Goal: Information Seeking & Learning: Learn about a topic

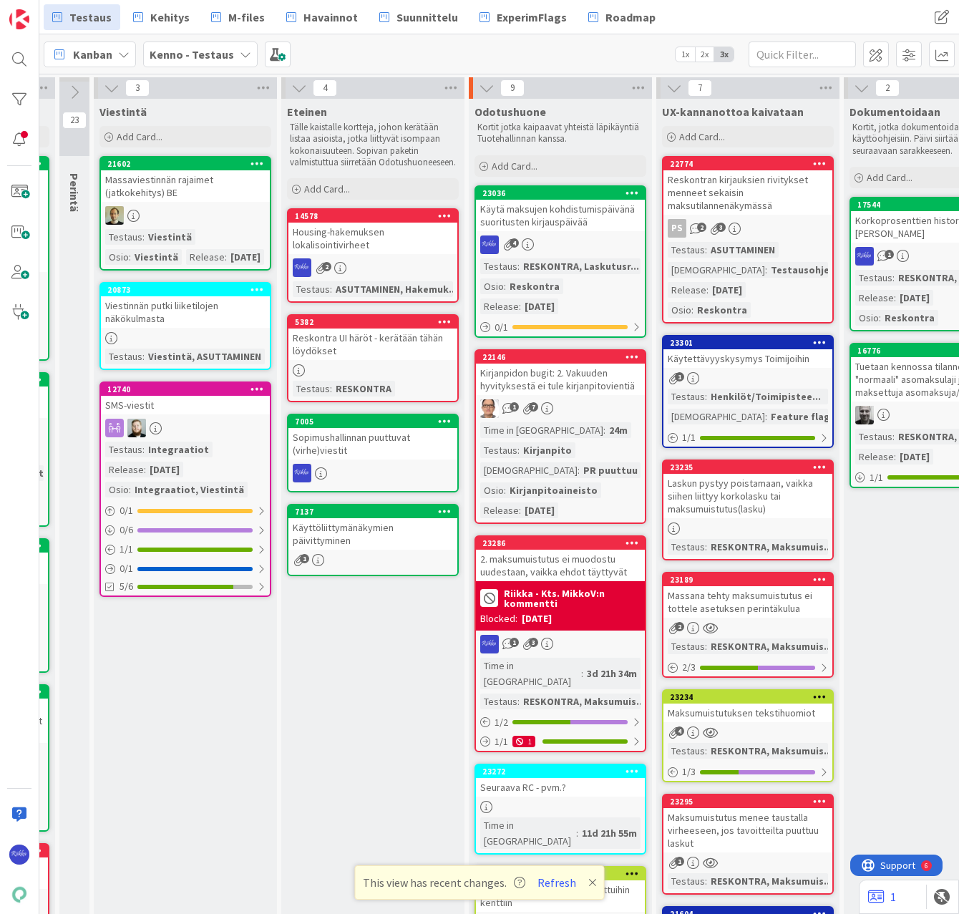
scroll to position [0, 585]
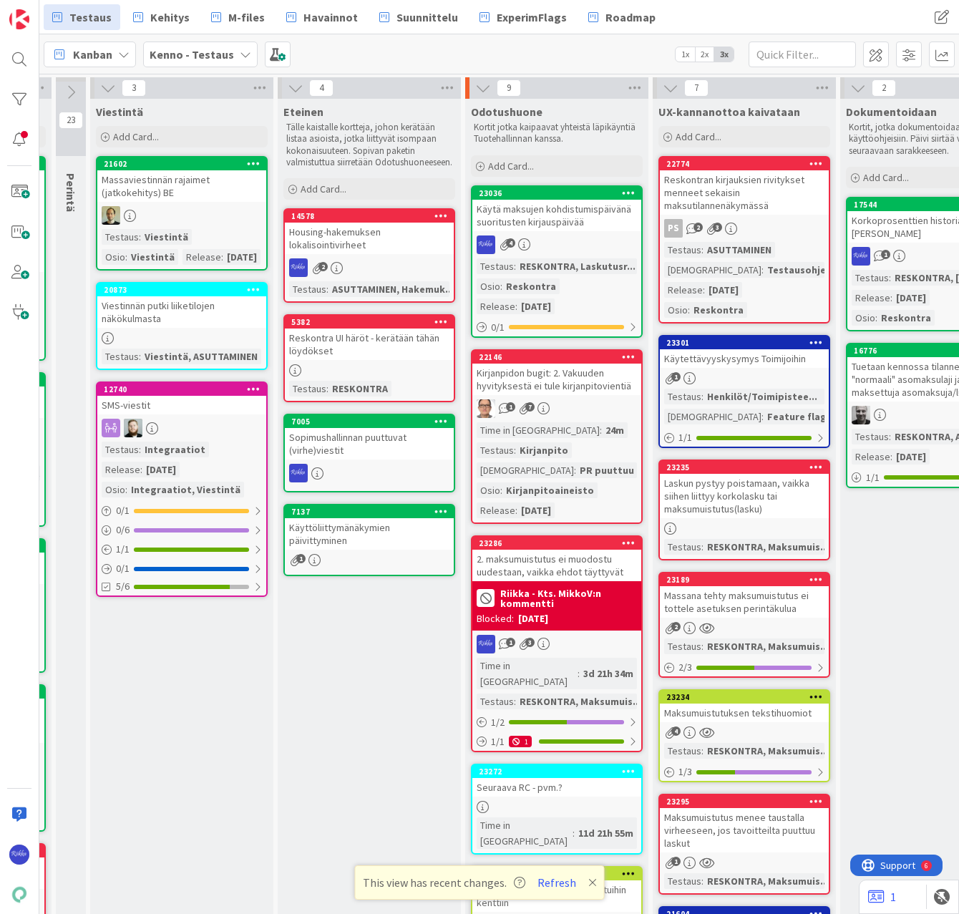
click at [585, 217] on div "Käytä maksujen kohdistumispäivänä suoritusten kirjauspäivää" at bounding box center [556, 215] width 169 height 31
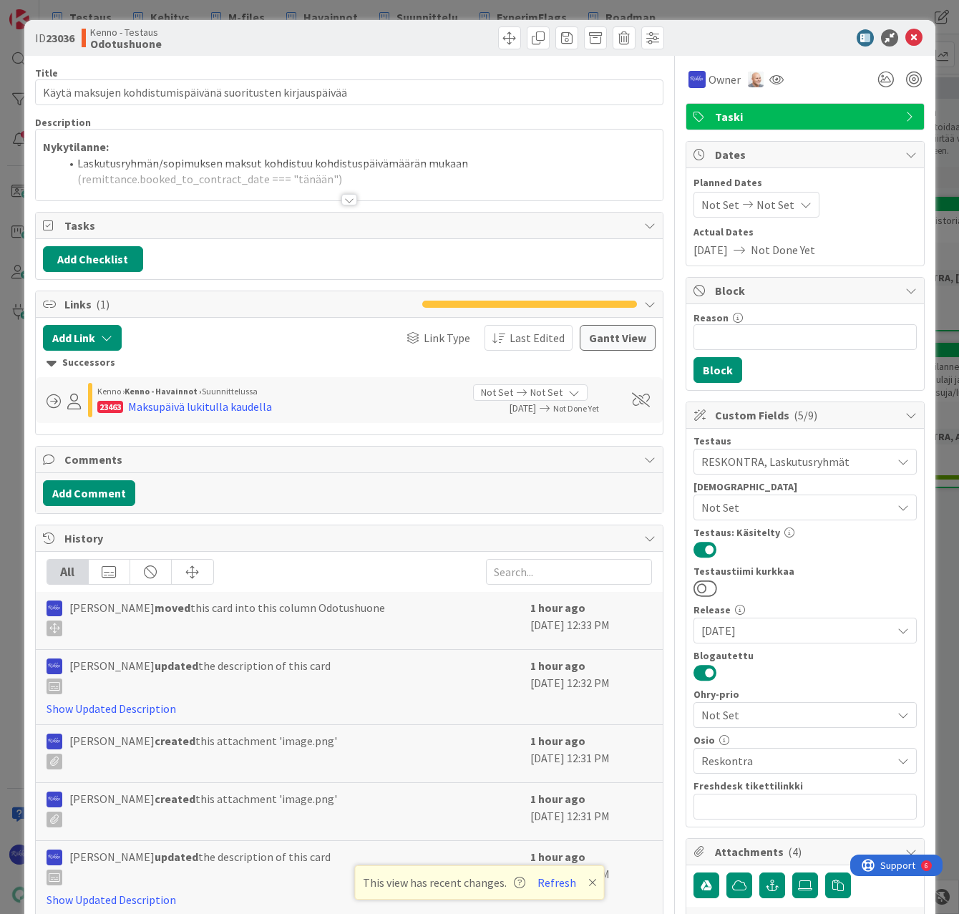
click at [345, 199] on div at bounding box center [349, 199] width 16 height 11
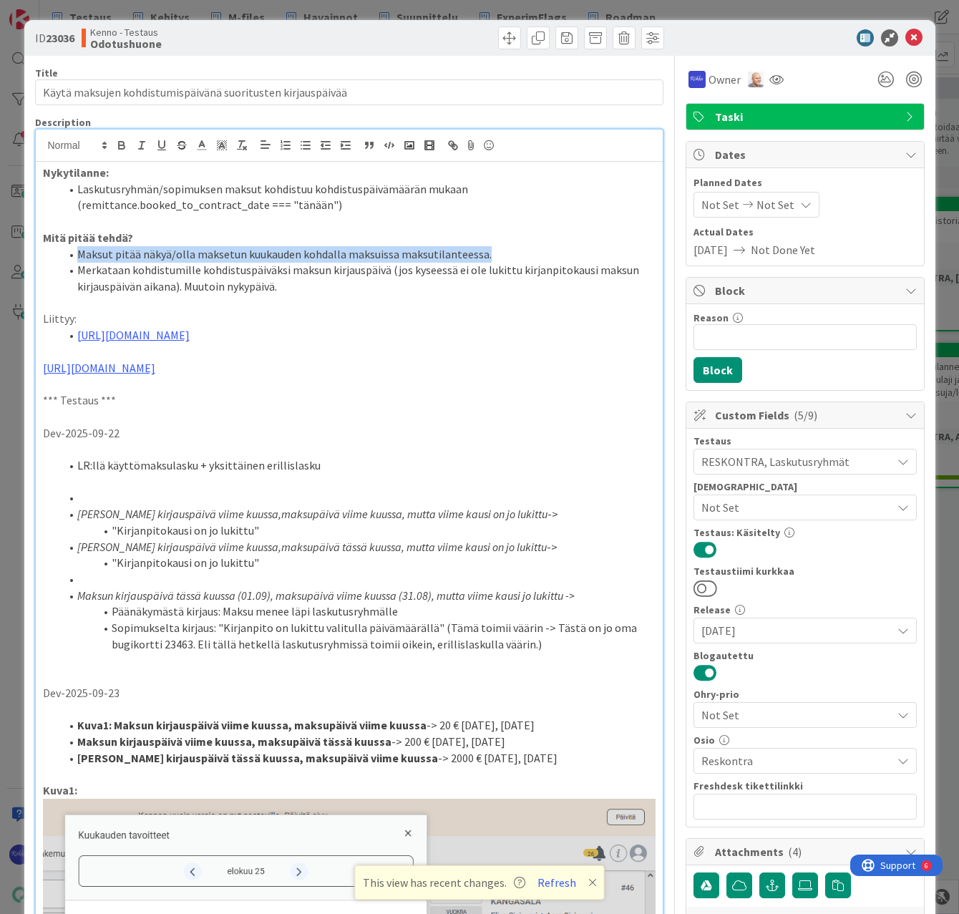
drag, startPoint x: 77, startPoint y: 250, endPoint x: 481, endPoint y: 254, distance: 404.4
click at [481, 254] on li "Maksut pitää näkyä/olla maksetun kuukauden kohdalla maksuissa maksutilanteessa." at bounding box center [357, 254] width 595 height 16
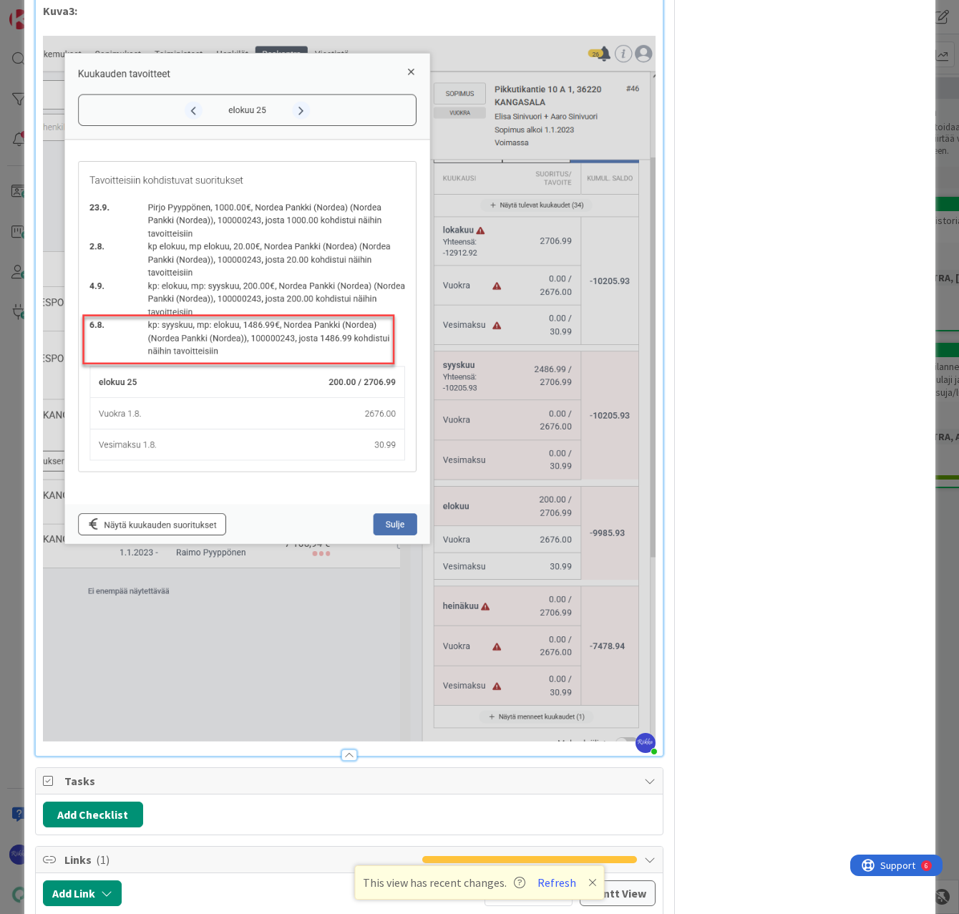
scroll to position [2290, 0]
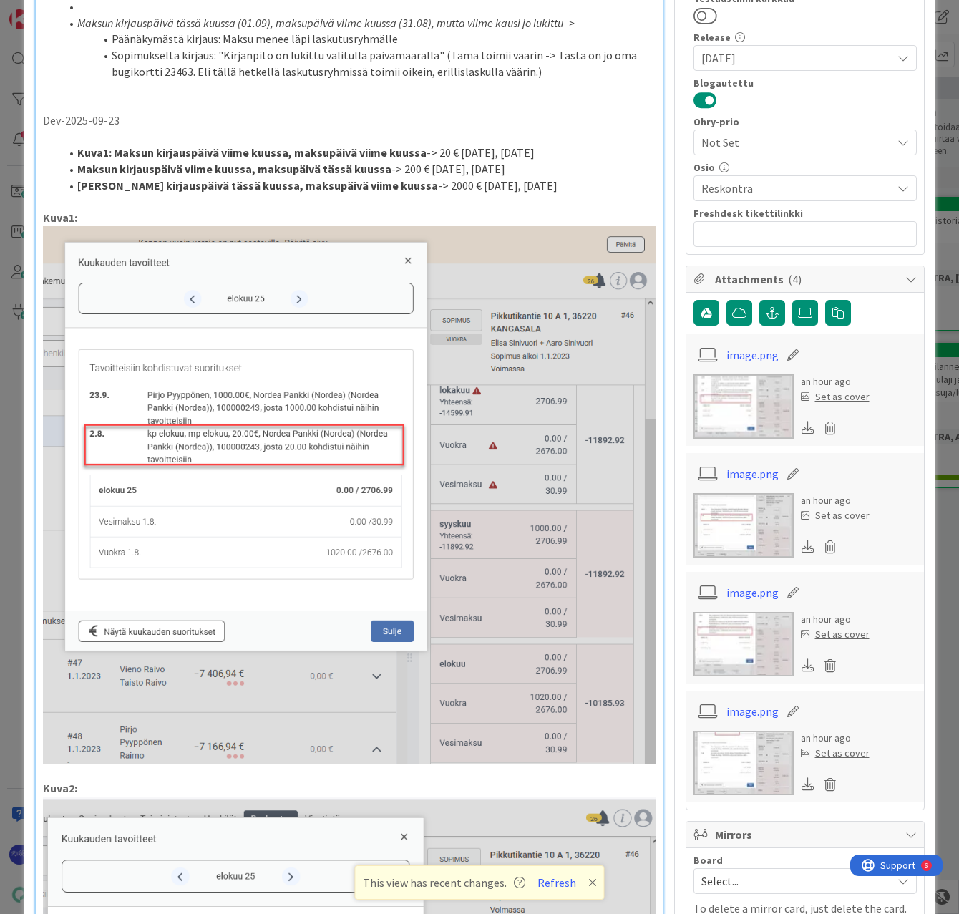
scroll to position [143, 0]
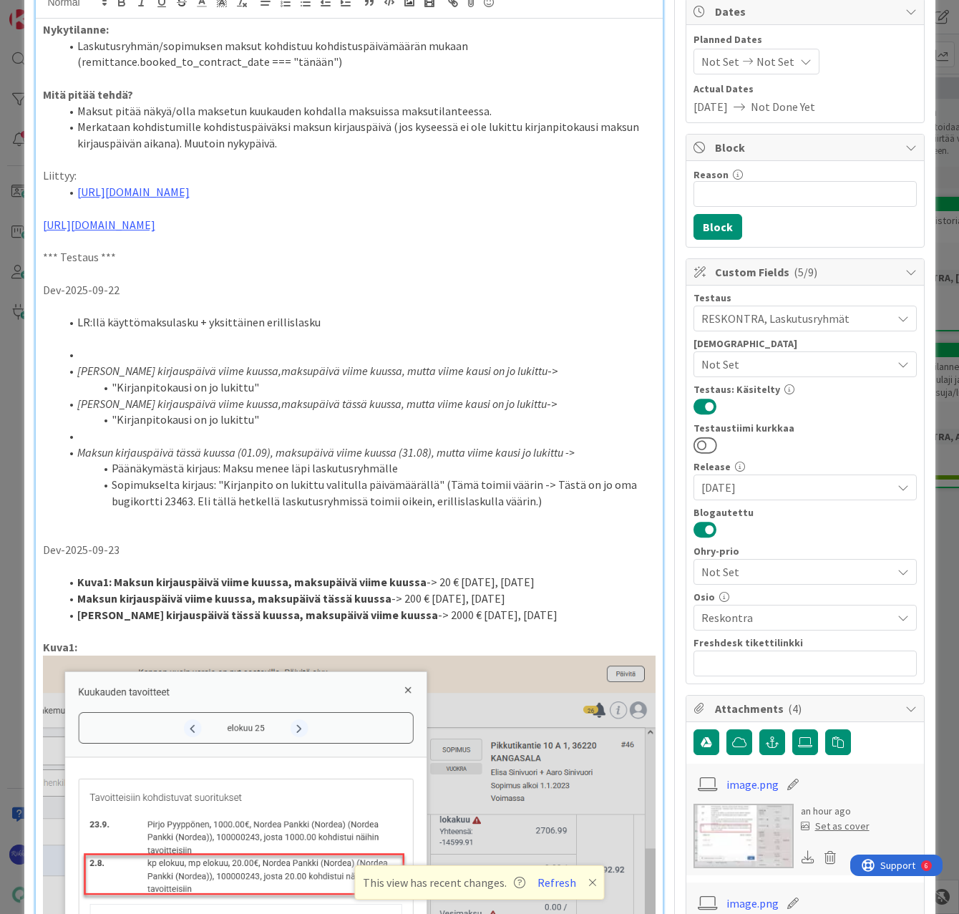
click at [576, 623] on li "Maksun kirjauspäivä tässä kuussa, maksupäivä viime kuussa -> 2000 € [DATE], [DA…" at bounding box center [357, 615] width 595 height 16
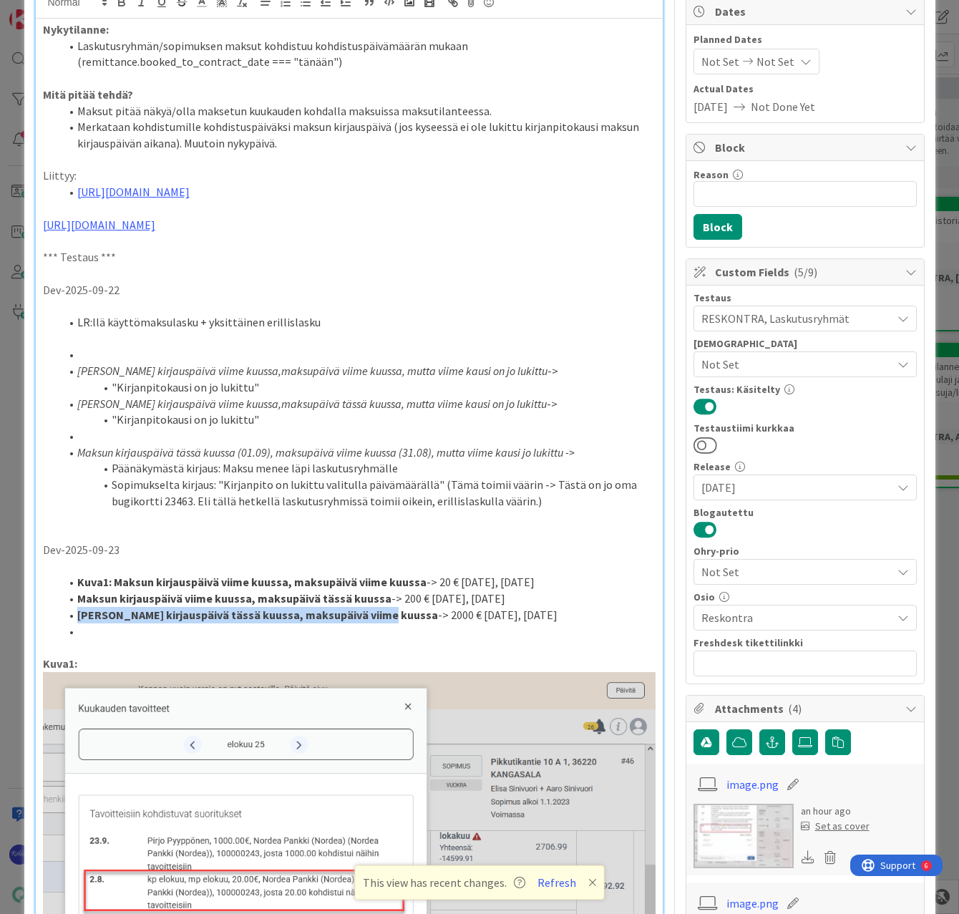
drag, startPoint x: 78, startPoint y: 634, endPoint x: 381, endPoint y: 628, distance: 302.8
click at [381, 622] on strong "[PERSON_NAME] kirjauspäivä tässä kuussa, maksupäivä viime kuussa" at bounding box center [257, 615] width 361 height 14
copy strong "[PERSON_NAME] kirjauspäivä tässä kuussa, maksupäivä viime kuussa"
click at [126, 640] on li at bounding box center [357, 631] width 595 height 16
paste div
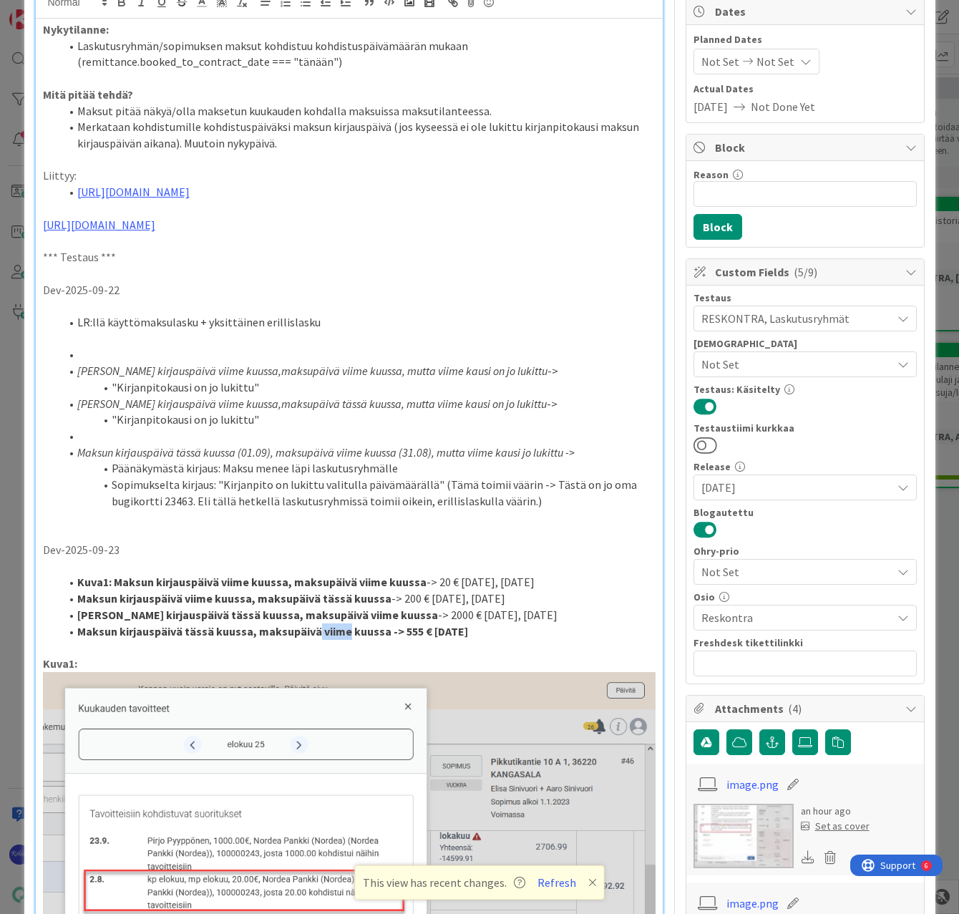
drag, startPoint x: 313, startPoint y: 651, endPoint x: 342, endPoint y: 653, distance: 28.7
click at [342, 638] on strong "Maksun kirjauspäivä tässä kuussa, maksupäivä viime kuussa -> 555 € [DATE]" at bounding box center [272, 631] width 391 height 14
click at [486, 640] on li "Maksun kirjauspäivä tässä kuussa, maksupäivä tässä kuussa -> 555 € [DATE]" at bounding box center [357, 631] width 595 height 16
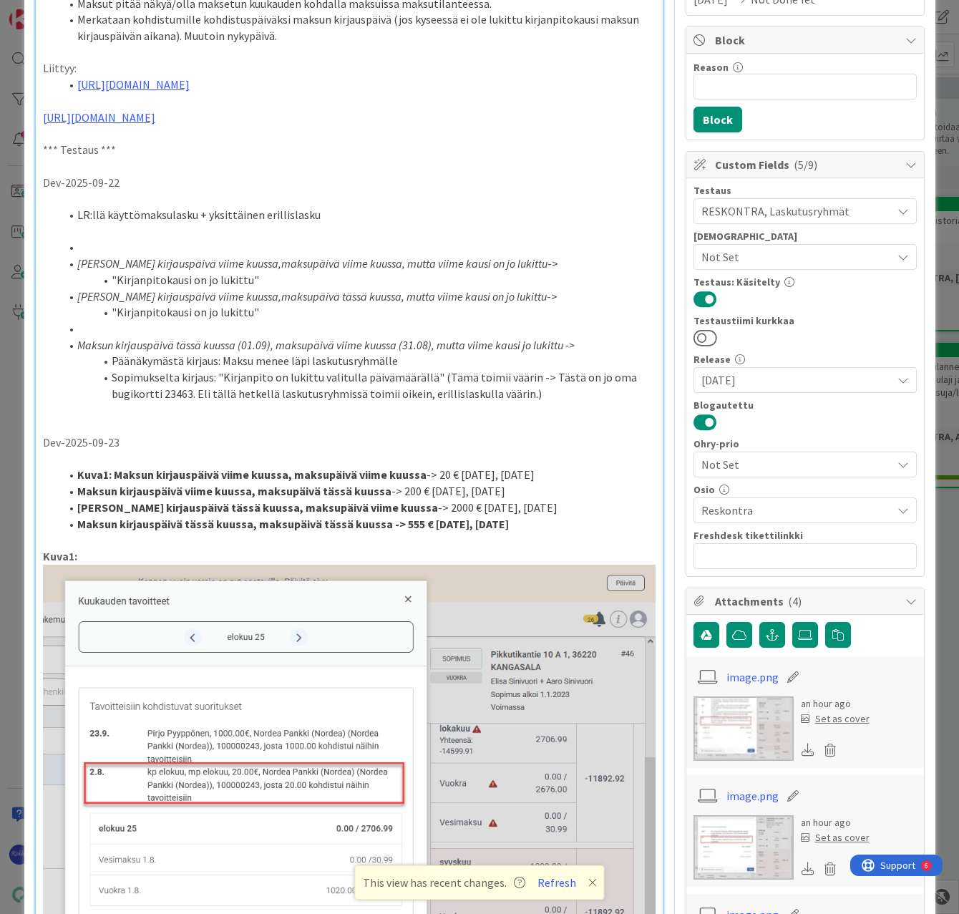
scroll to position [286, 0]
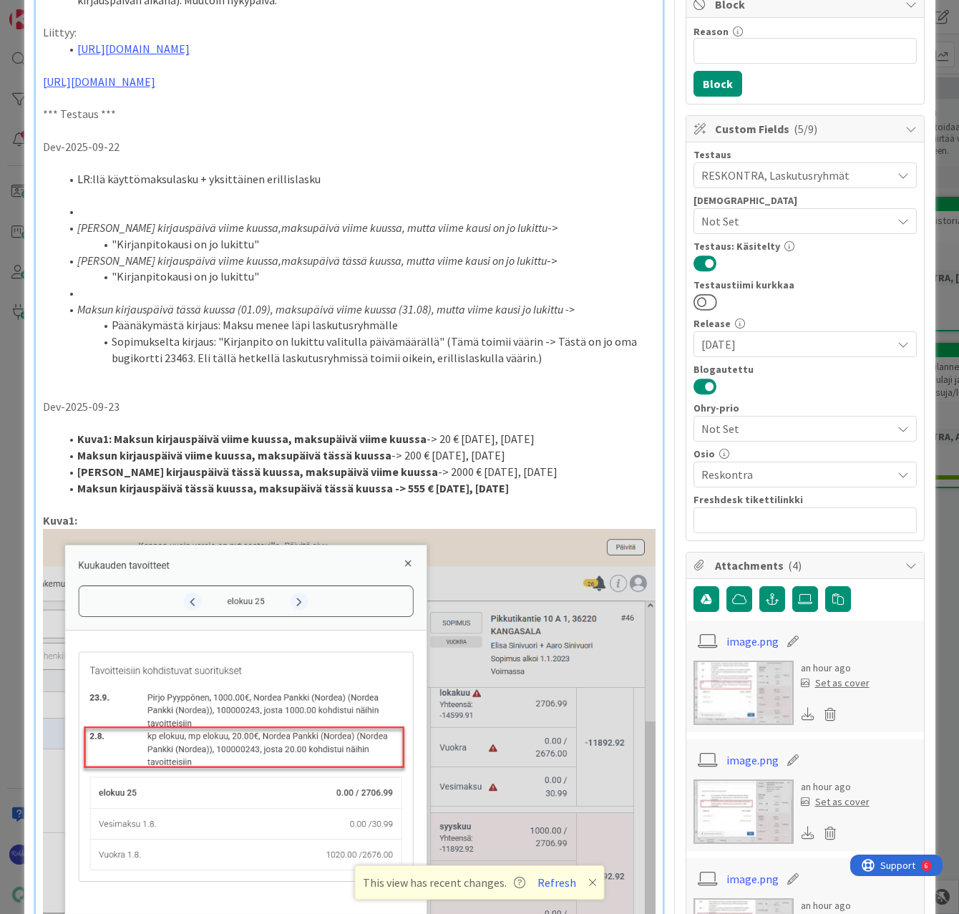
click at [78, 462] on strong "Maksun kirjauspäivä viime kuussa, maksupäivä tässä kuussa" at bounding box center [234, 455] width 314 height 14
click at [77, 479] on strong "[PERSON_NAME] kirjauspäivä tässä kuussa, maksupäivä viime kuussa" at bounding box center [257, 471] width 361 height 14
click at [77, 495] on strong "Maksun kirjauspäivä tässä kuussa, maksupäivä tässä kuussa -> 555 € [DATE], [DAT…" at bounding box center [293, 488] width 432 height 14
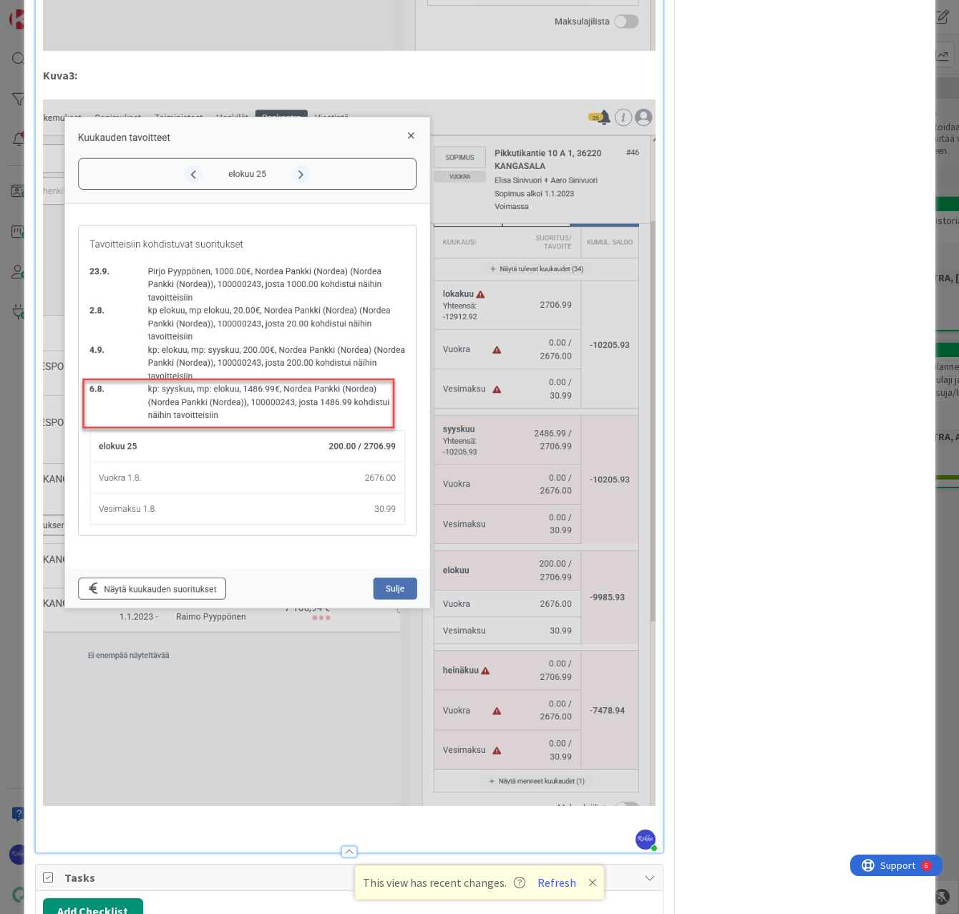
scroll to position [2075, 0]
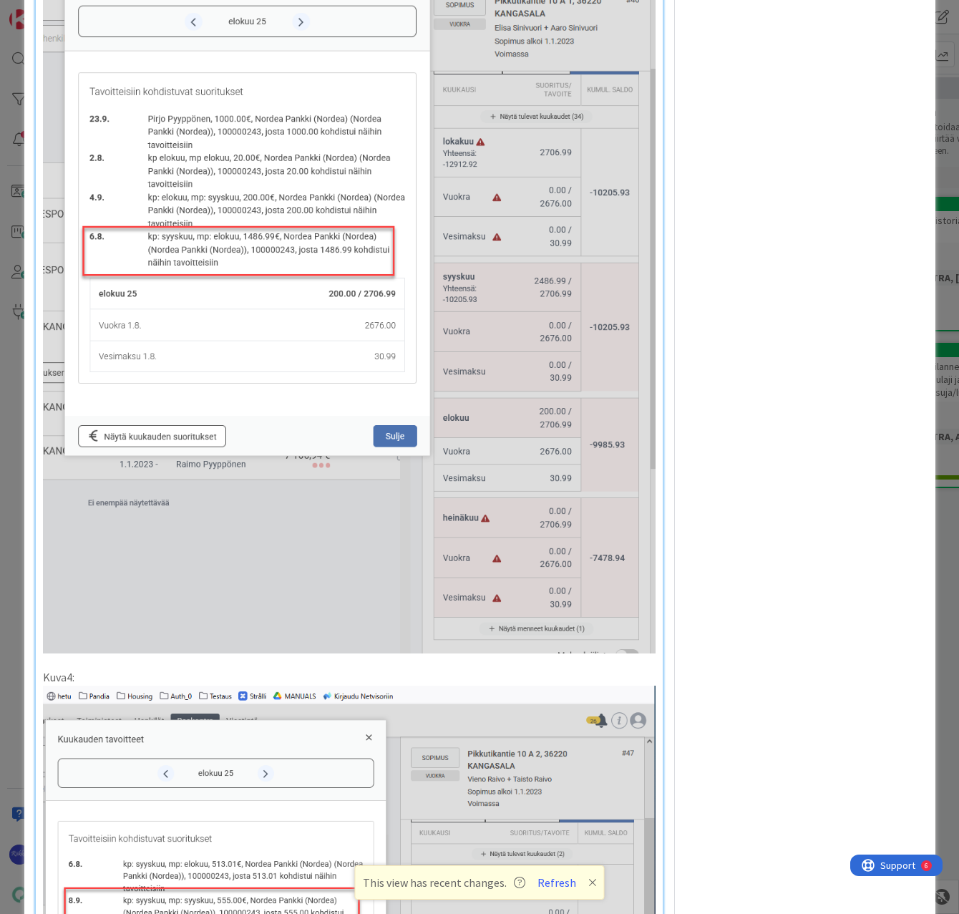
scroll to position [2219, 0]
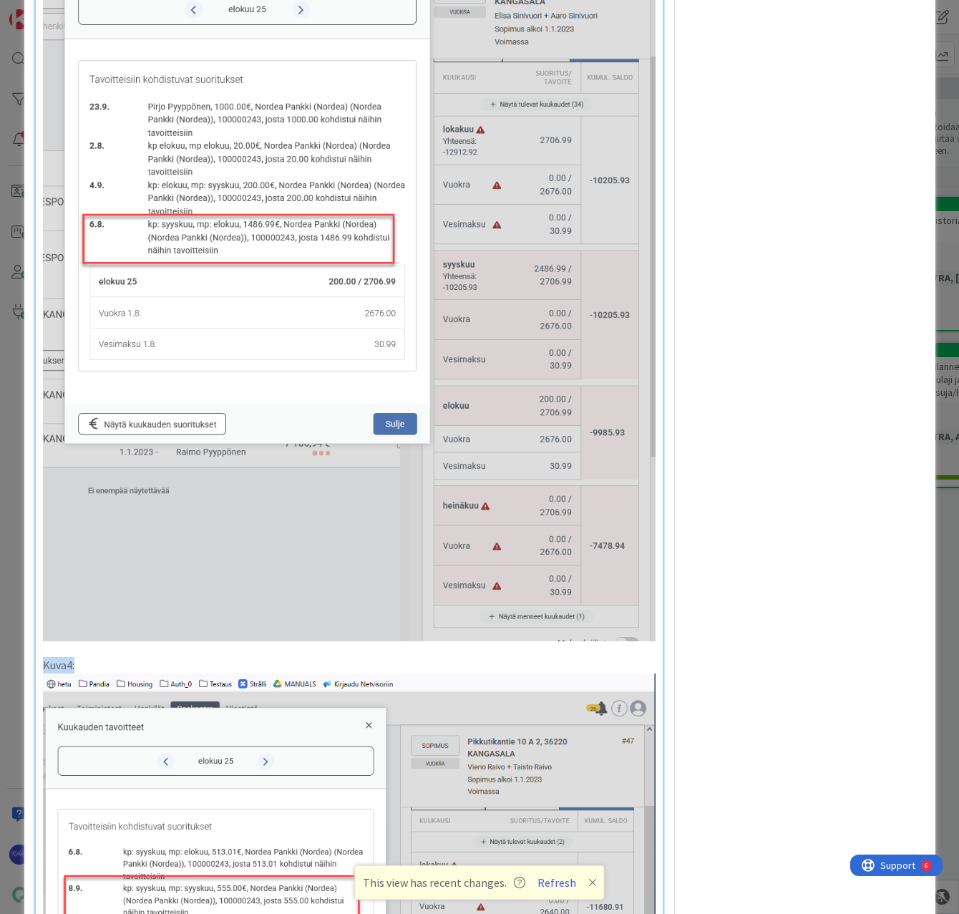
drag, startPoint x: 82, startPoint y: 651, endPoint x: 40, endPoint y: 651, distance: 41.5
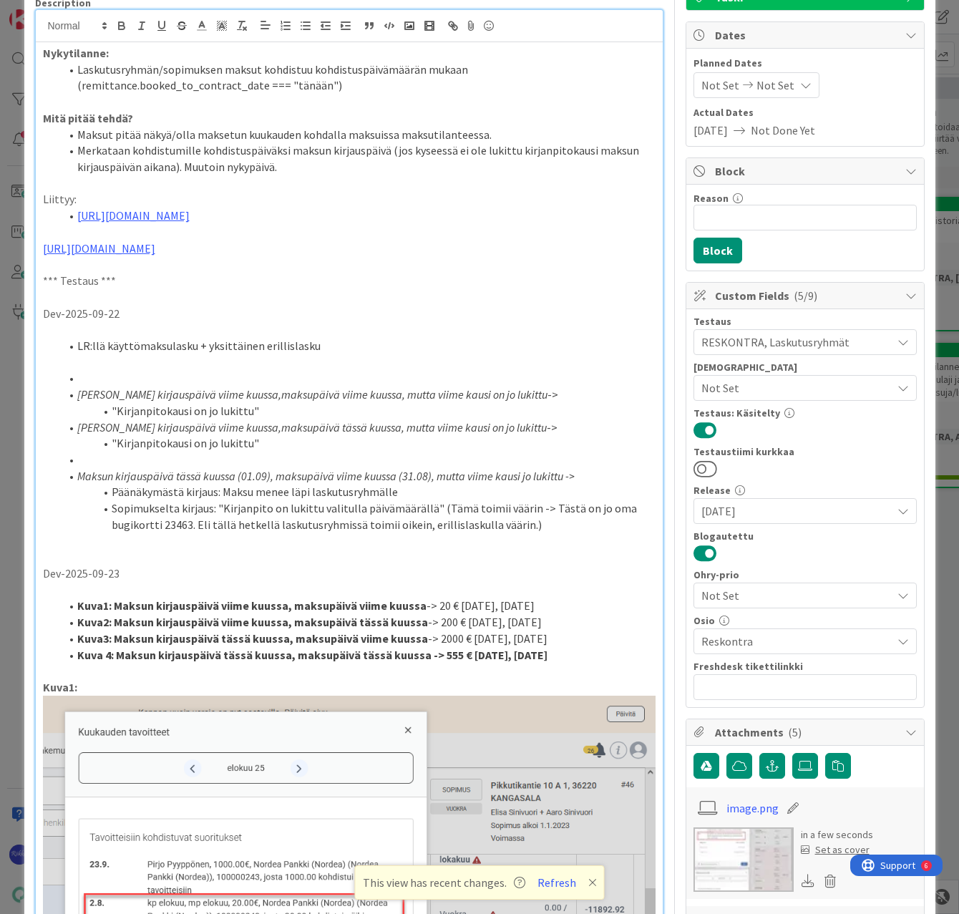
scroll to position [0, 0]
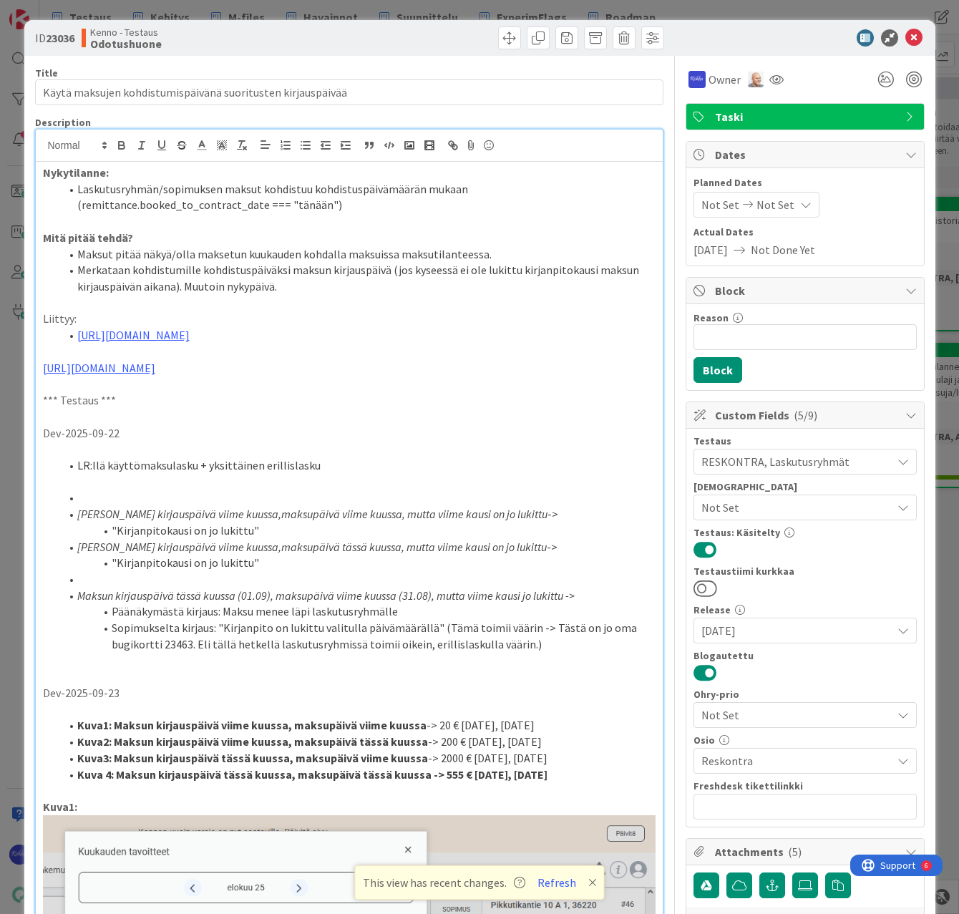
click at [513, 376] on p "[URL][DOMAIN_NAME]" at bounding box center [349, 368] width 613 height 16
click at [905, 36] on icon at bounding box center [913, 37] width 17 height 17
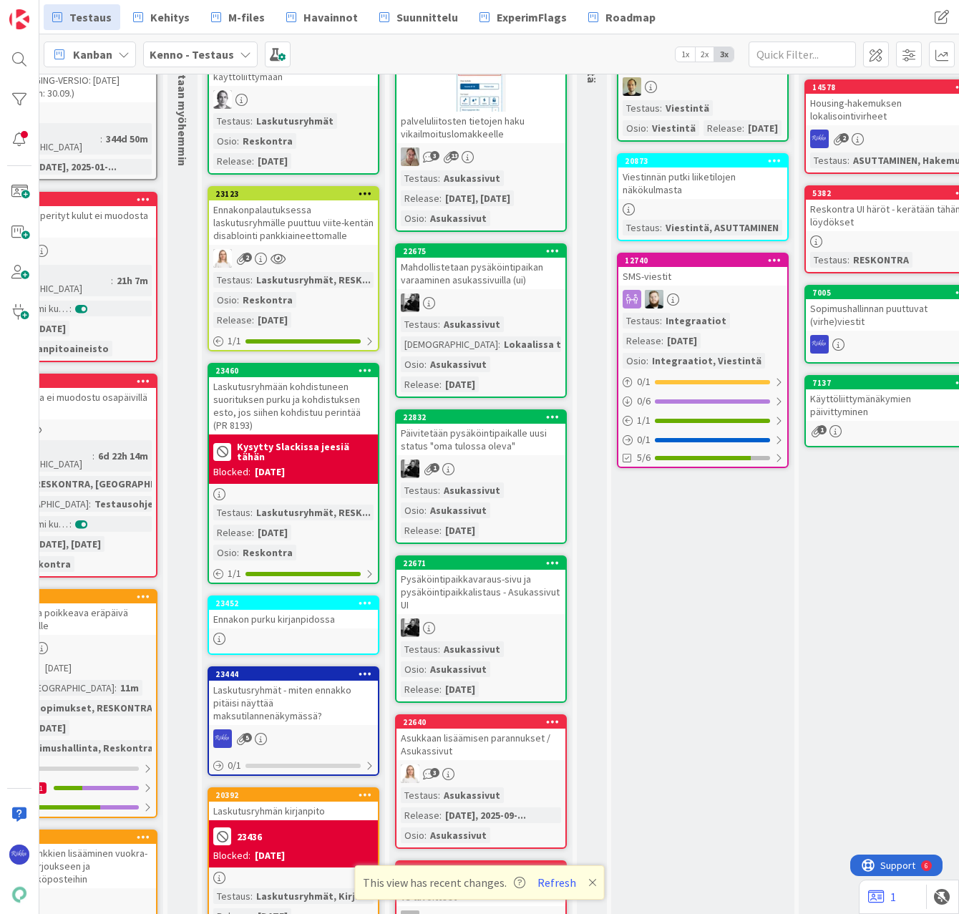
scroll to position [143, 64]
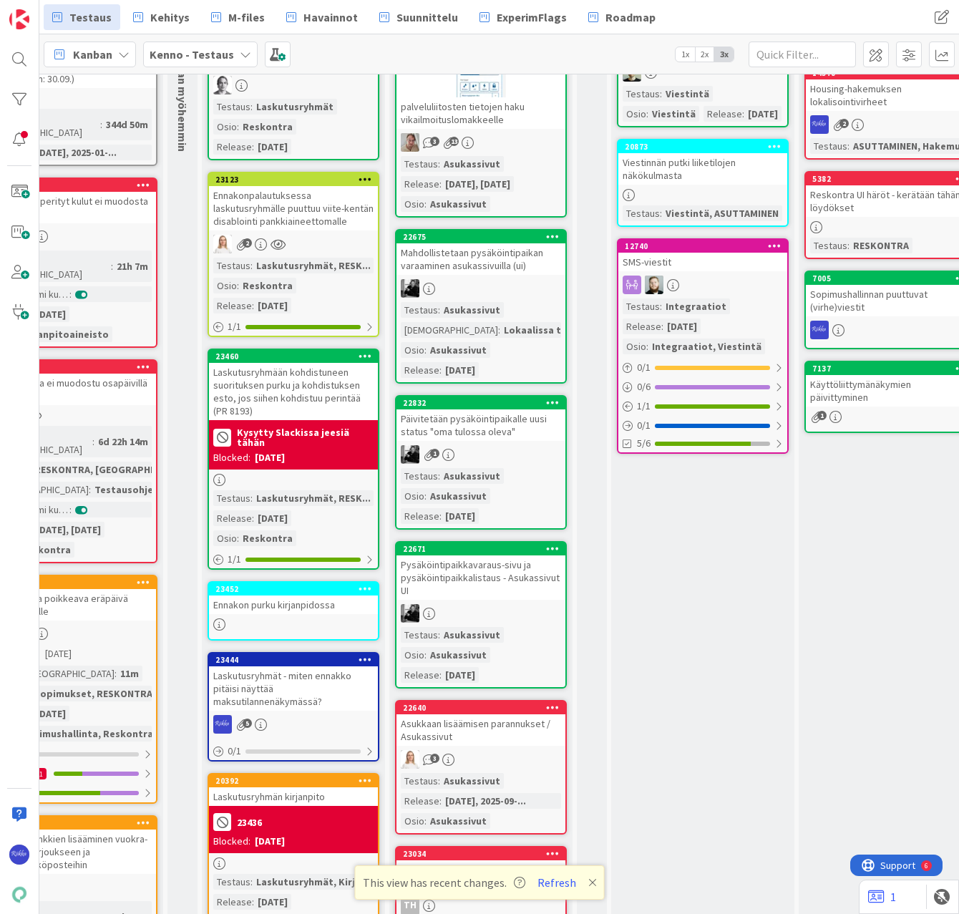
click at [290, 391] on div "Laskutusryhmään kohdistuneen suorituksen purku ja kohdistuksen esto, jos siihen…" at bounding box center [293, 391] width 169 height 57
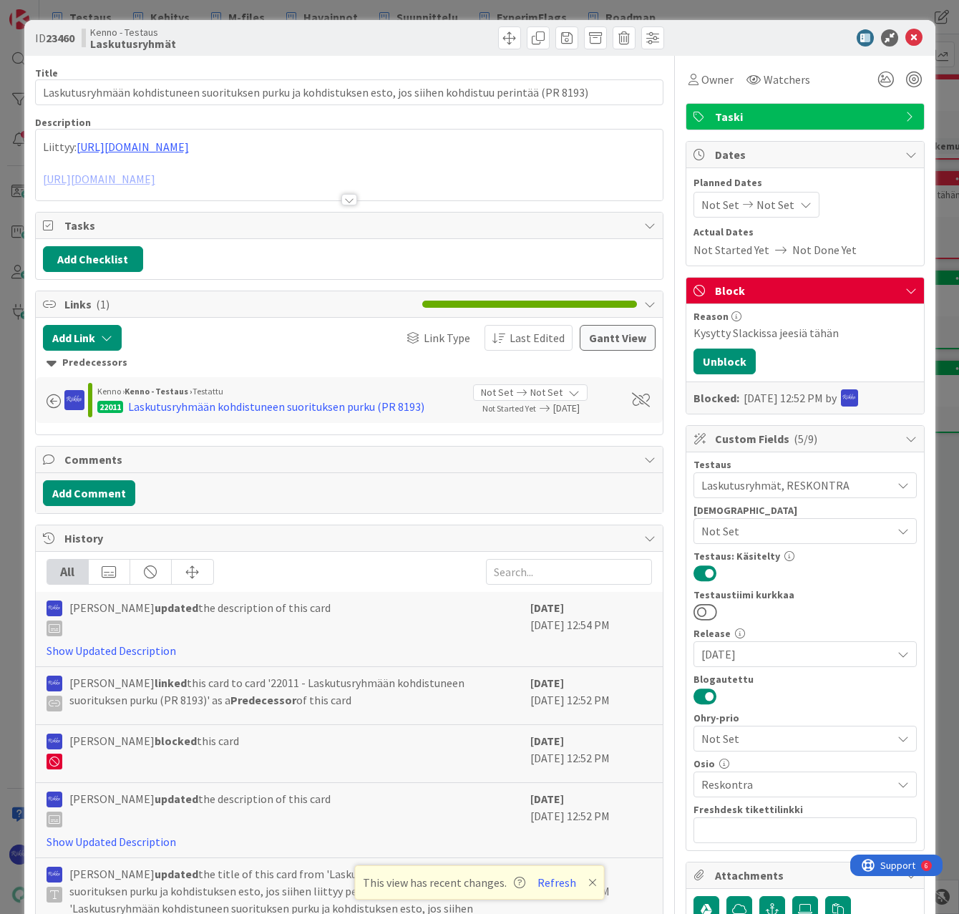
click at [341, 198] on div at bounding box center [349, 199] width 16 height 11
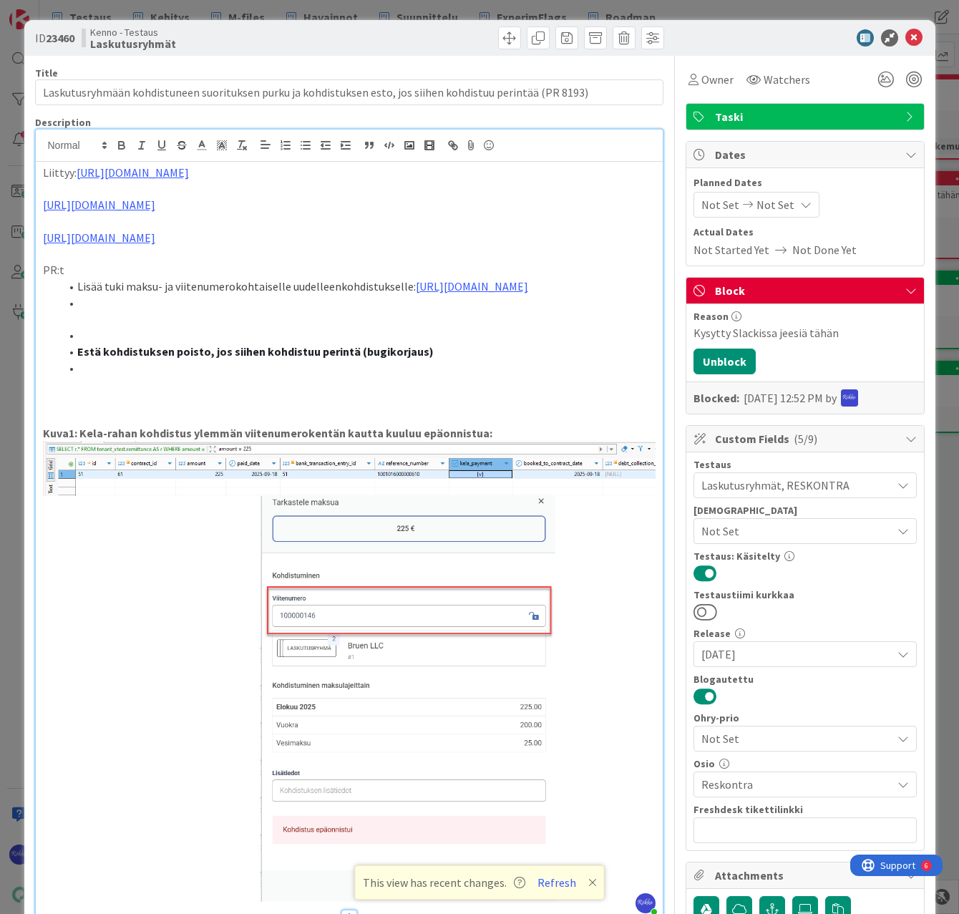
click at [266, 563] on img at bounding box center [349, 671] width 613 height 461
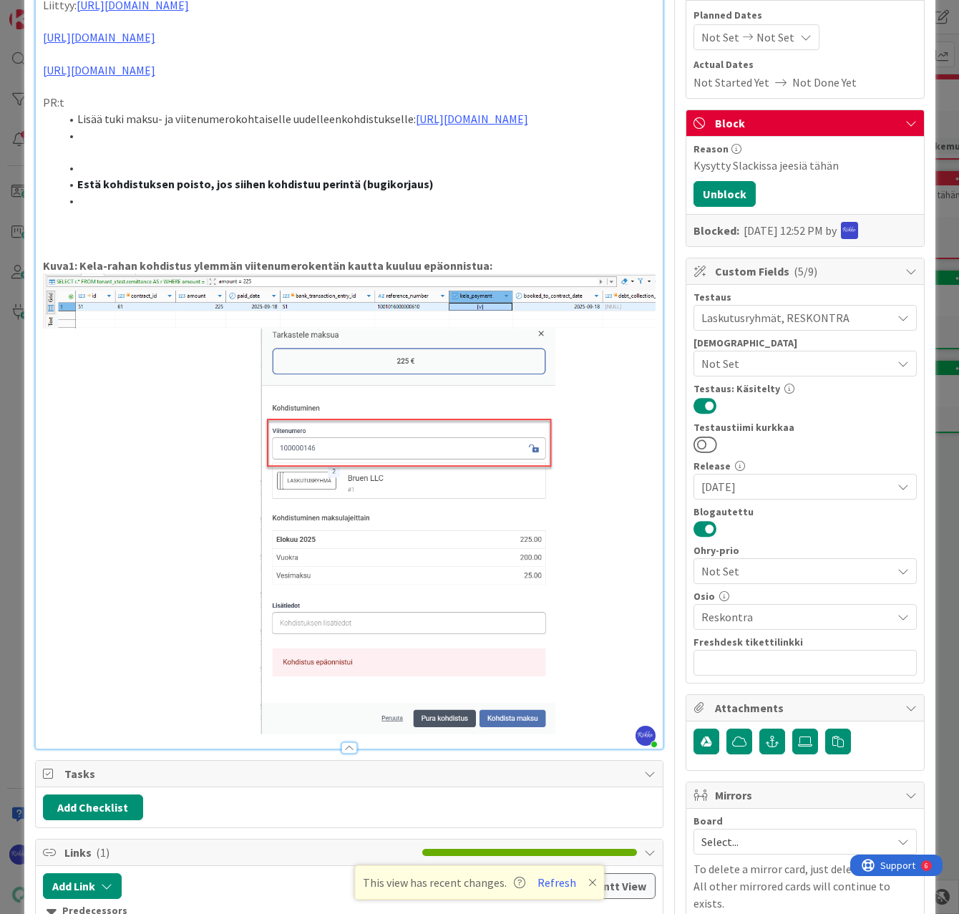
scroll to position [215, 0]
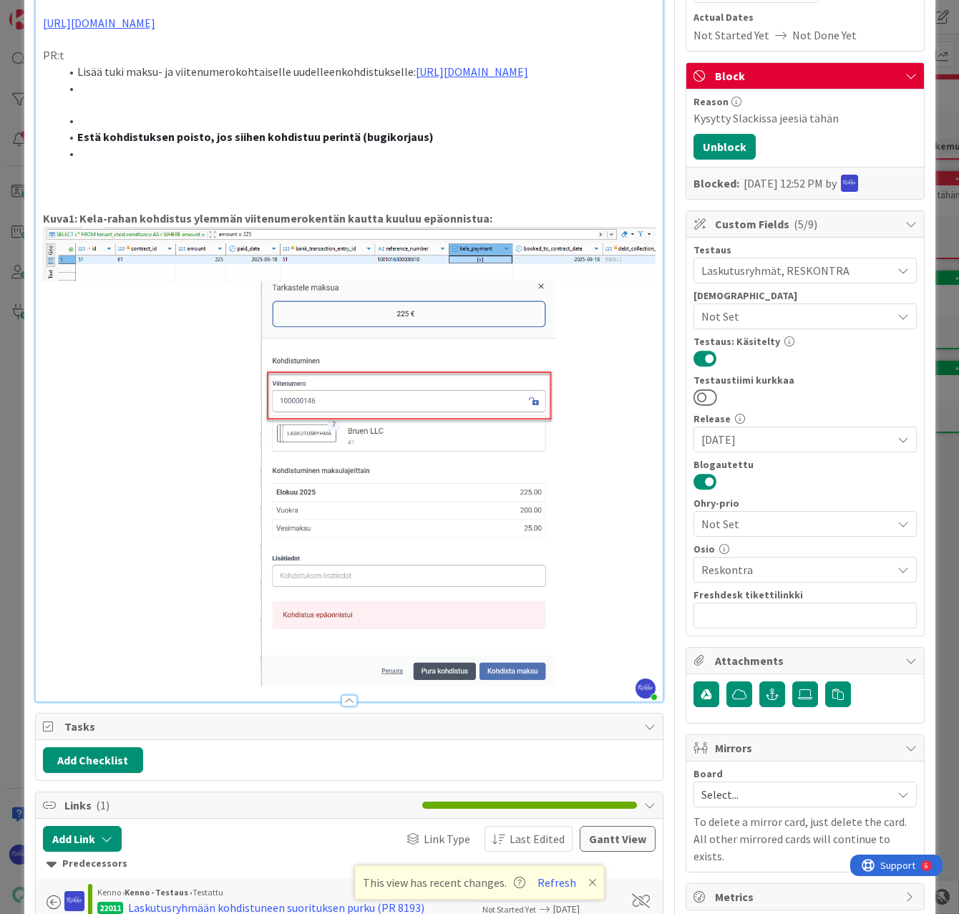
click at [543, 171] on p at bounding box center [349, 169] width 613 height 16
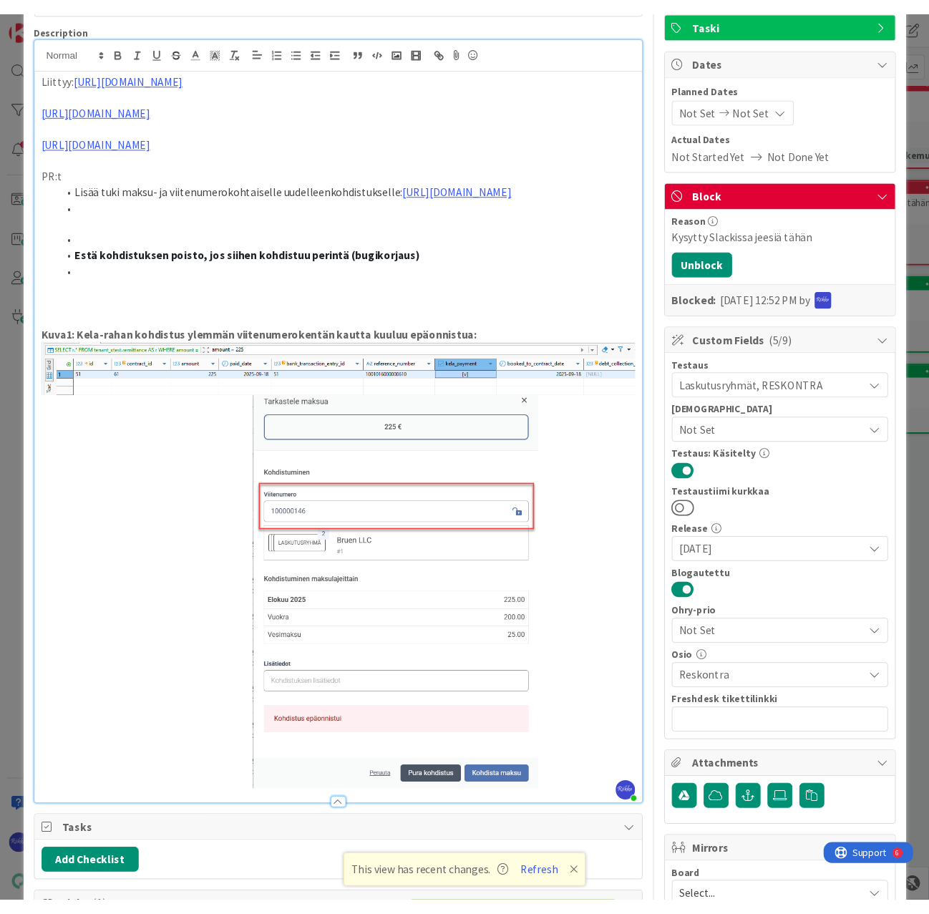
scroll to position [0, 0]
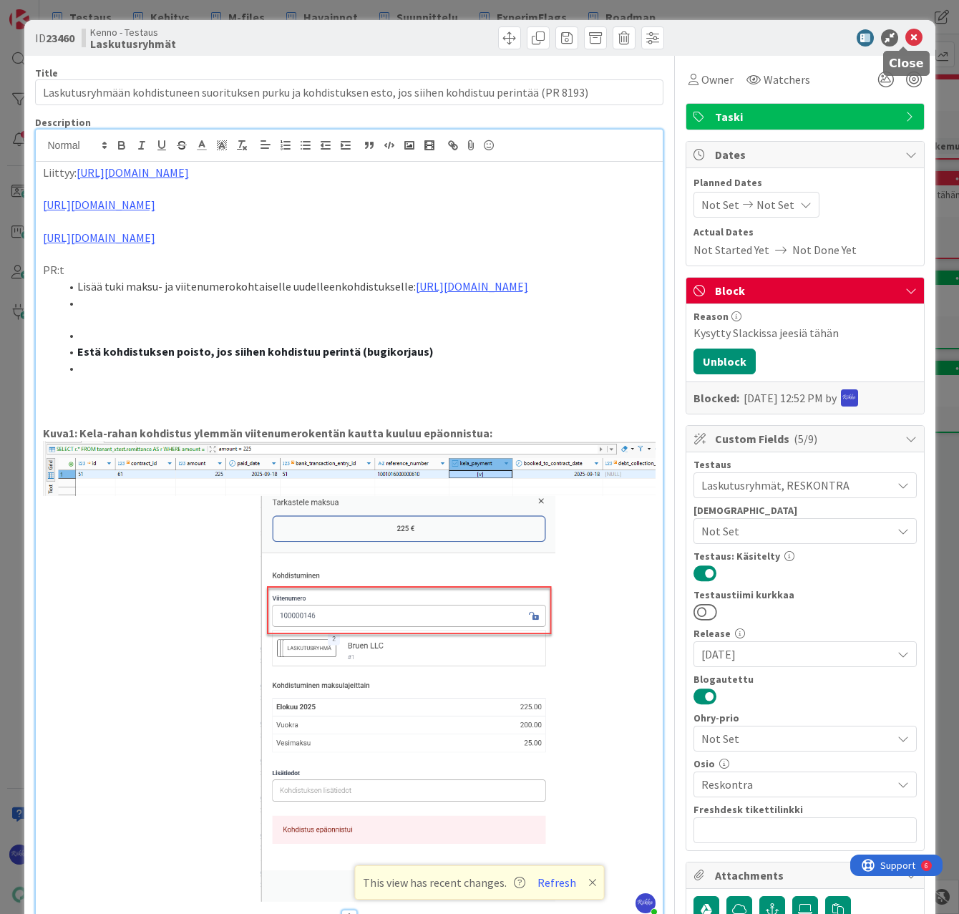
click at [907, 32] on icon at bounding box center [913, 37] width 17 height 17
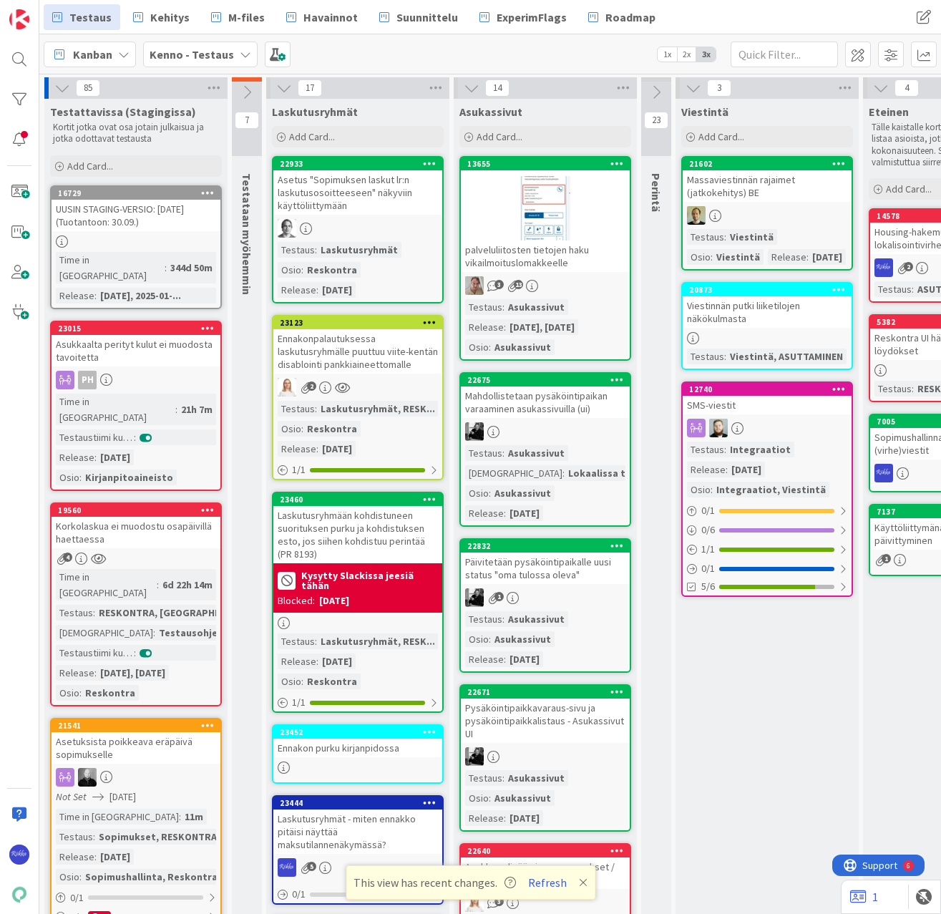
click at [376, 364] on div "Ennakonpalautuksessa laskutusryhmälle puuttuu viite-kentän disablointi pankkiai…" at bounding box center [357, 351] width 169 height 44
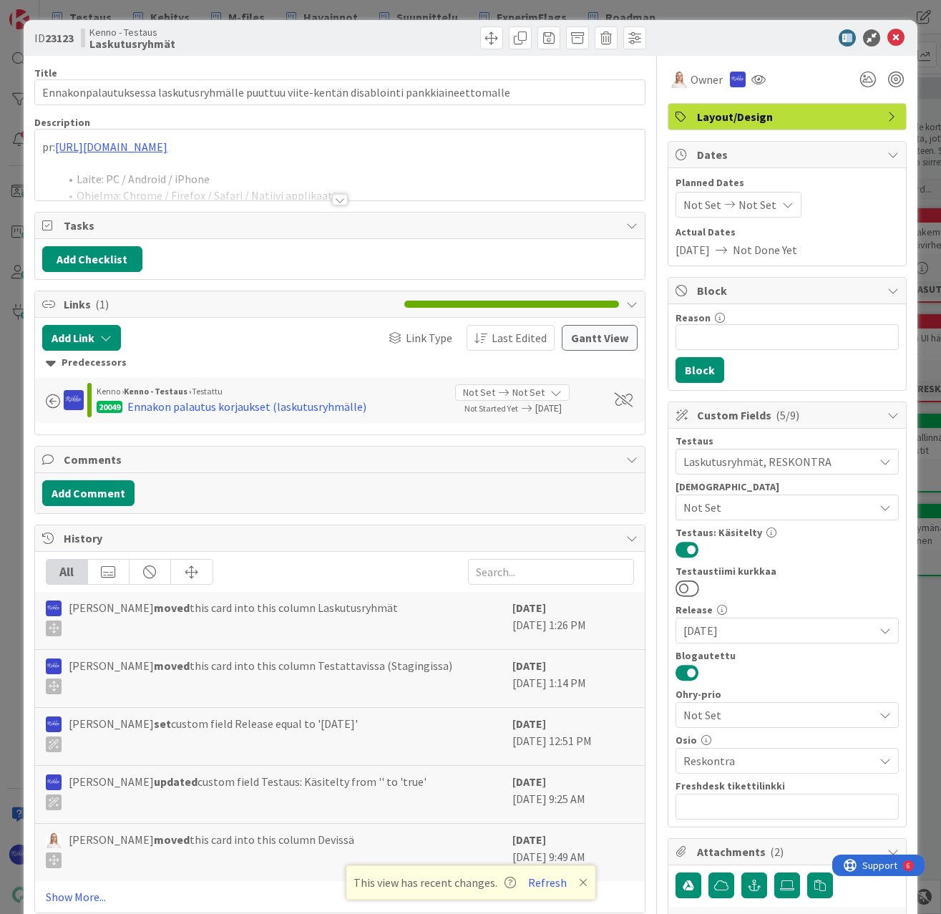
click at [336, 199] on div at bounding box center [340, 199] width 16 height 11
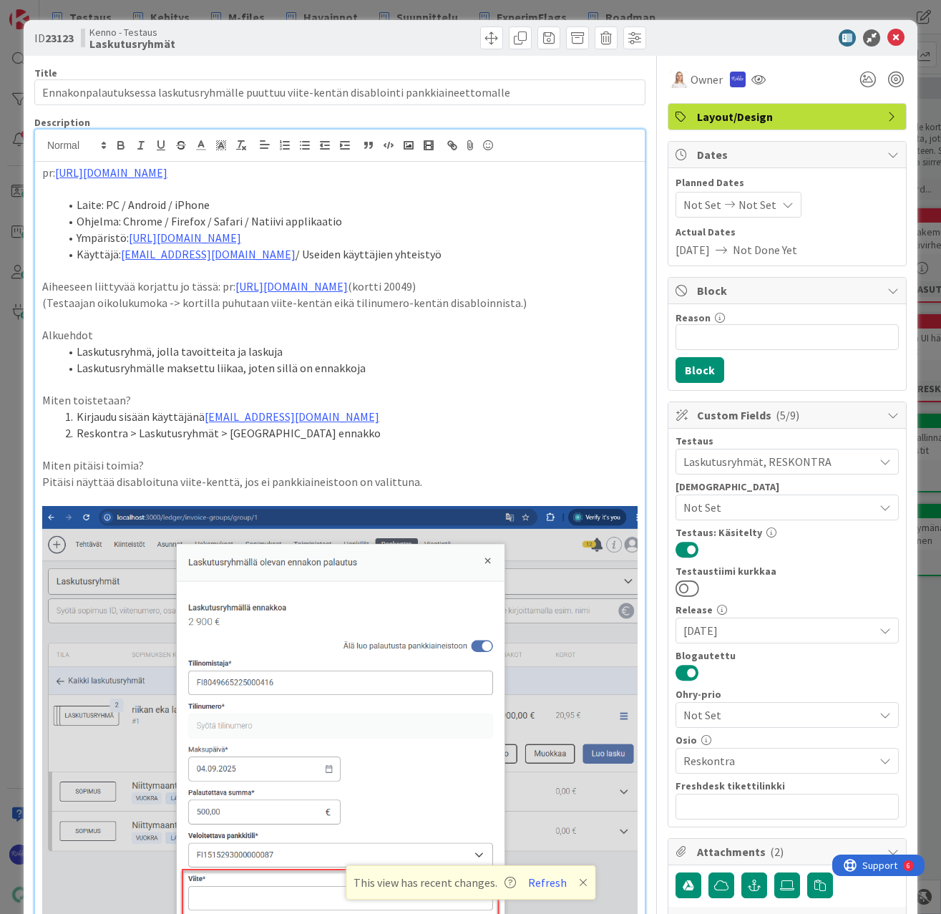
click at [432, 432] on li "Reskontra > Laskutusryhmät > [GEOGRAPHIC_DATA] ennakko" at bounding box center [348, 433] width 578 height 16
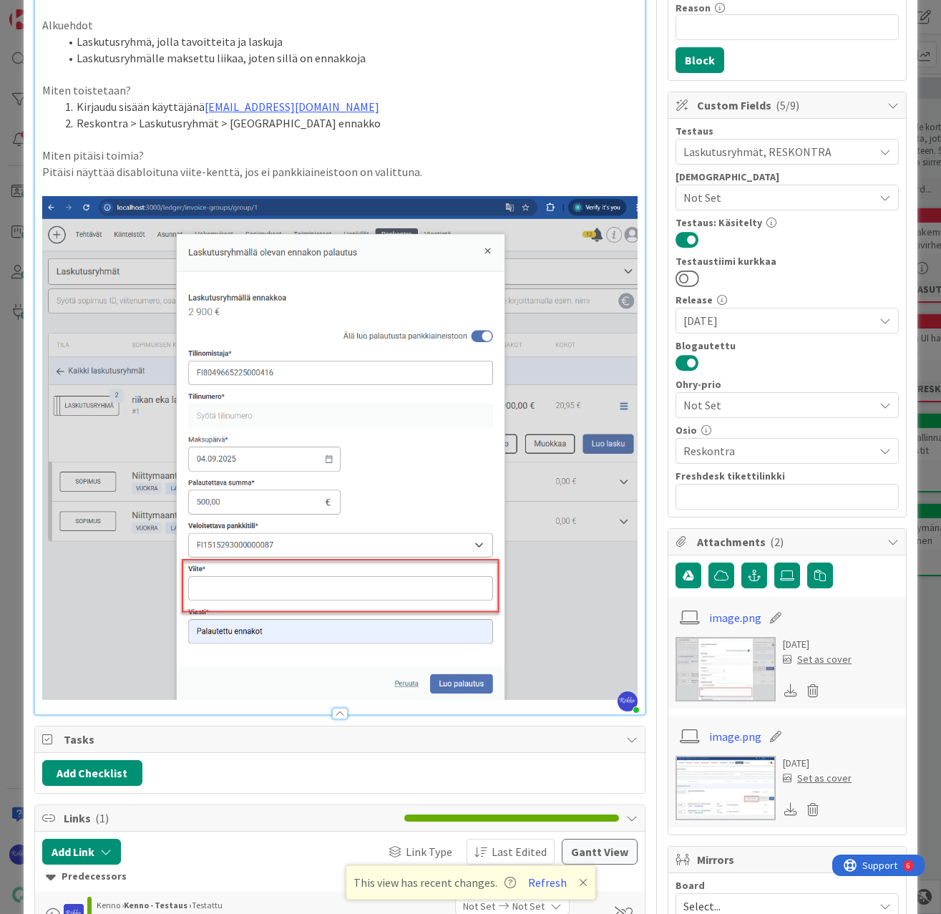
scroll to position [573, 0]
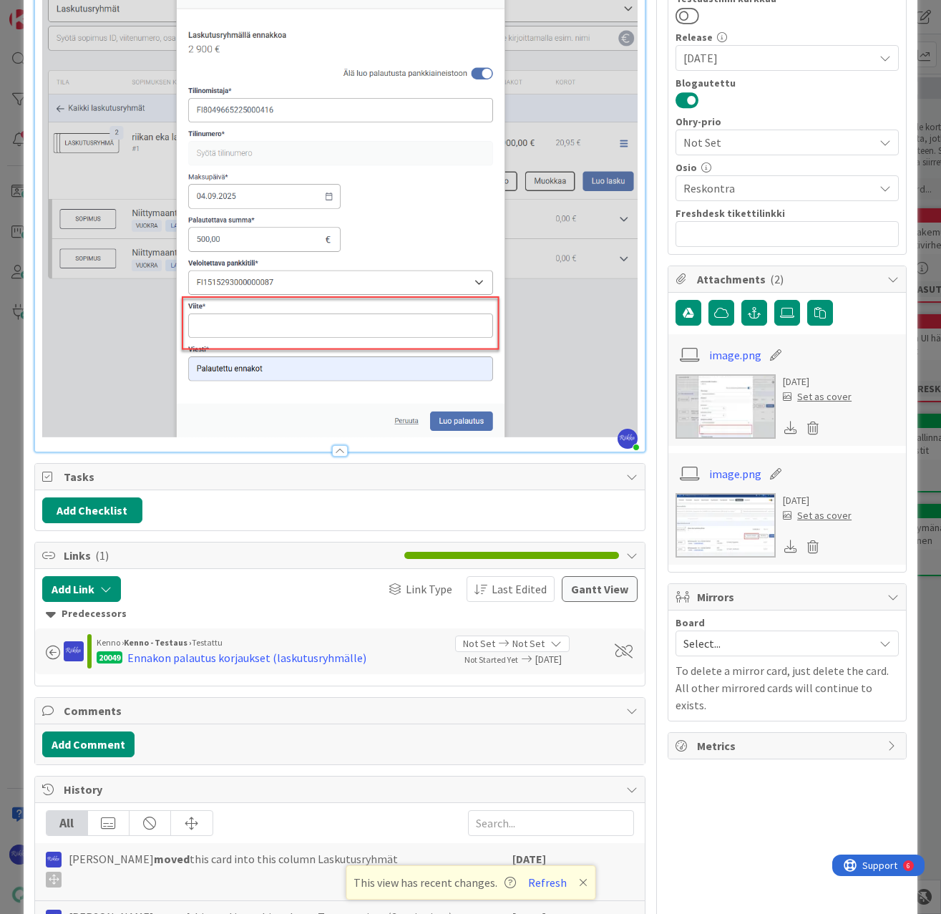
click at [628, 412] on div "pr: [URL][DOMAIN_NAME] Laite: PC / Android / iPhone Ohjelma: Chrome / Firefox /…" at bounding box center [340, 20] width 610 height 862
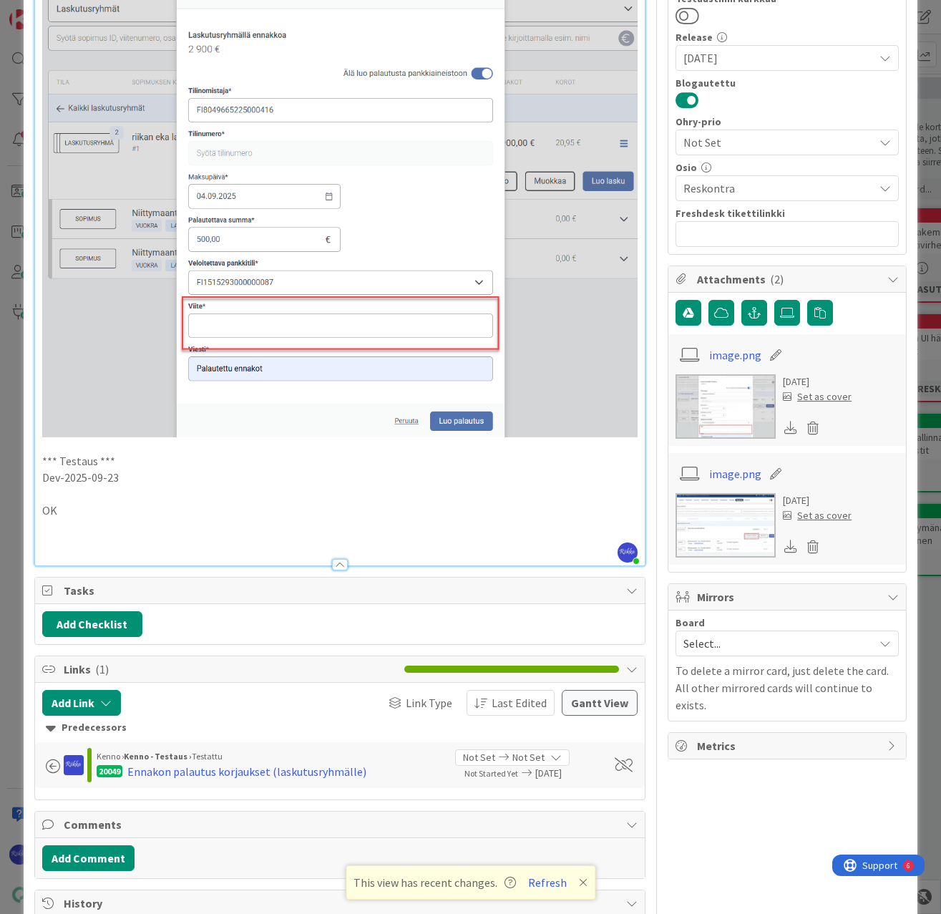
click at [99, 535] on p at bounding box center [339, 543] width 595 height 16
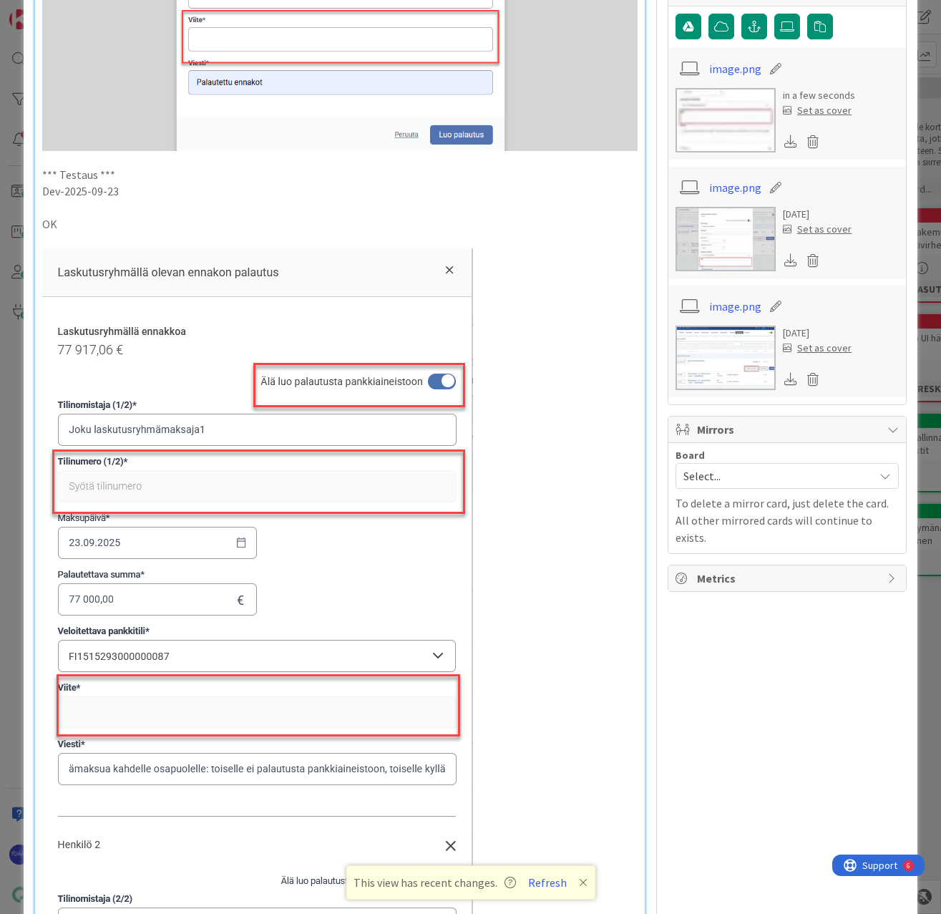
scroll to position [1360, 0]
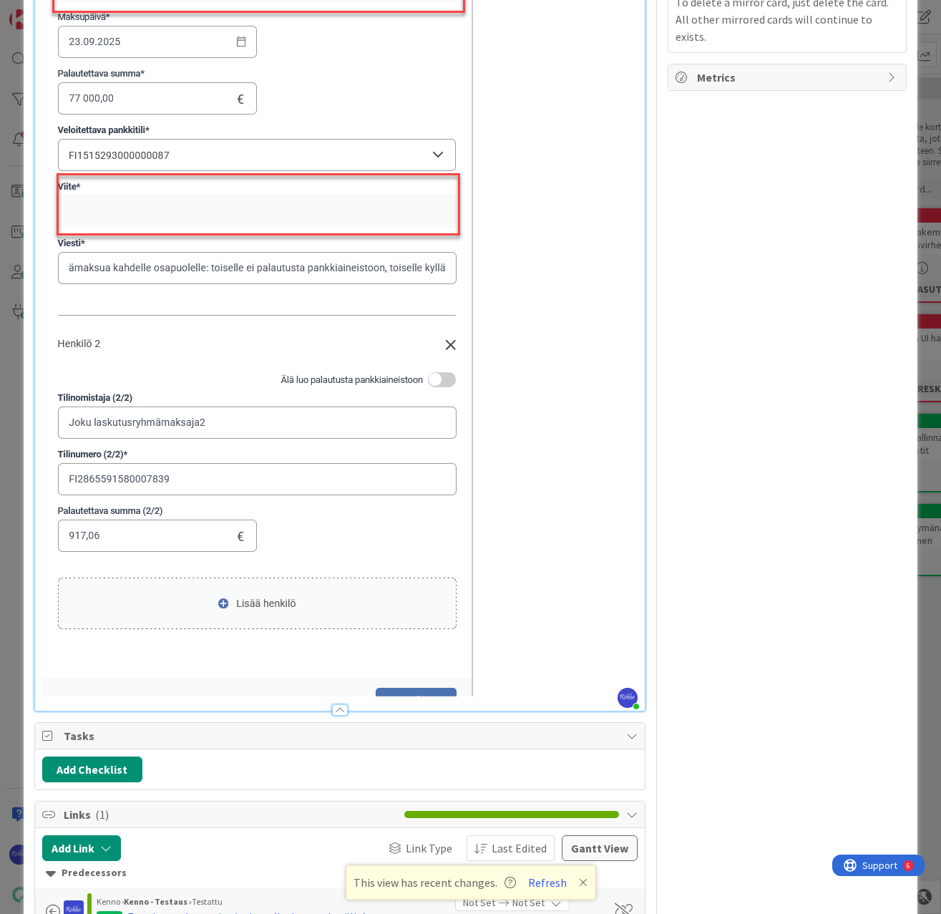
click at [535, 672] on p at bounding box center [339, 221] width 595 height 949
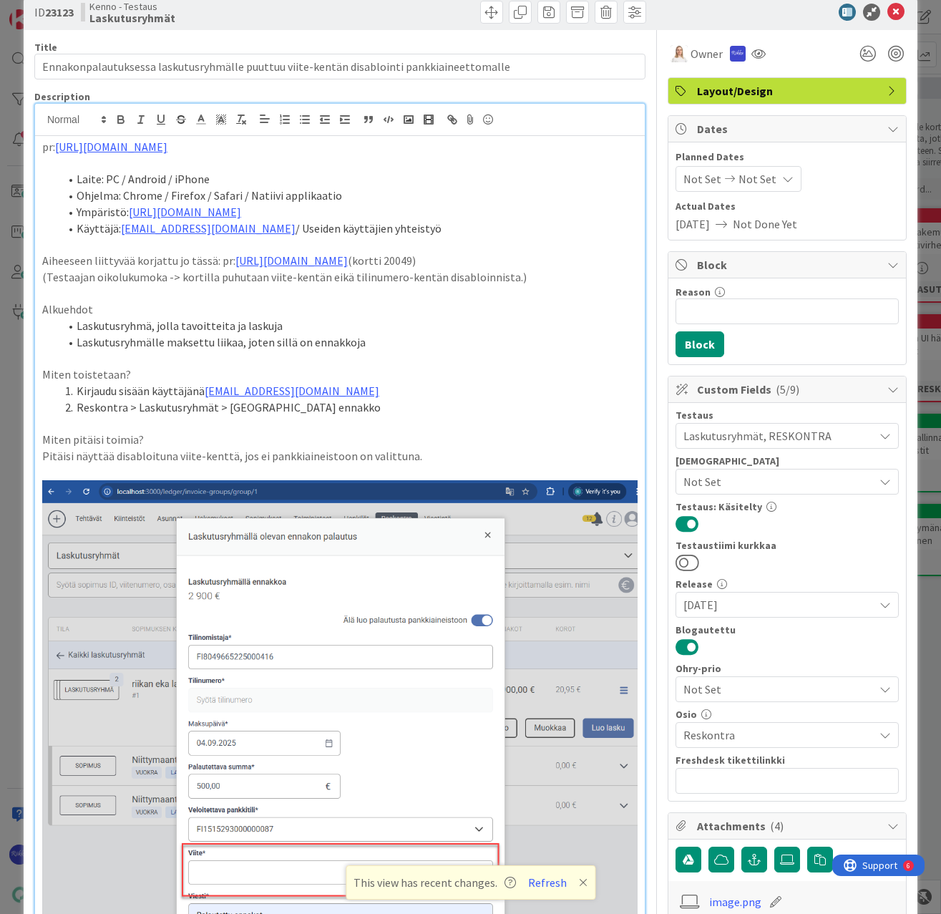
scroll to position [0, 0]
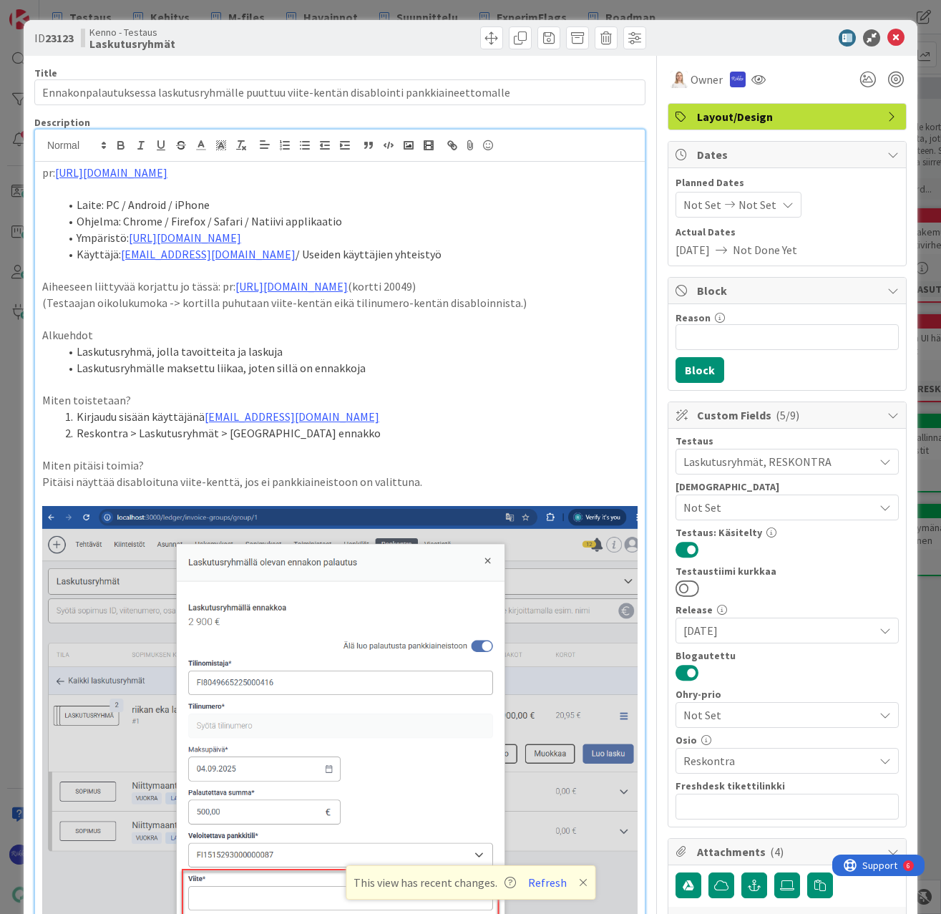
click at [695, 80] on span "Owner" at bounding box center [707, 79] width 32 height 17
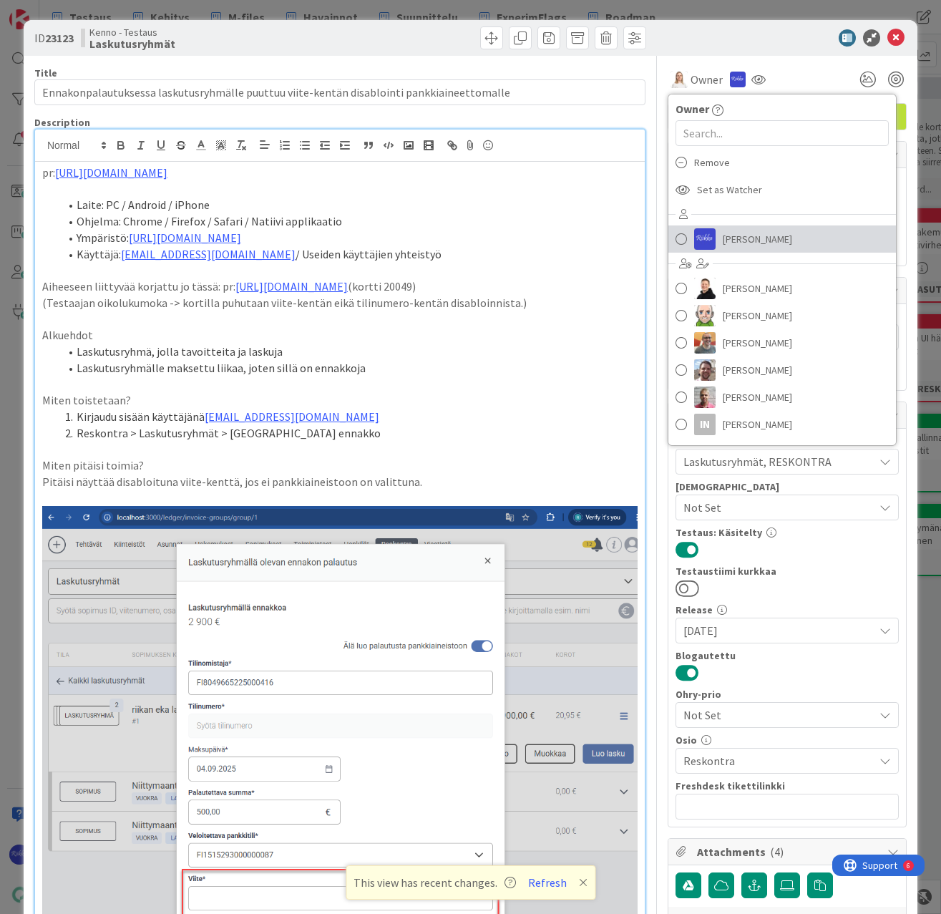
click at [749, 241] on span "[PERSON_NAME]" at bounding box center [757, 238] width 69 height 21
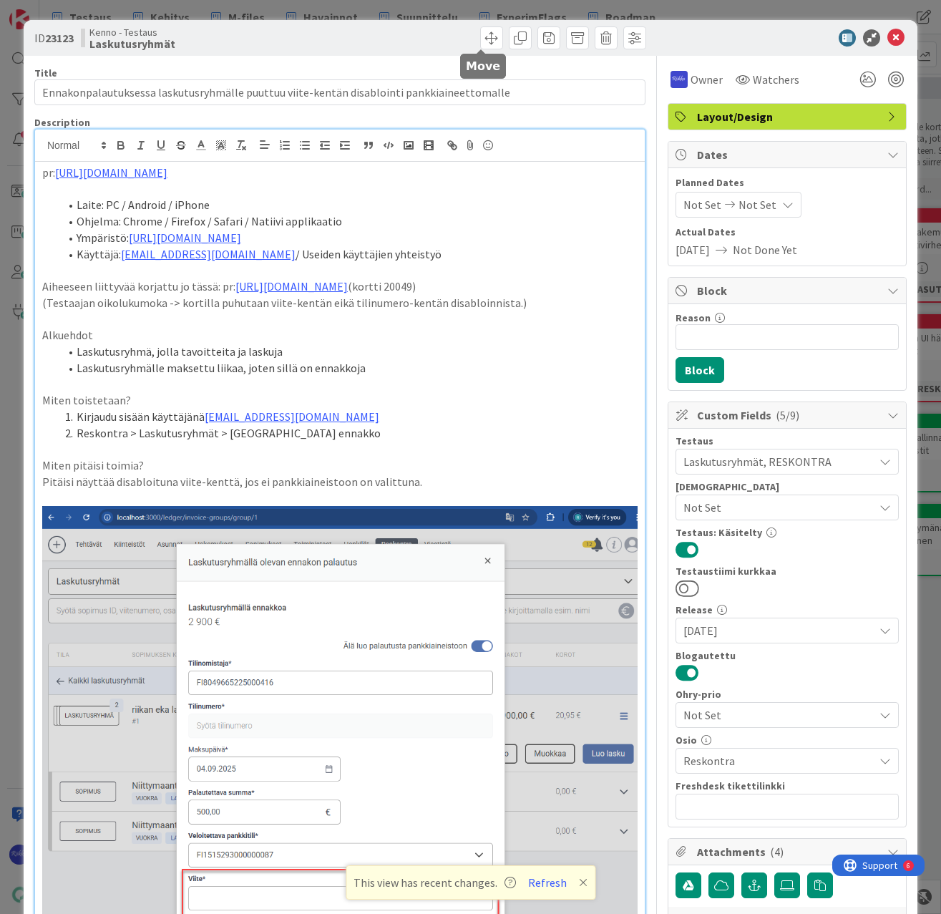
click at [480, 37] on span at bounding box center [491, 37] width 23 height 23
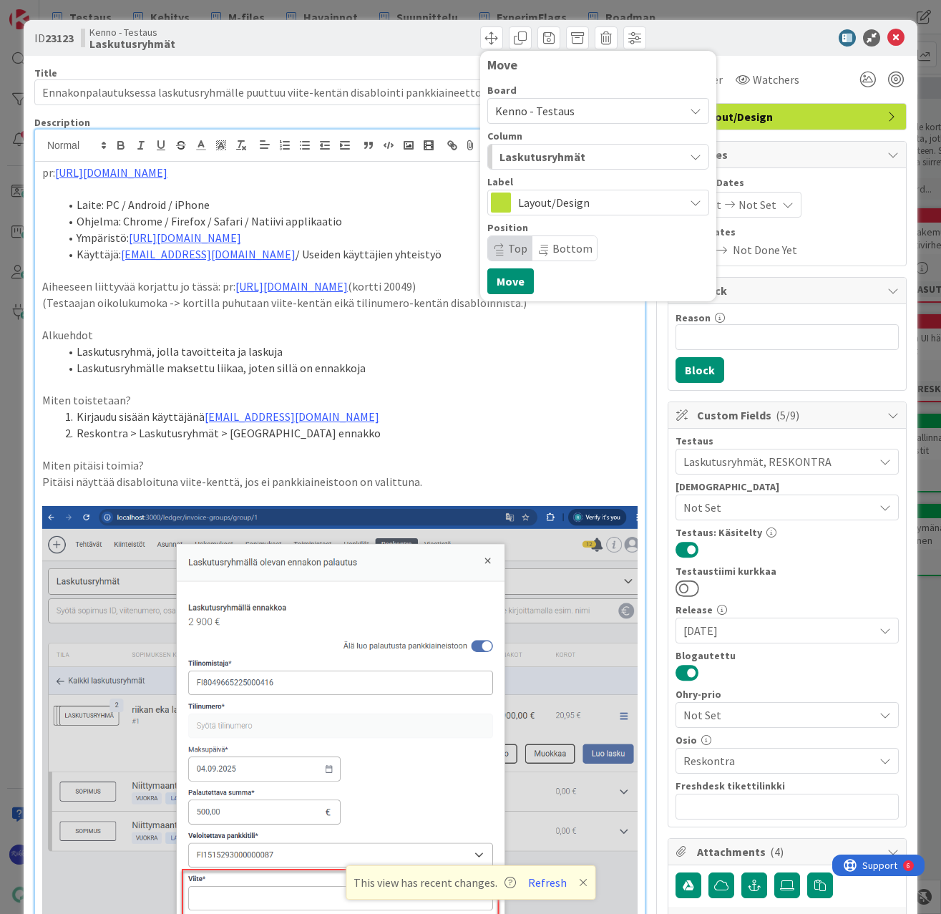
click at [561, 155] on span "Laskutusryhmät" at bounding box center [543, 156] width 86 height 19
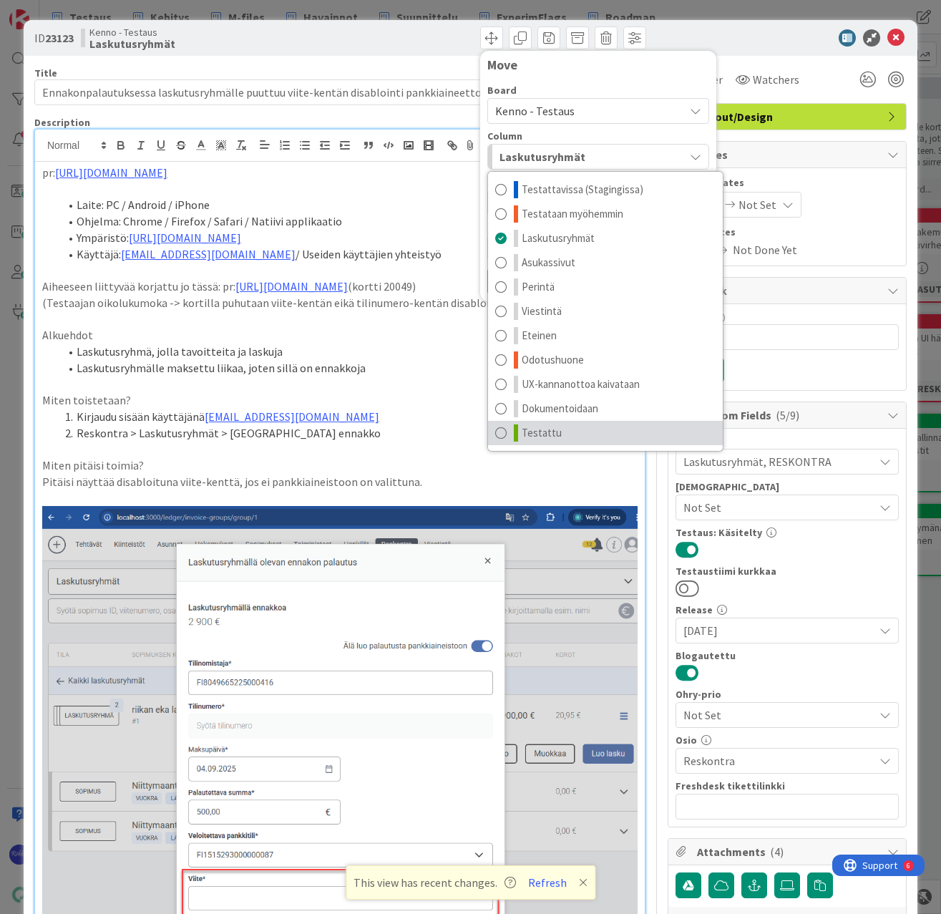
click at [560, 433] on link "Testattu" at bounding box center [605, 433] width 235 height 24
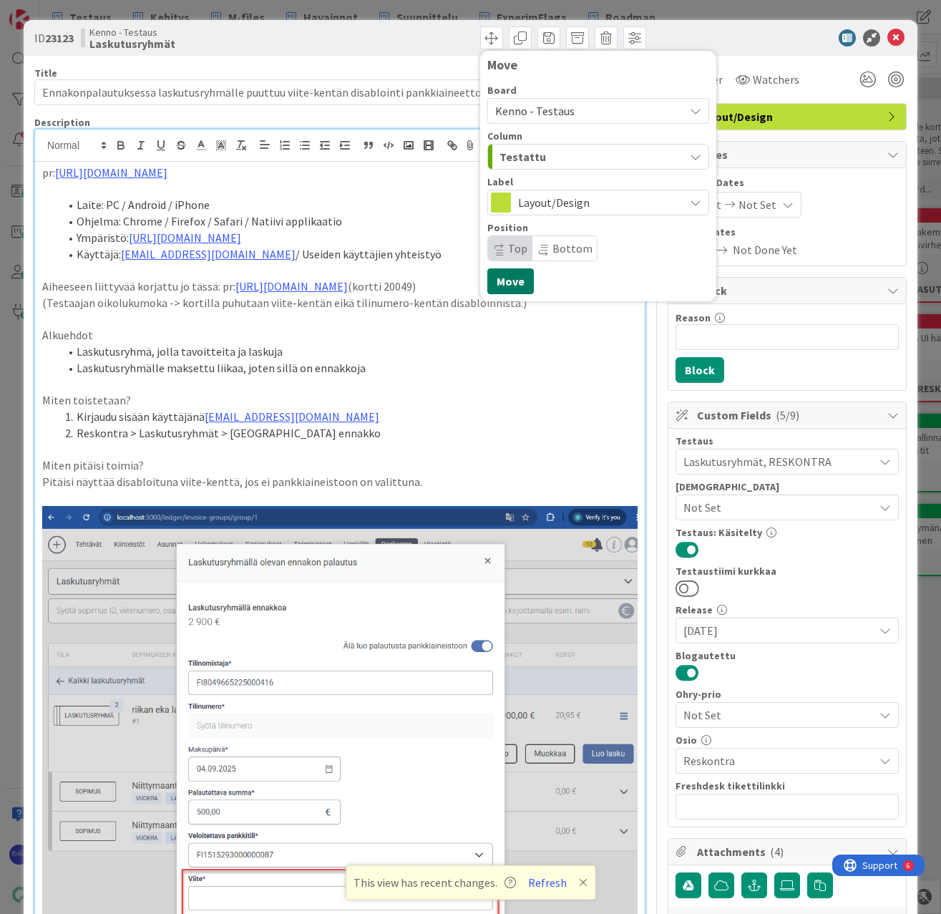
click at [499, 280] on button "Move" at bounding box center [510, 281] width 47 height 26
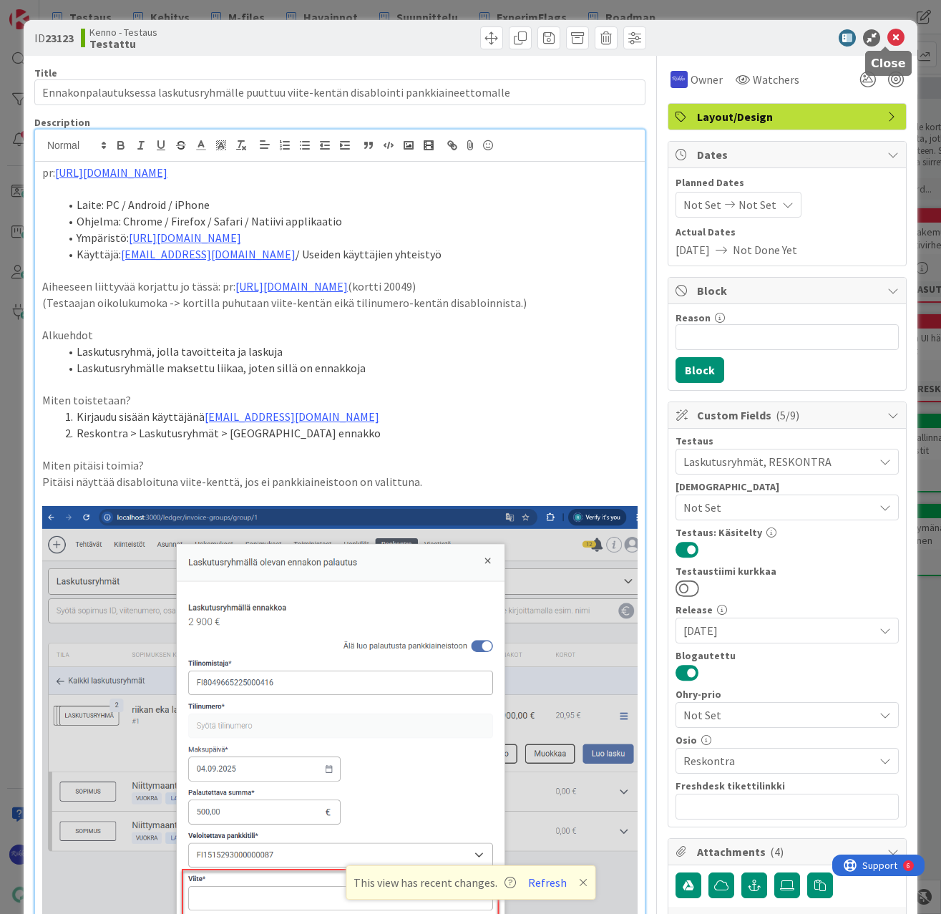
click at [888, 37] on icon at bounding box center [895, 37] width 17 height 17
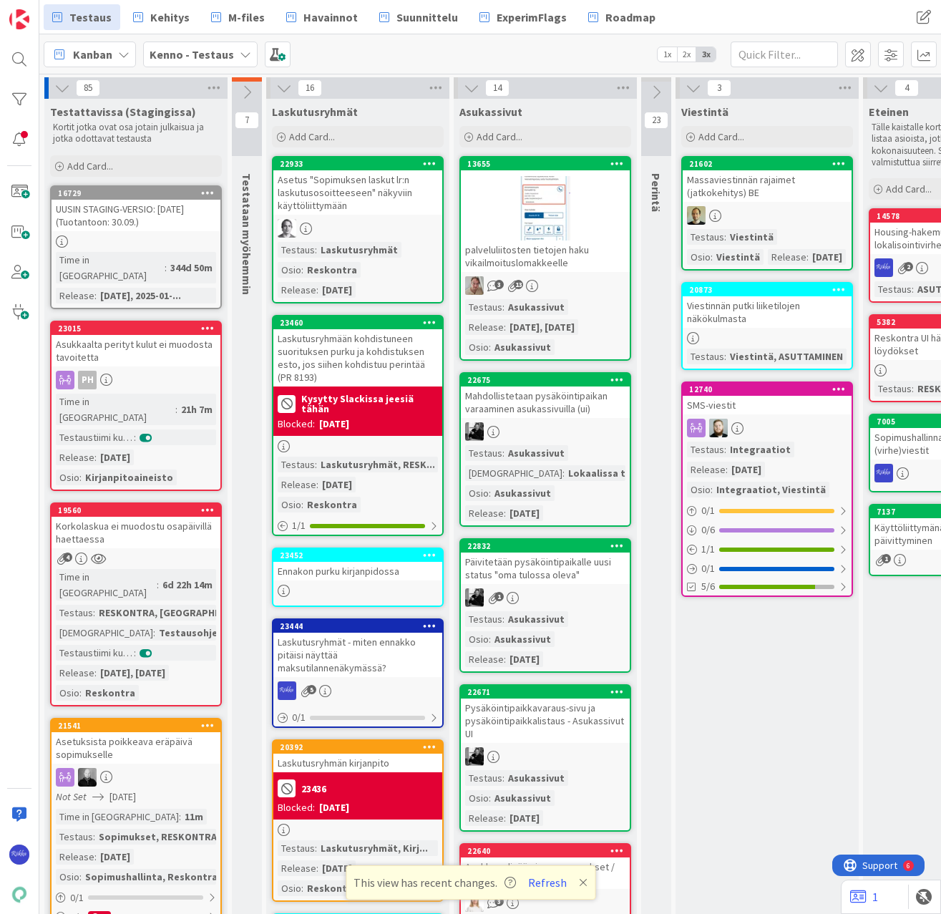
click at [370, 203] on div "Asetus "Sopimuksen laskut lr:n laskutusosoitteeseen" näkyviin käyttöliittymään" at bounding box center [357, 192] width 169 height 44
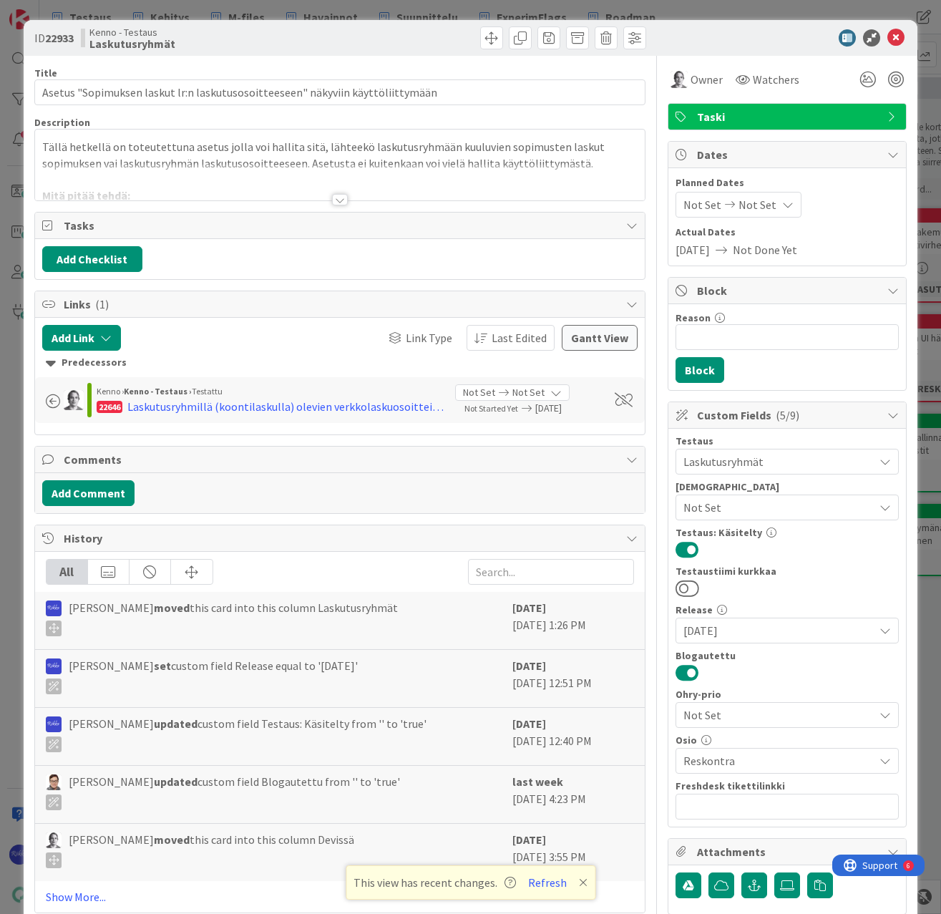
click at [332, 200] on div at bounding box center [340, 199] width 16 height 11
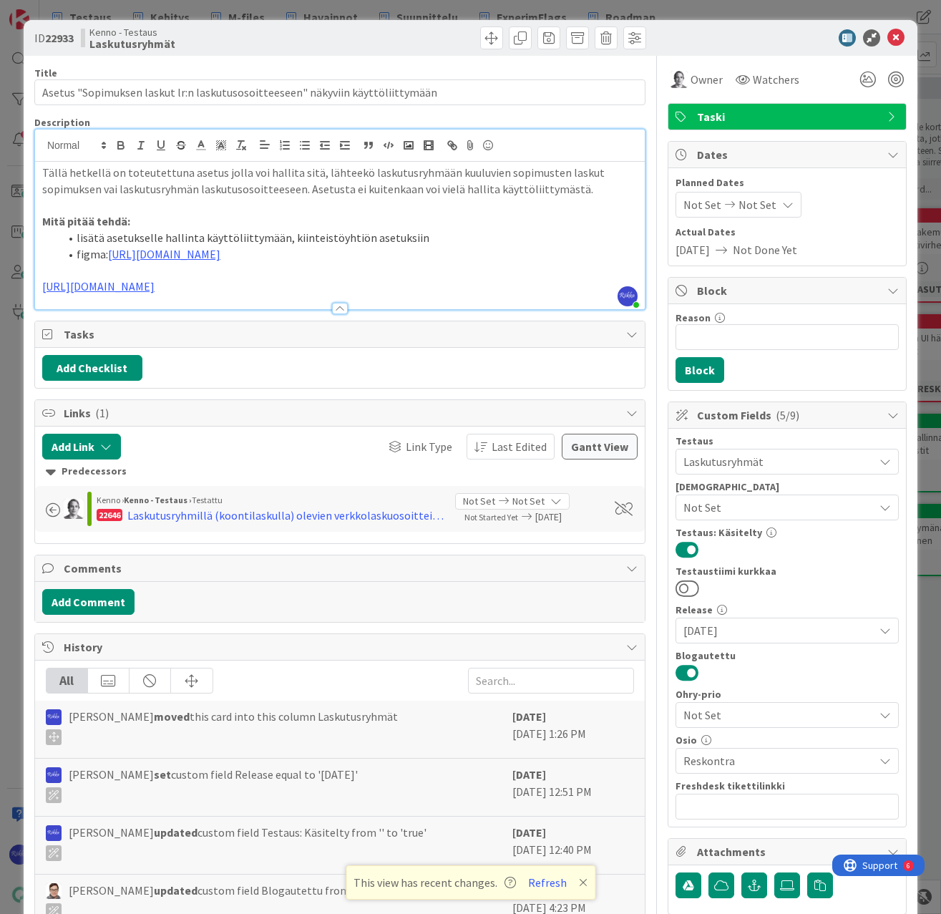
drag, startPoint x: 264, startPoint y: 321, endPoint x: 40, endPoint y: 322, distance: 224.0
click at [40, 309] on div "Tällä hetkellä on toteutettuna asetus jolla voi hallita sitä, lähteekö laskutus…" at bounding box center [340, 235] width 610 height 147
copy link "[URL][DOMAIN_NAME]"
click at [691, 82] on span "Owner" at bounding box center [707, 79] width 32 height 17
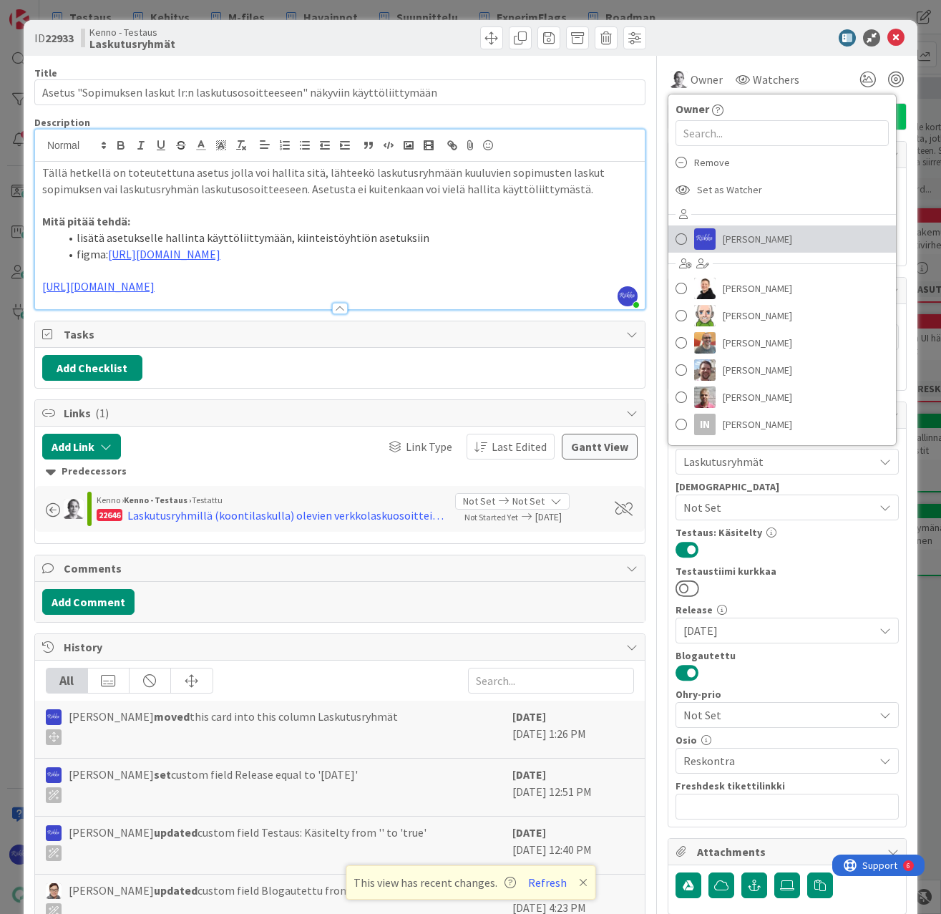
click at [739, 242] on span "[PERSON_NAME]" at bounding box center [757, 238] width 69 height 21
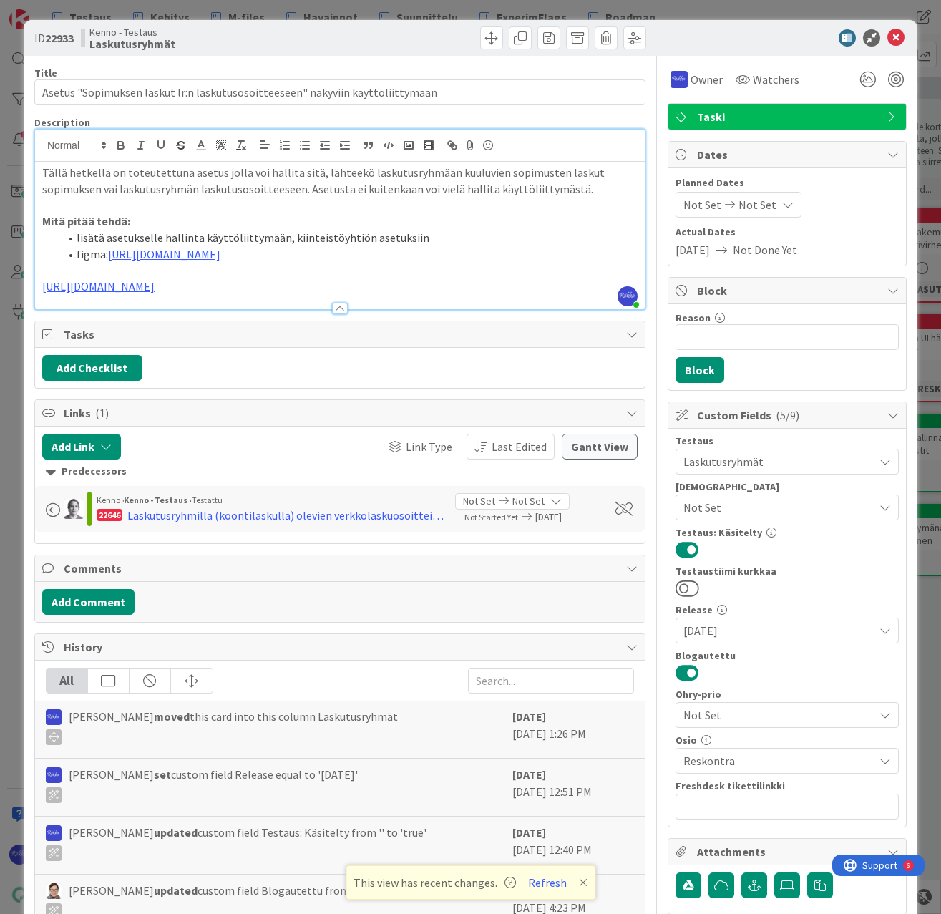
click at [724, 43] on div at bounding box center [779, 37] width 253 height 17
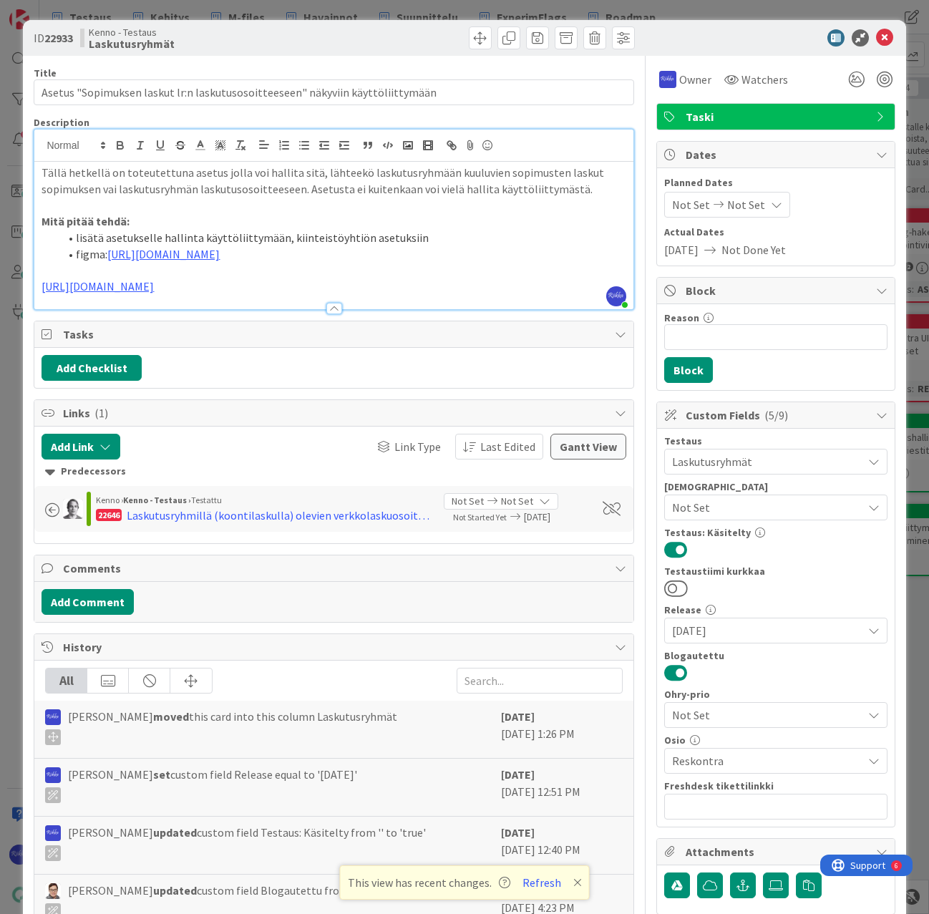
click at [314, 295] on p "[URL][DOMAIN_NAME]" at bounding box center [334, 286] width 584 height 16
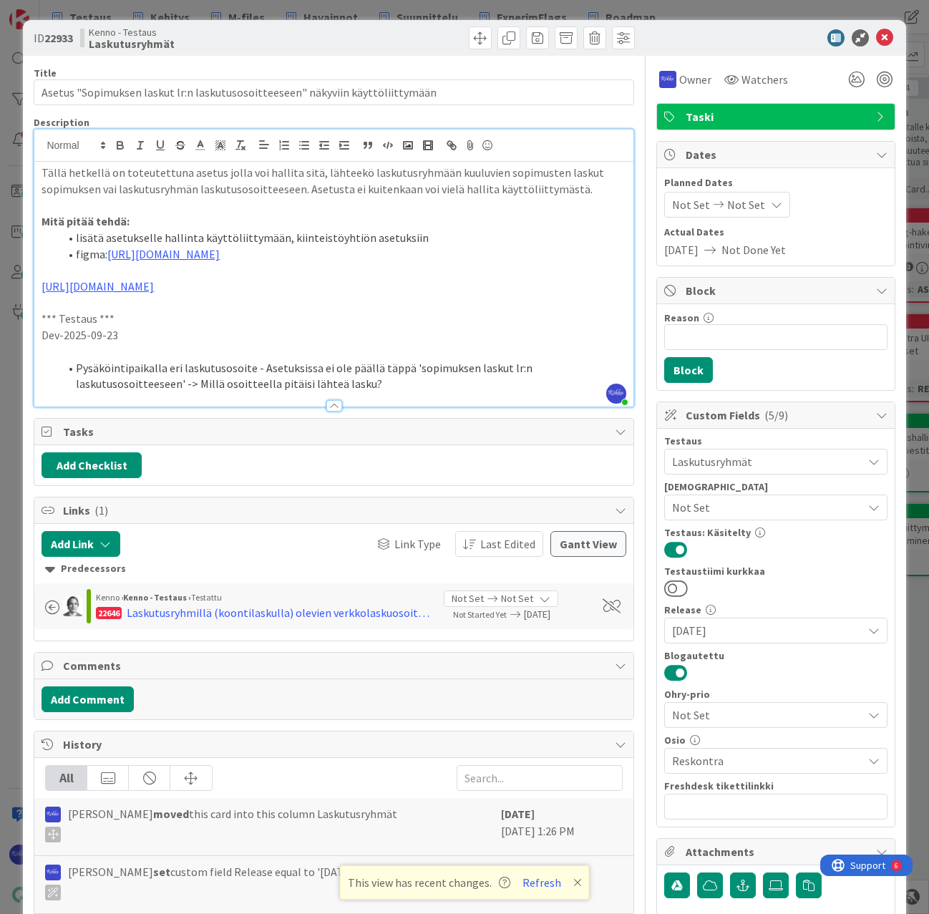
click at [248, 392] on li "Pysäköintipaikalla eri laskutusosoite - Asetuksissa ei ole päällä täppä 'sopimu…" at bounding box center [342, 376] width 567 height 32
click at [531, 311] on p at bounding box center [334, 303] width 584 height 16
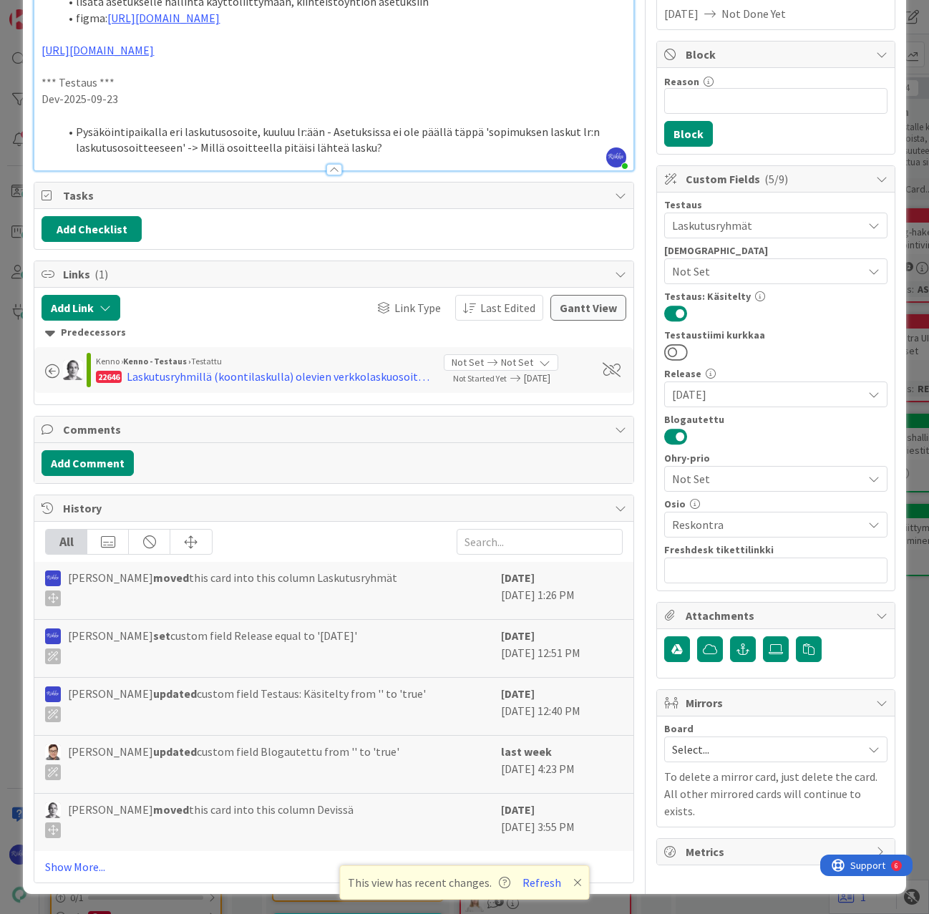
scroll to position [269, 0]
click at [831, 636] on div at bounding box center [775, 649] width 223 height 27
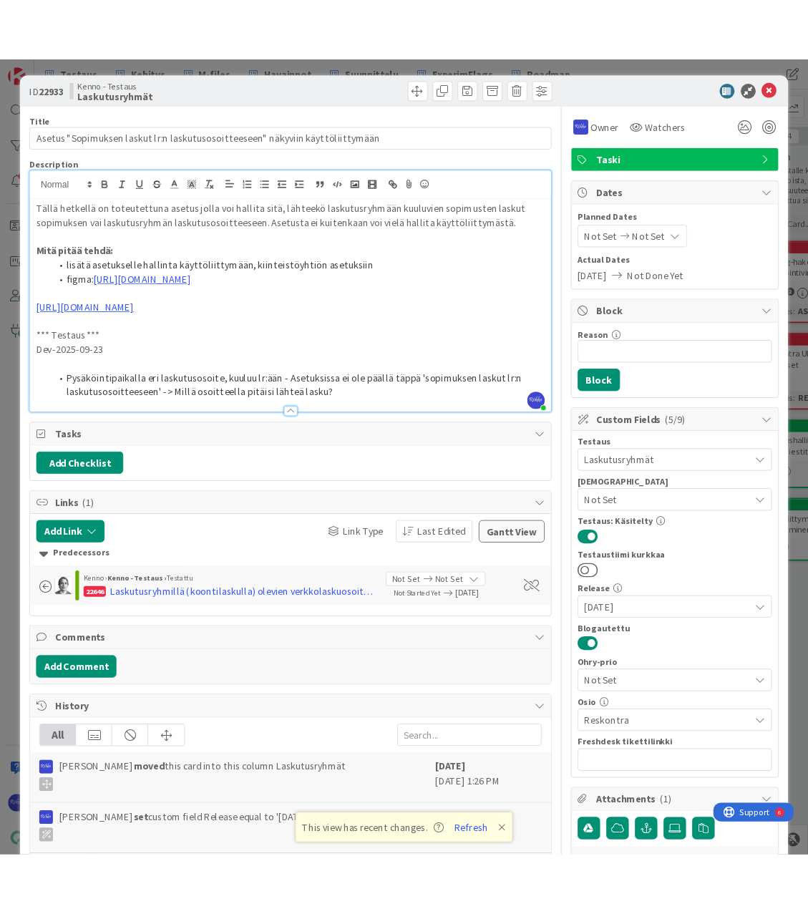
scroll to position [0, 0]
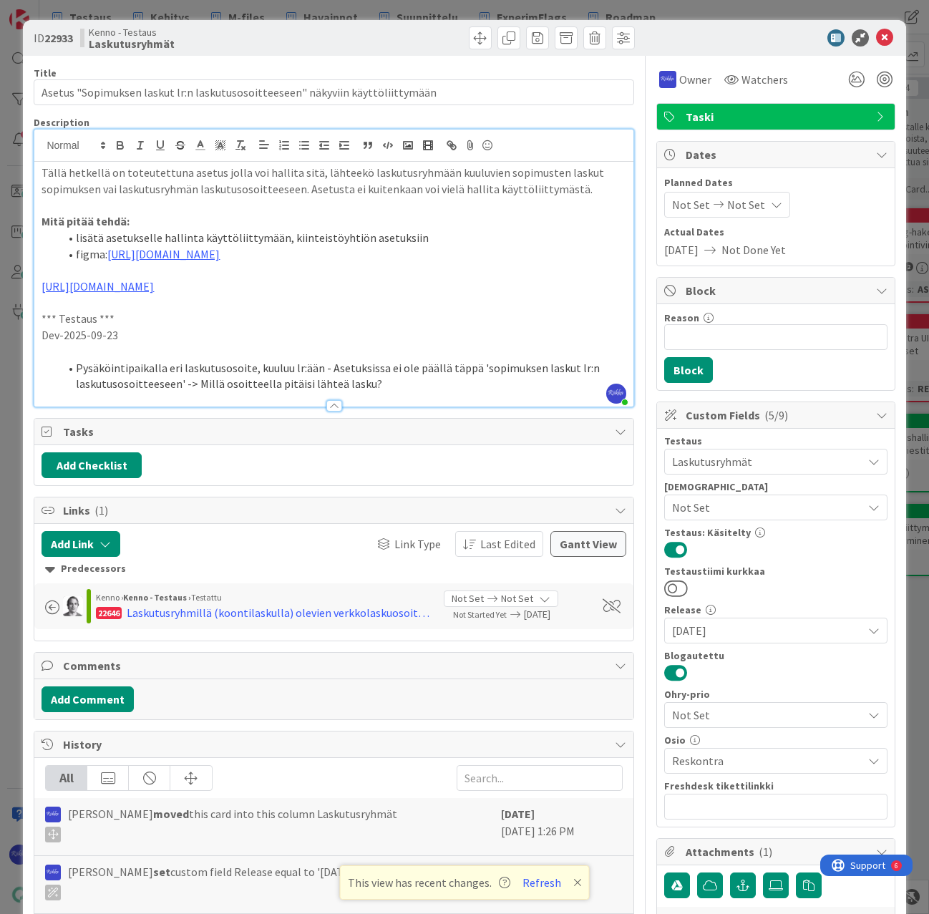
click at [179, 392] on li "Pysäköintipaikalla eri laskutusosoite, kuuluu lr:ään - Asetuksissa ei ole pääll…" at bounding box center [342, 376] width 567 height 32
click at [482, 392] on li "Pysäköintipaikalla eri laskutusosoite, kuuluu lr:ään - Asetuksissa ei ole pääll…" at bounding box center [342, 376] width 567 height 32
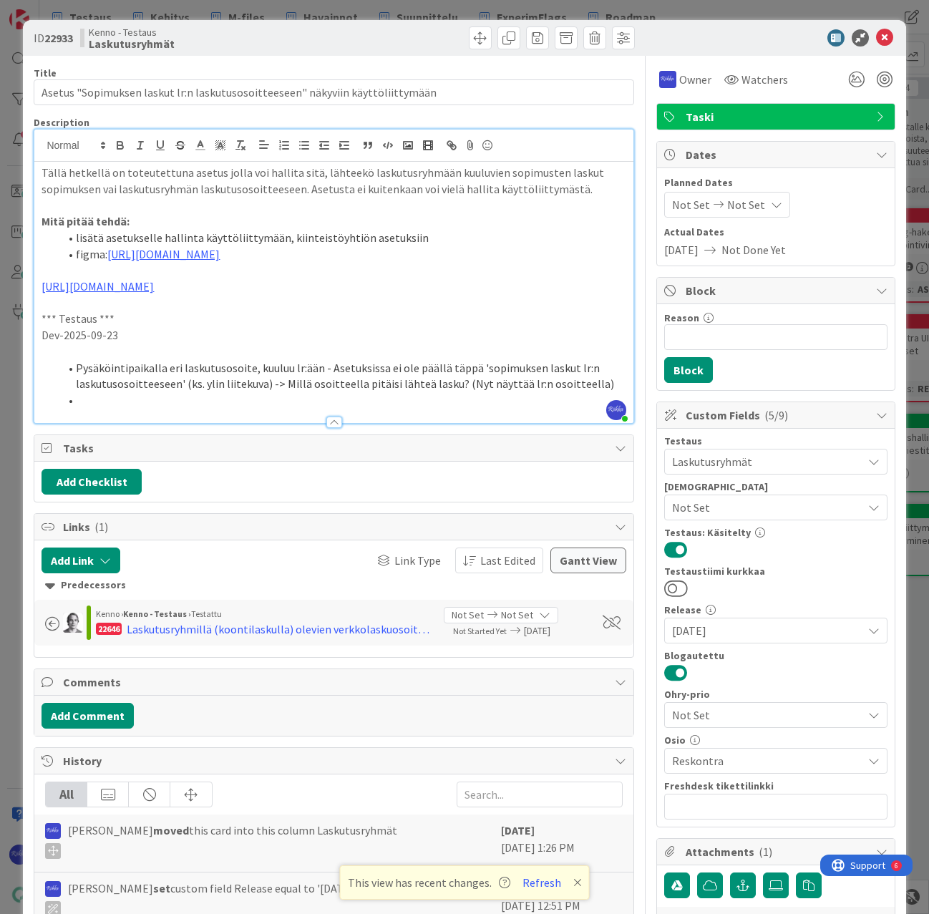
click at [220, 261] on link "[URL][DOMAIN_NAME]" at bounding box center [163, 254] width 112 height 14
click at [334, 315] on link "[URL][DOMAIN_NAME]" at bounding box center [303, 314] width 98 height 19
click at [139, 409] on li at bounding box center [342, 400] width 567 height 16
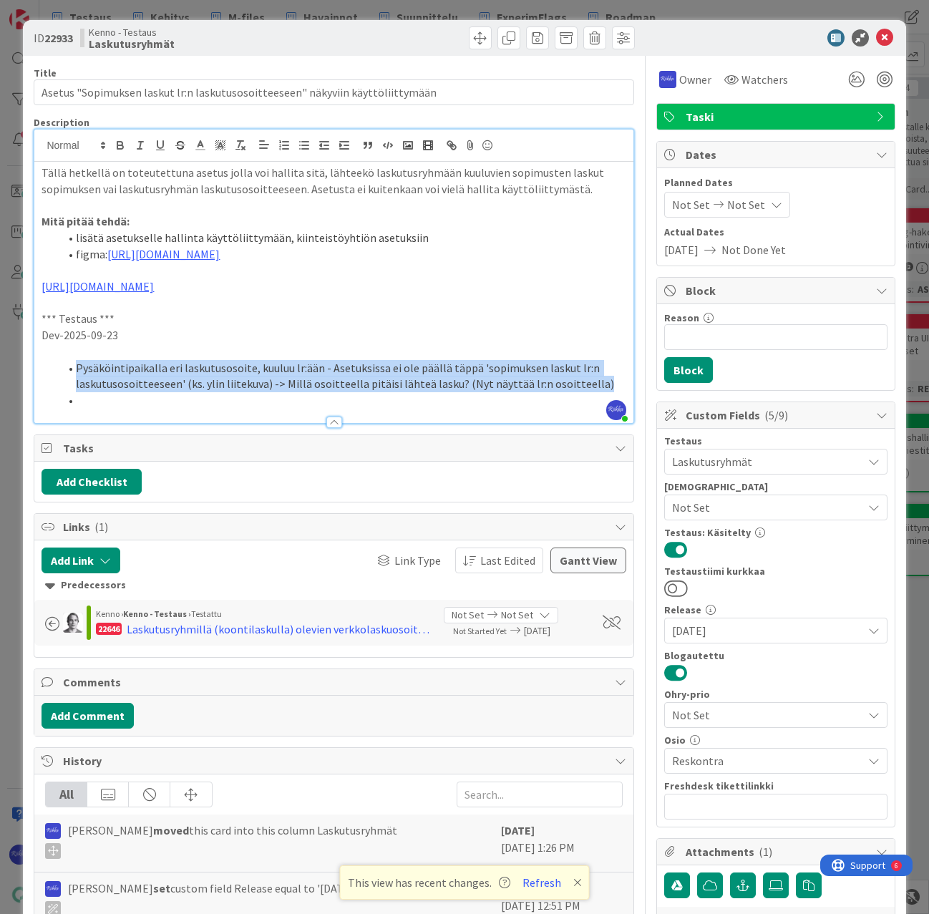
drag, startPoint x: 77, startPoint y: 400, endPoint x: 165, endPoint y: 444, distance: 98.9
click at [165, 424] on div "Description [PERSON_NAME] joined 48 m ago Tällä hetkellä on toteutettuna asetus…" at bounding box center [334, 270] width 600 height 308
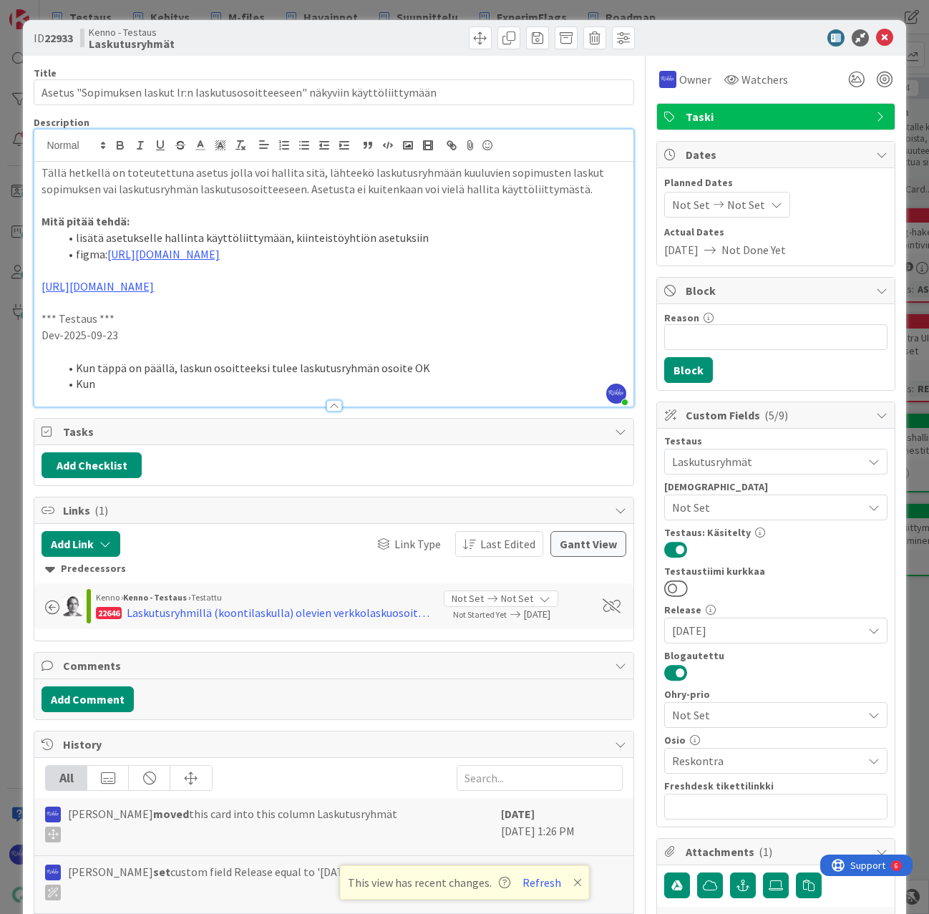
click at [175, 376] on li "Kun täppä on päällä, laskun osoitteeksi tulee laskutusryhmän osoite OK" at bounding box center [342, 368] width 567 height 16
click at [184, 392] on li "Kun" at bounding box center [342, 384] width 567 height 16
click at [226, 392] on li "Kun täppä on pois päältä, tulee sopimuksen oma osoite" at bounding box center [342, 384] width 567 height 16
click at [444, 392] on li "Kun täppä on pois päältä, tulee erillislaskulle sopimuksen oma osoite" at bounding box center [342, 384] width 567 height 16
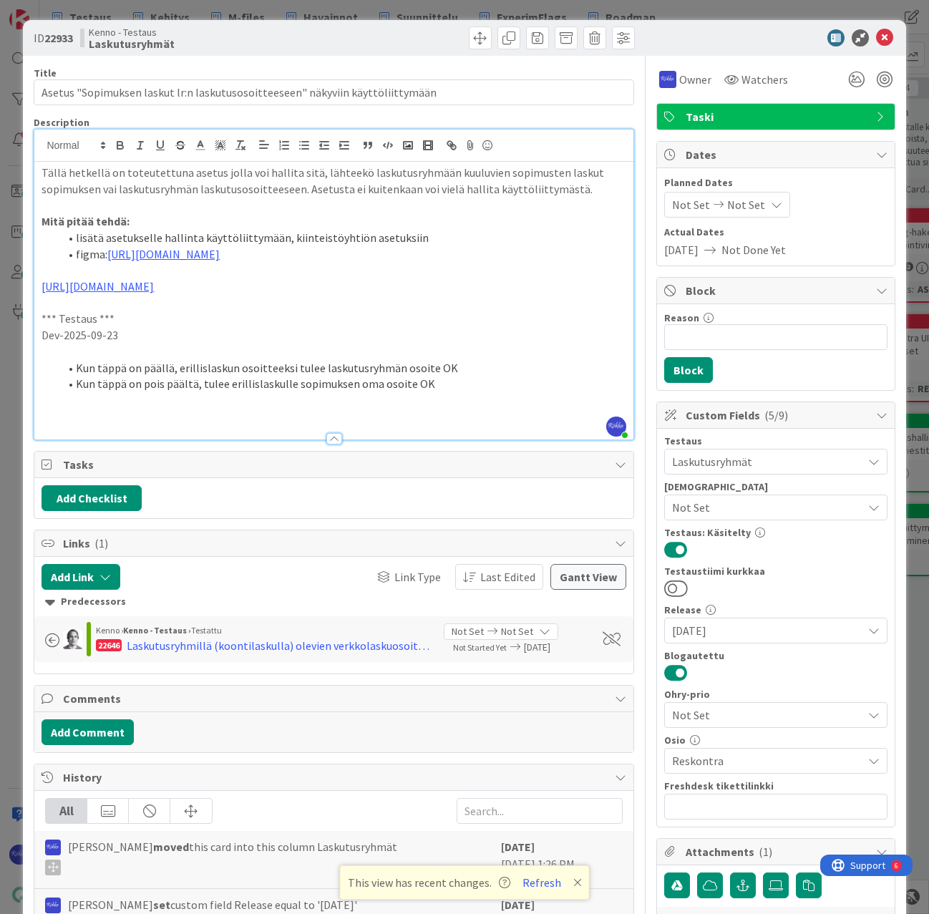
click at [98, 425] on p at bounding box center [334, 417] width 584 height 16
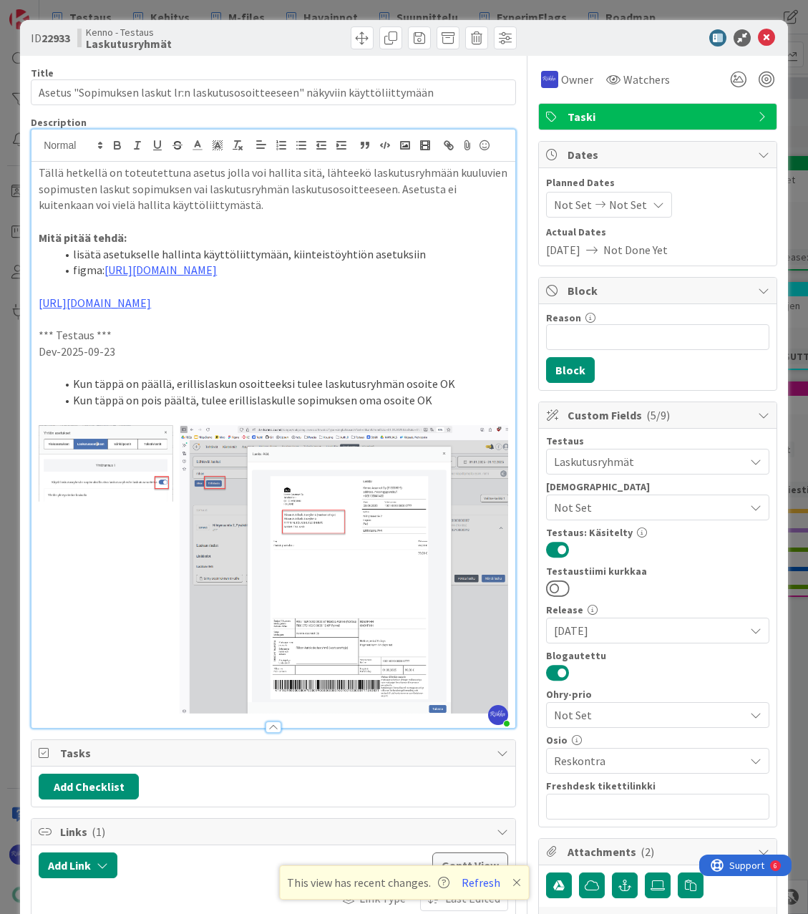
click at [45, 425] on p at bounding box center [273, 417] width 469 height 16
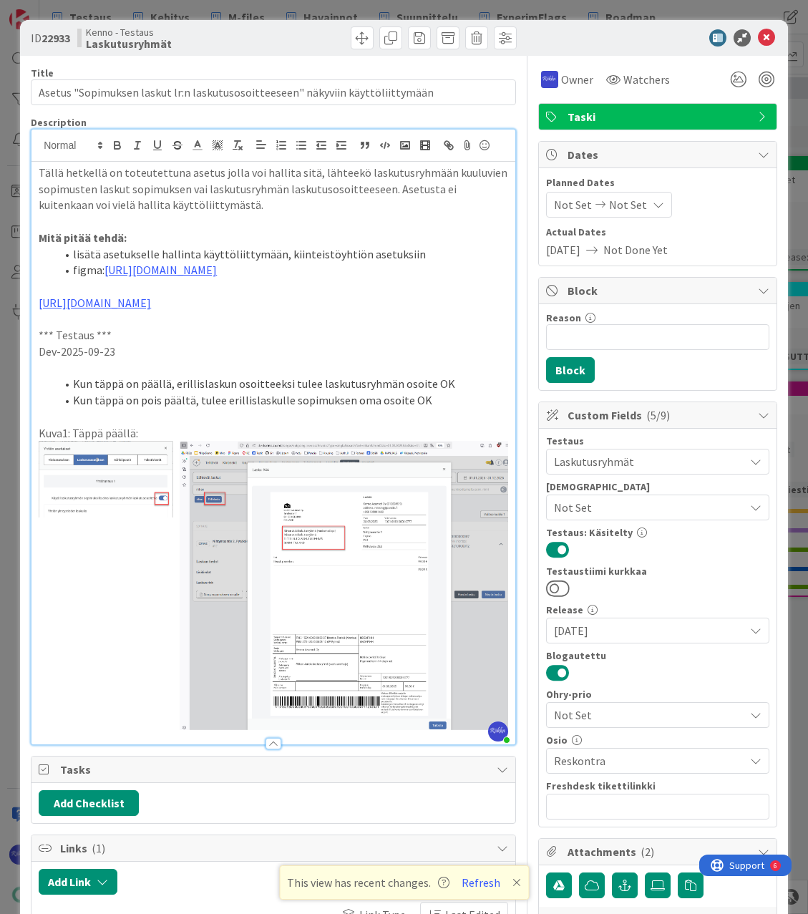
click at [498, 744] on div "Tällä hetkellä on toteutettuna asetus jolla voi hallita sitä, lähteekö laskutus…" at bounding box center [273, 453] width 484 height 583
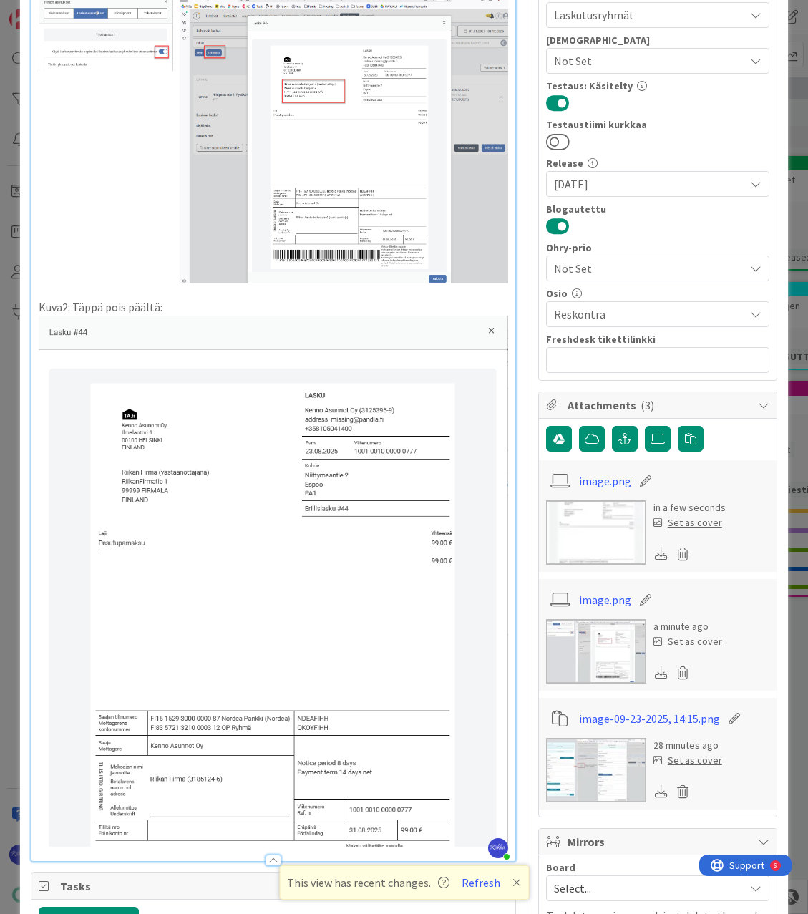
scroll to position [215, 0]
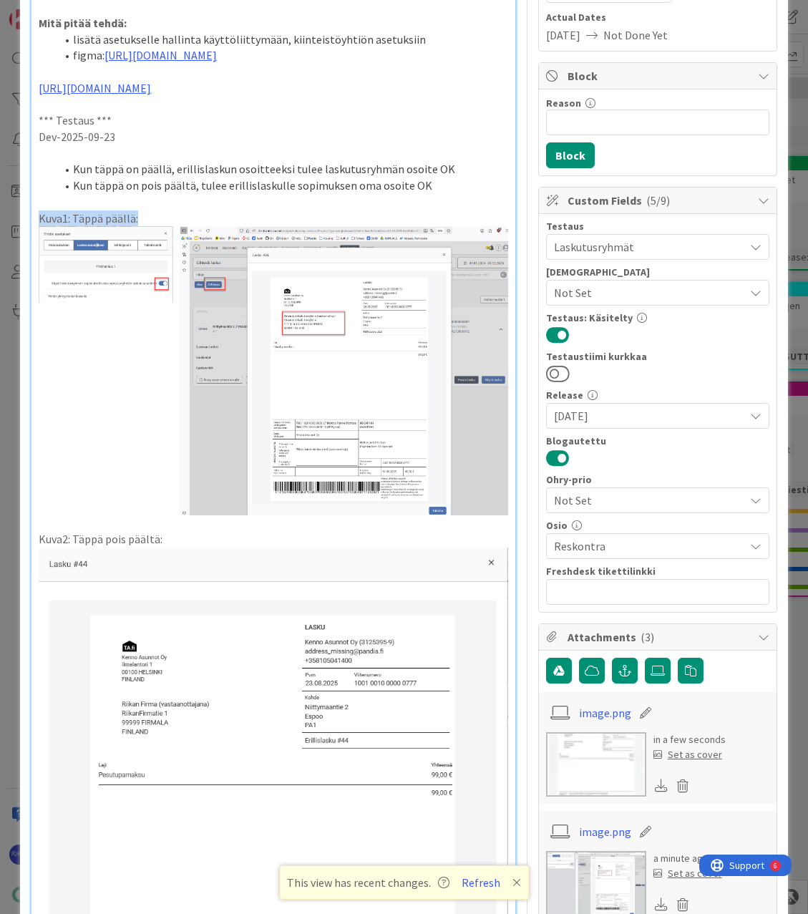
drag, startPoint x: 145, startPoint y: 267, endPoint x: 37, endPoint y: 265, distance: 108.1
click at [37, 265] on div "Tällä hetkellä on toteutettuna asetus jolla voi hallita sitä, lähteekö laskutus…" at bounding box center [273, 520] width 484 height 1146
click at [74, 177] on li "Kun täppä on päällä, erillislaskun osoitteeksi tulee laskutusryhmän osoite OK" at bounding box center [282, 169] width 452 height 16
click at [72, 194] on li "Kun täppä on pois päältä, tulee erillislaskulle sopimuksen oma osoite OK" at bounding box center [282, 185] width 452 height 16
click at [72, 177] on li "Kuva1: Kun täppä on päällä, erillislaskun osoitteeksi tulee laskutusryhmän osoi…" at bounding box center [282, 169] width 452 height 16
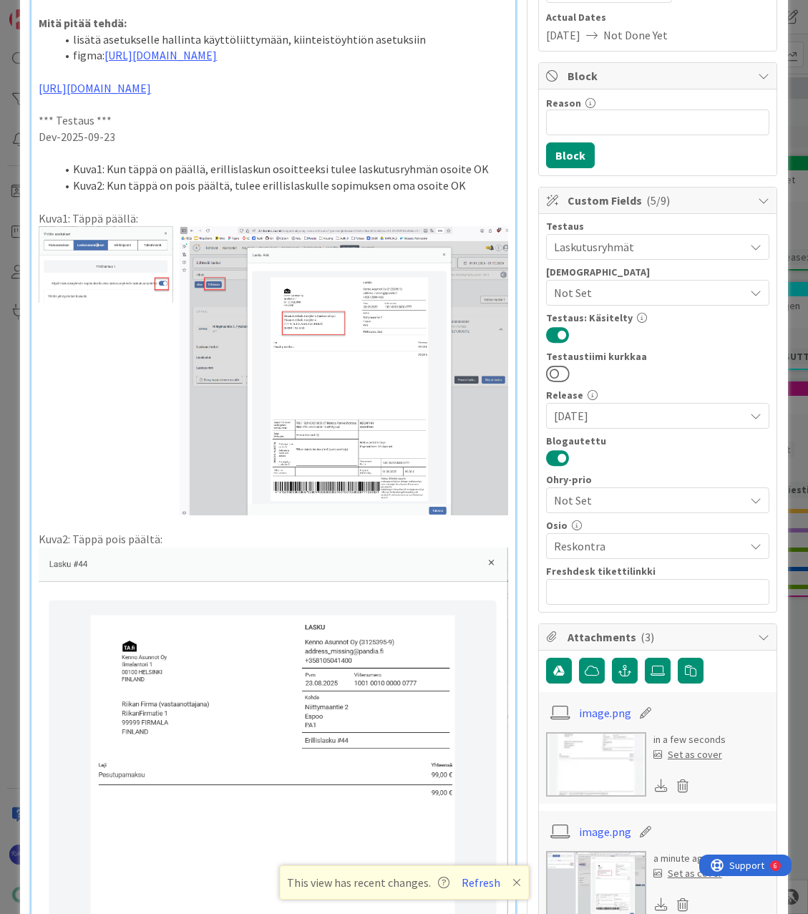
click at [477, 194] on li "Kuva2: Kun täppä on pois päältä, tulee erillislaskulle sopimuksen oma osoite OK" at bounding box center [282, 185] width 452 height 16
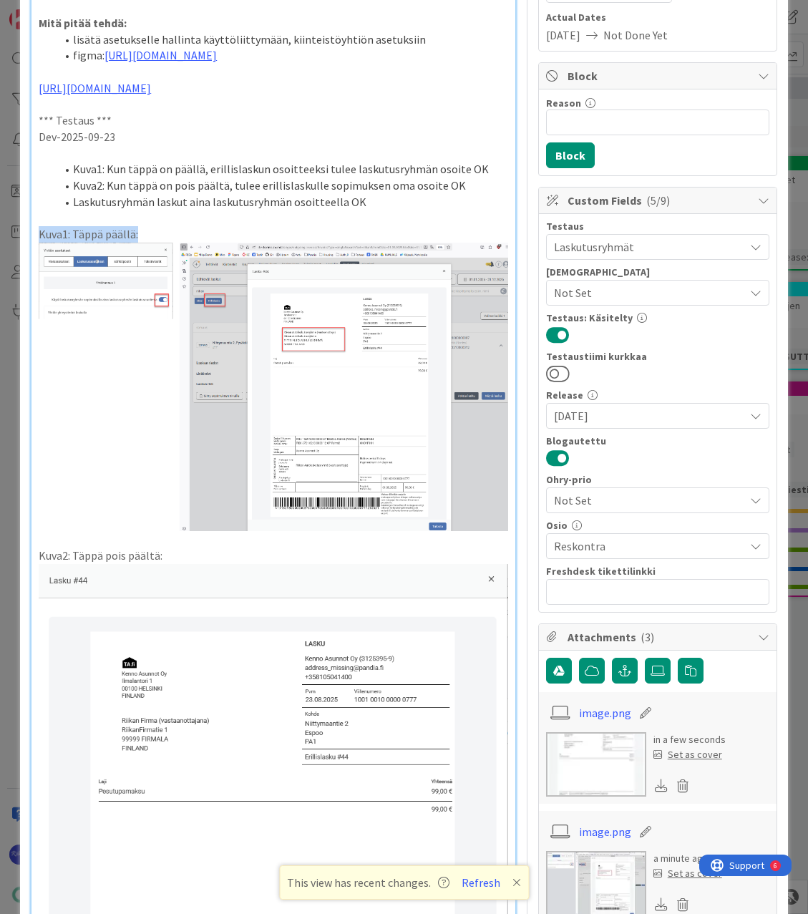
drag, startPoint x: 157, startPoint y: 281, endPoint x: 26, endPoint y: 283, distance: 130.3
click at [26, 283] on div "ID 22933 Kenno - Testaus Laskutusryhmät Title 78 / 128 Asetus "Sopimuksen lasku…" at bounding box center [404, 854] width 768 height 2099
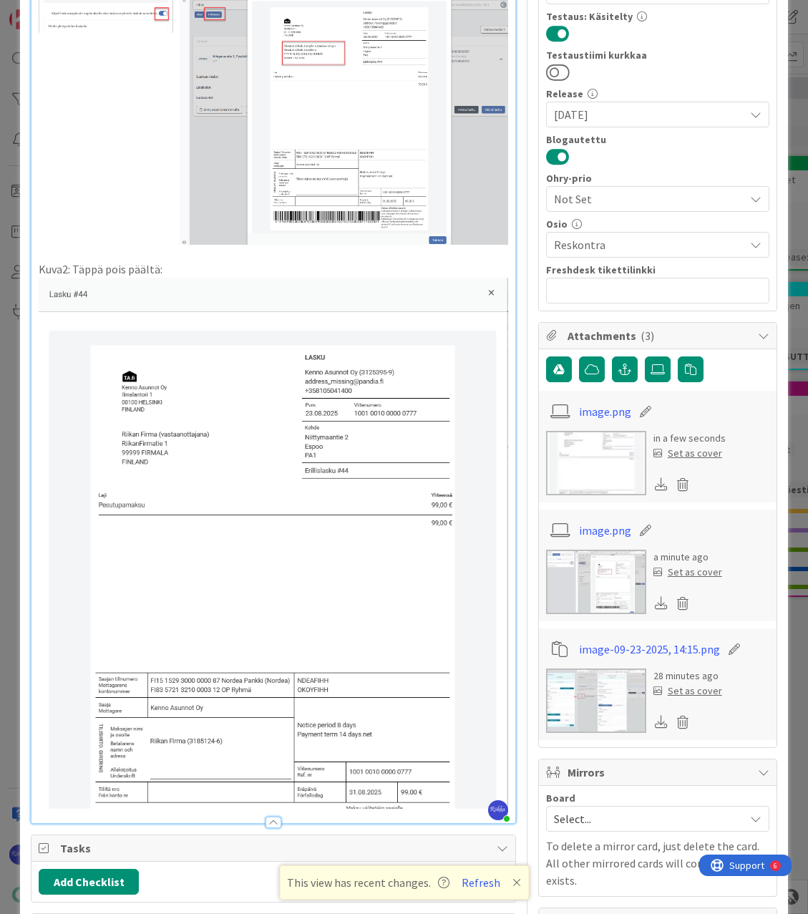
scroll to position [501, 0]
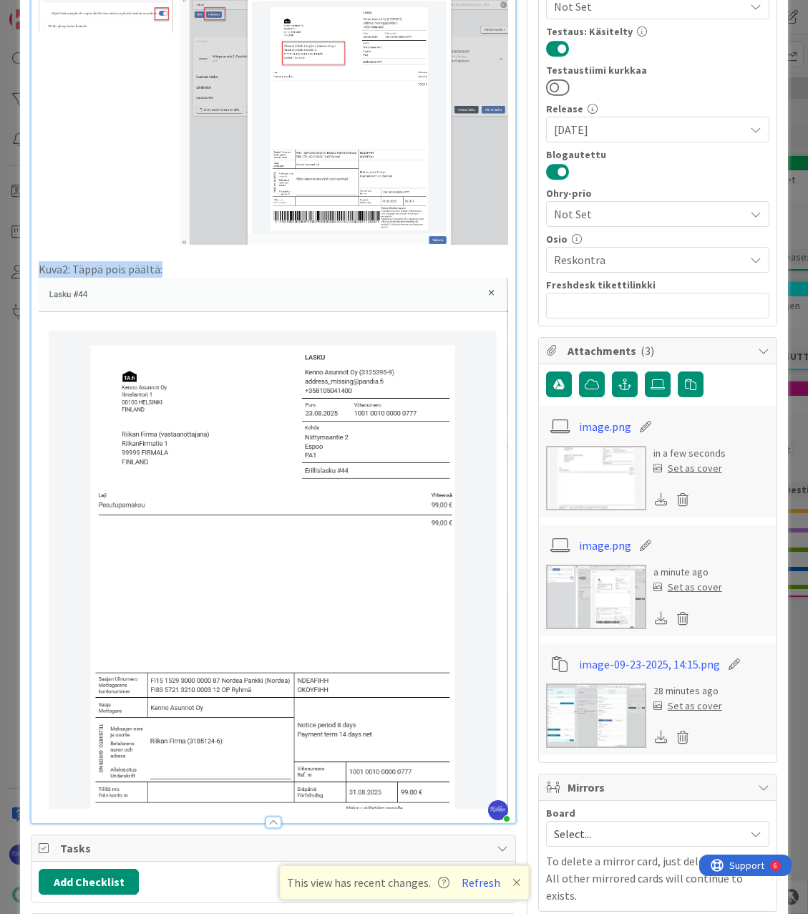
drag, startPoint x: 176, startPoint y: 312, endPoint x: 18, endPoint y: 311, distance: 158.2
click at [18, 311] on div "ID 22933 Kenno - Testaus Laskutusryhmät Title 78 / 128 Asetus "Sopimuksen lasku…" at bounding box center [404, 457] width 808 height 914
click at [412, 342] on img at bounding box center [273, 543] width 469 height 531
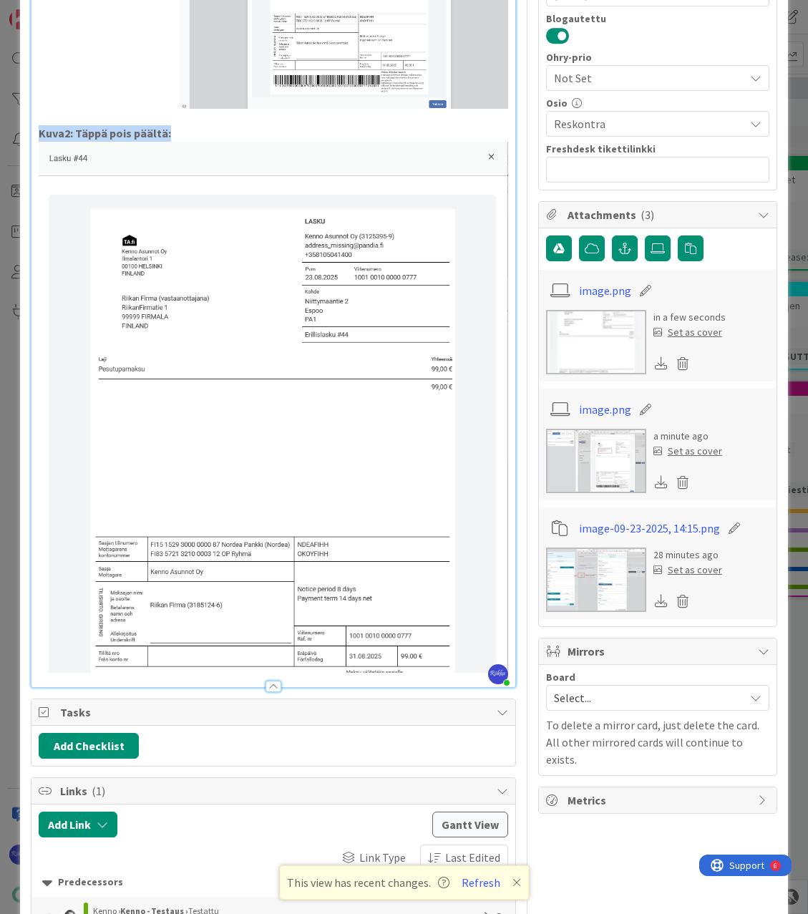
scroll to position [1074, 0]
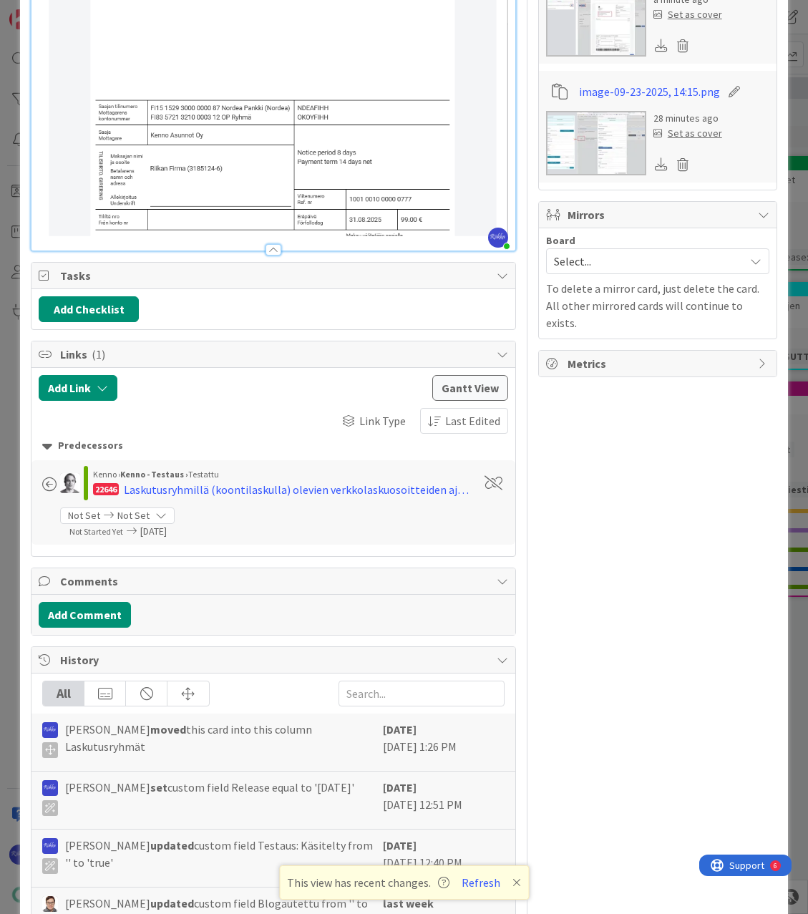
click at [269, 256] on div at bounding box center [274, 249] width 16 height 11
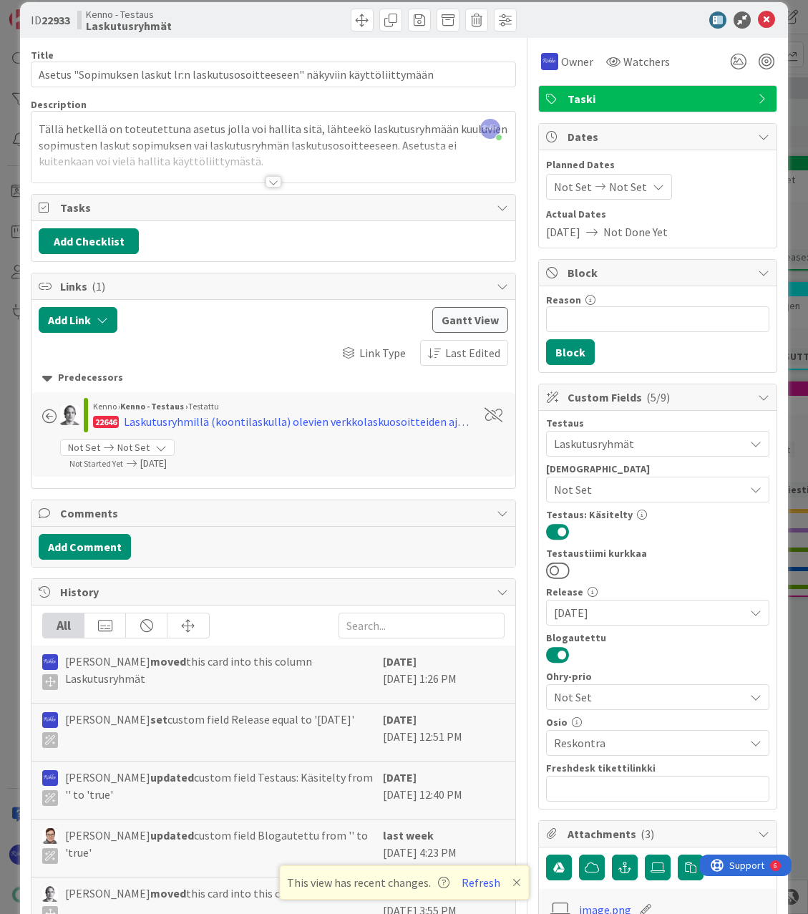
scroll to position [0, 0]
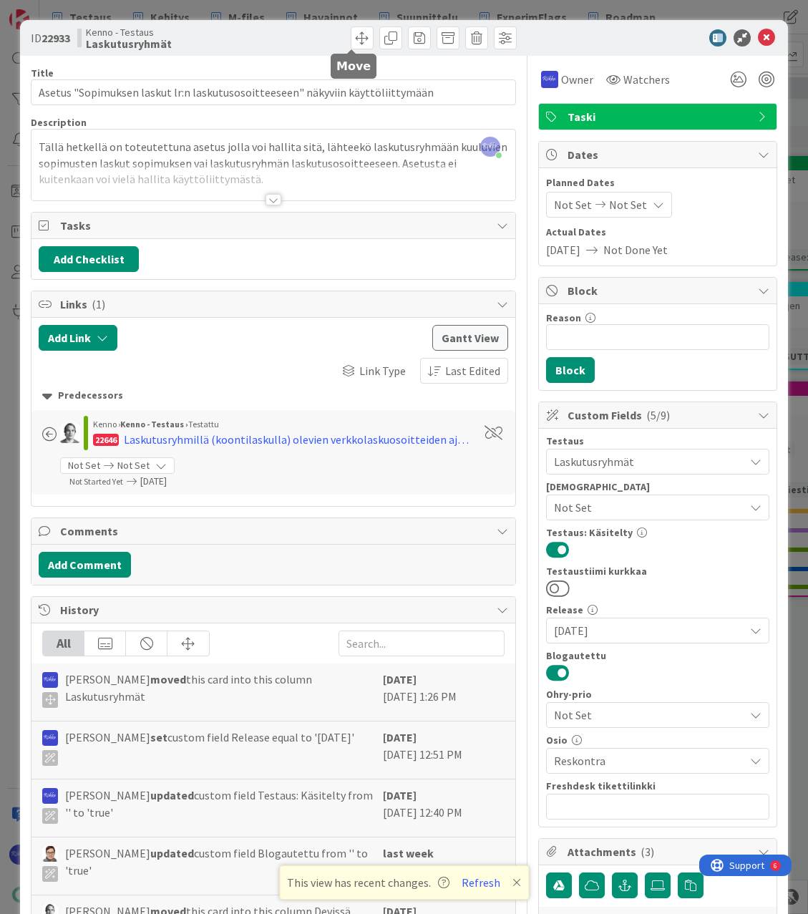
click at [351, 41] on span at bounding box center [362, 37] width 23 height 23
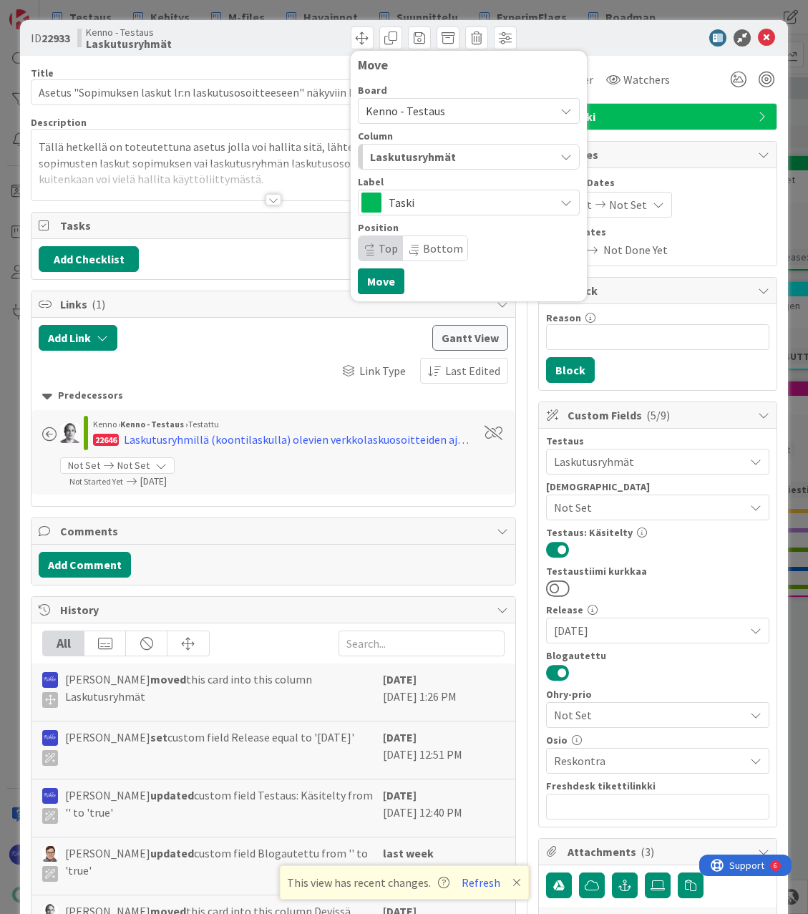
click at [413, 155] on span "Laskutusryhmät" at bounding box center [413, 156] width 86 height 19
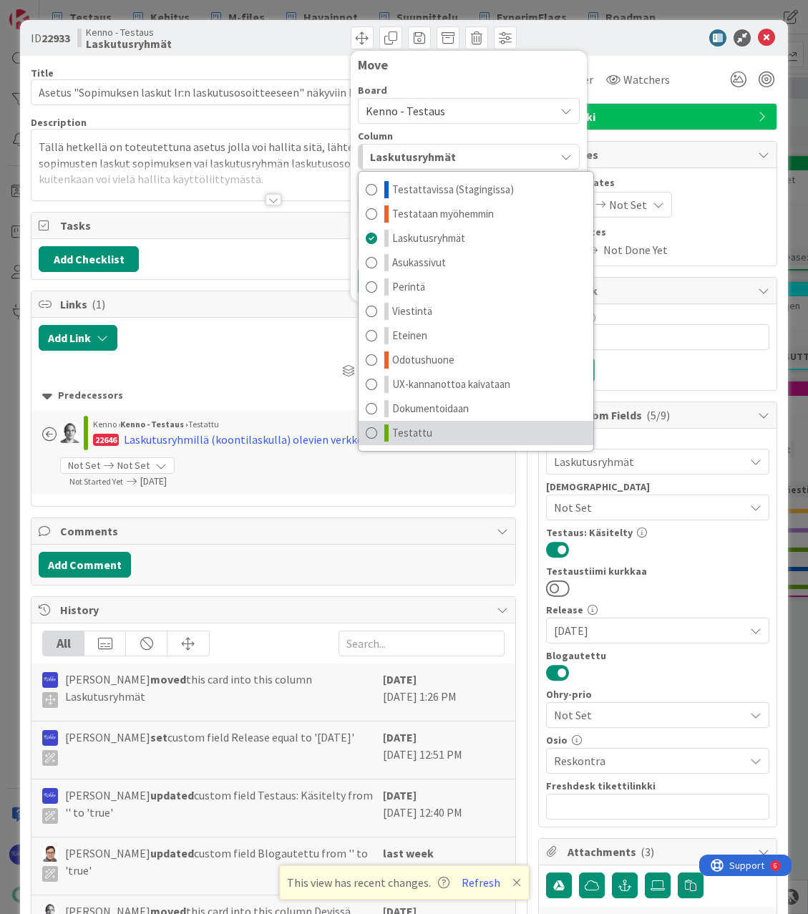
click at [448, 431] on link "Testattu" at bounding box center [476, 433] width 235 height 24
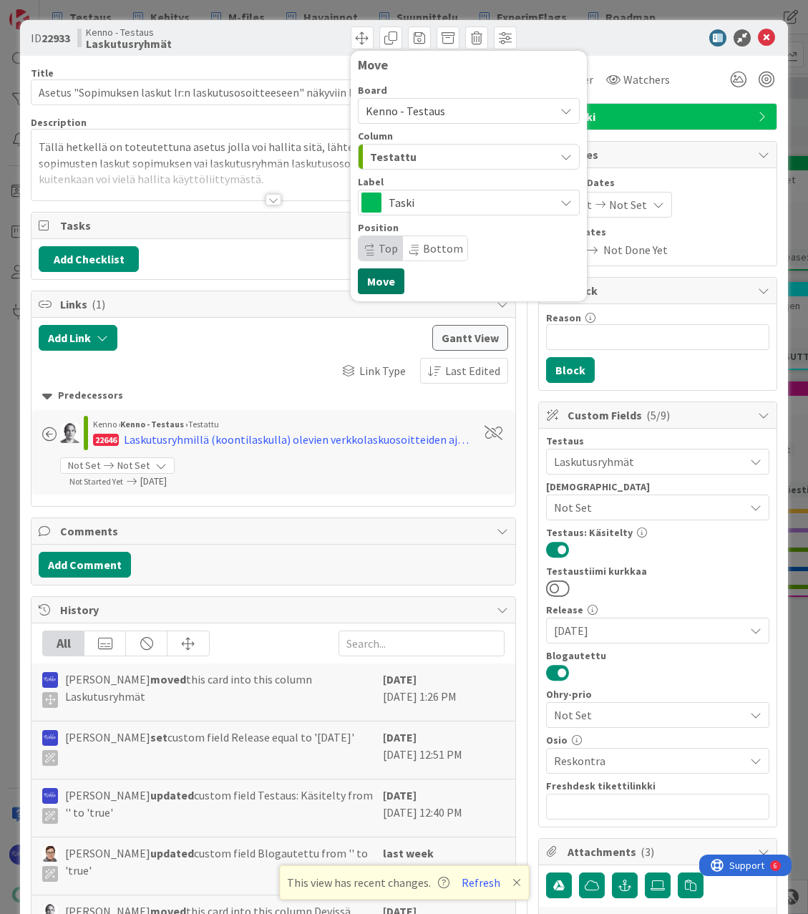
click at [366, 278] on button "Move" at bounding box center [381, 281] width 47 height 26
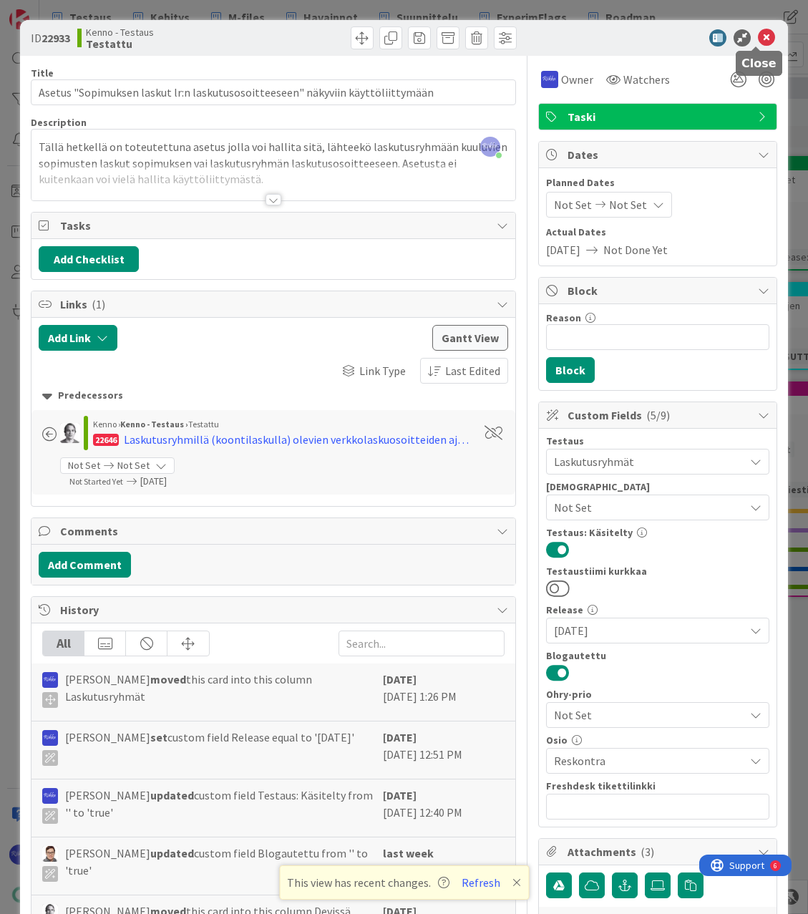
click at [759, 36] on icon at bounding box center [766, 37] width 17 height 17
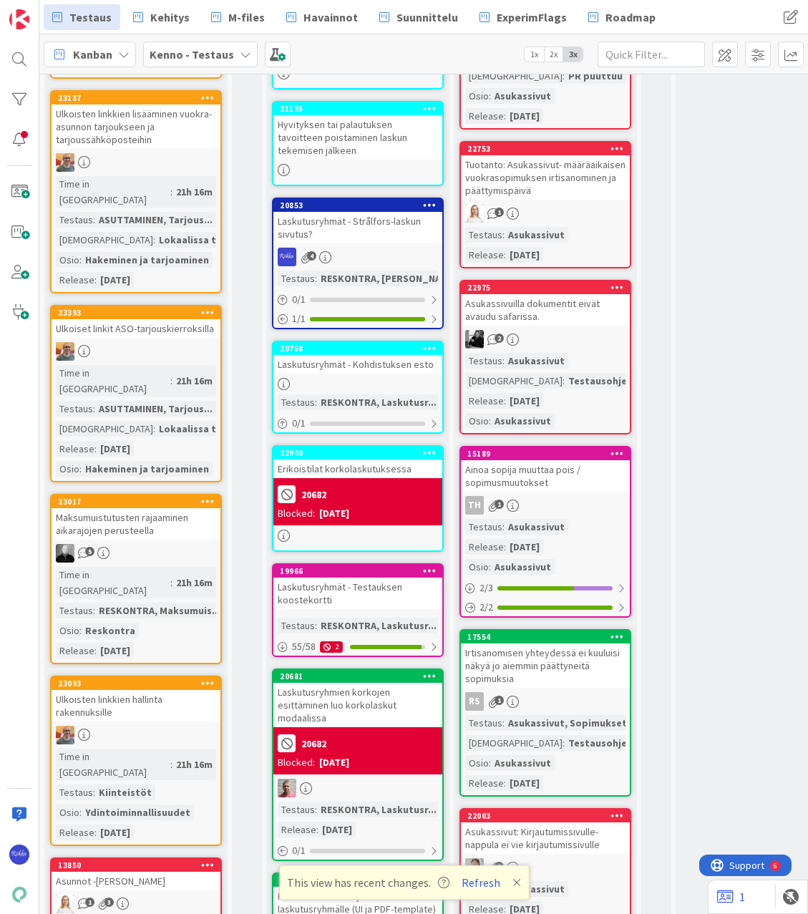
scroll to position [930, 0]
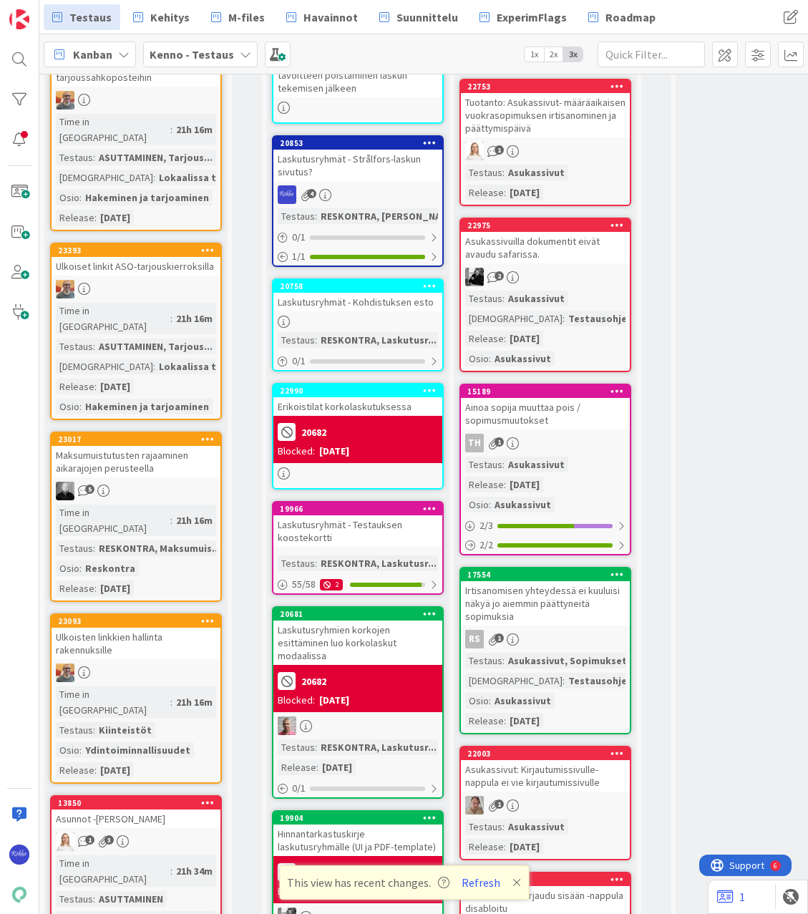
click at [147, 482] on div "5" at bounding box center [136, 491] width 169 height 19
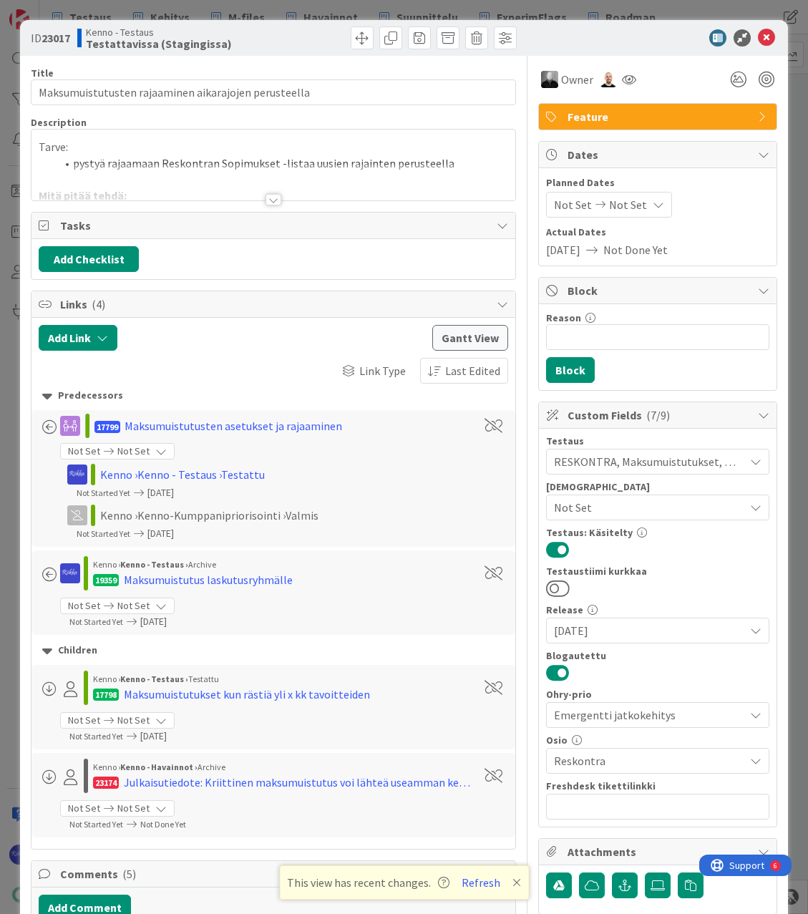
click at [270, 198] on div at bounding box center [274, 199] width 16 height 11
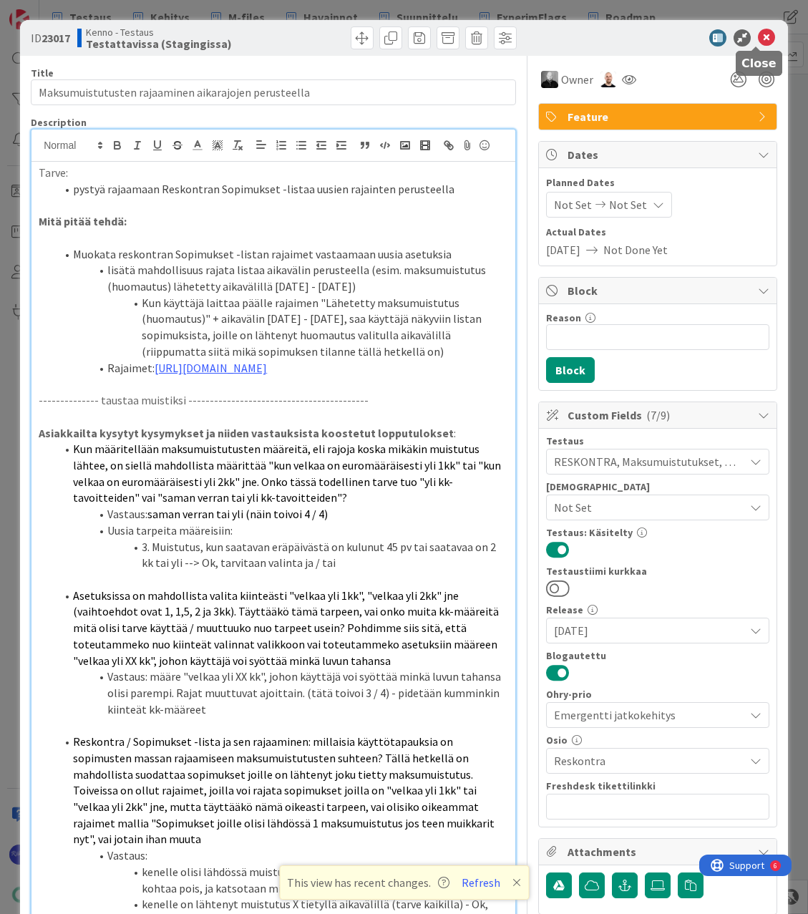
click at [759, 34] on icon at bounding box center [766, 37] width 17 height 17
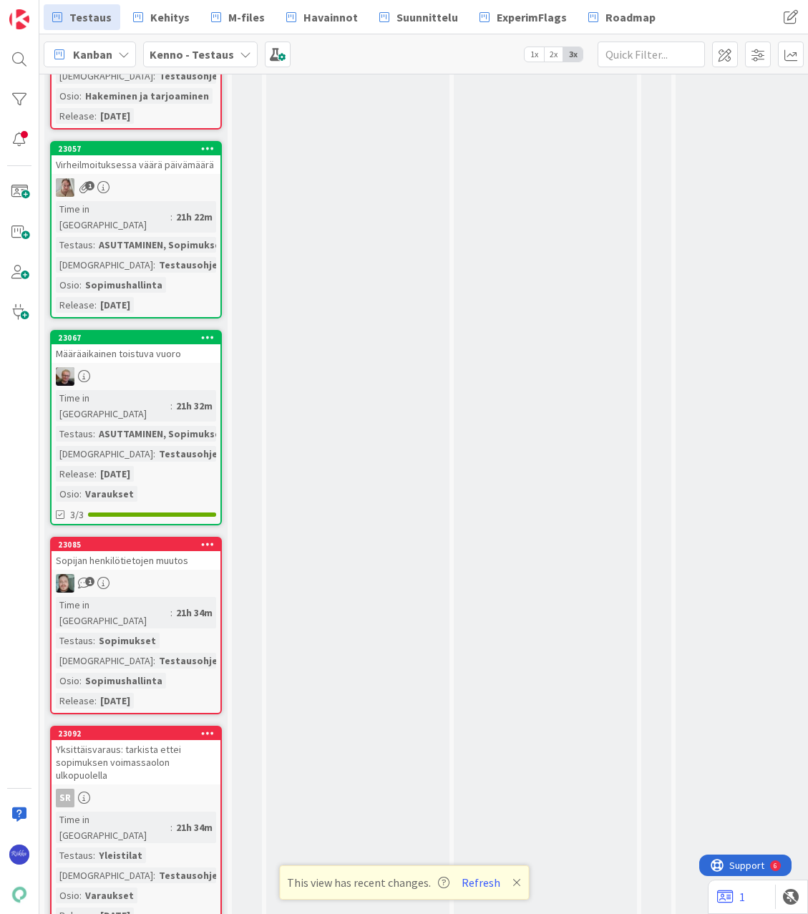
scroll to position [6942, 0]
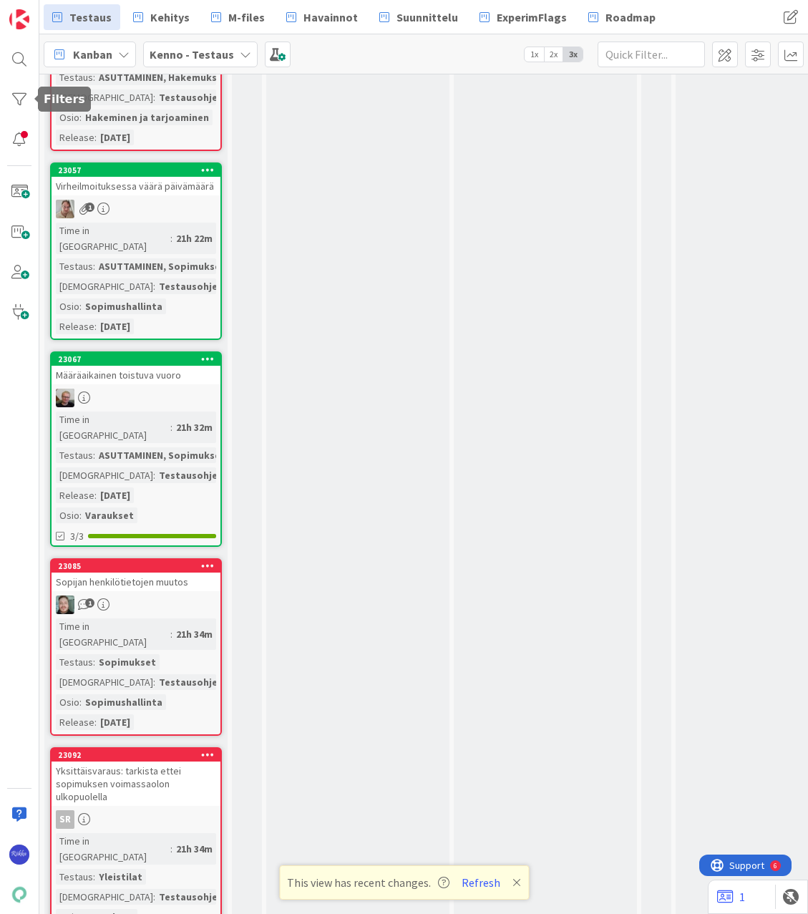
click at [21, 99] on div at bounding box center [19, 99] width 29 height 29
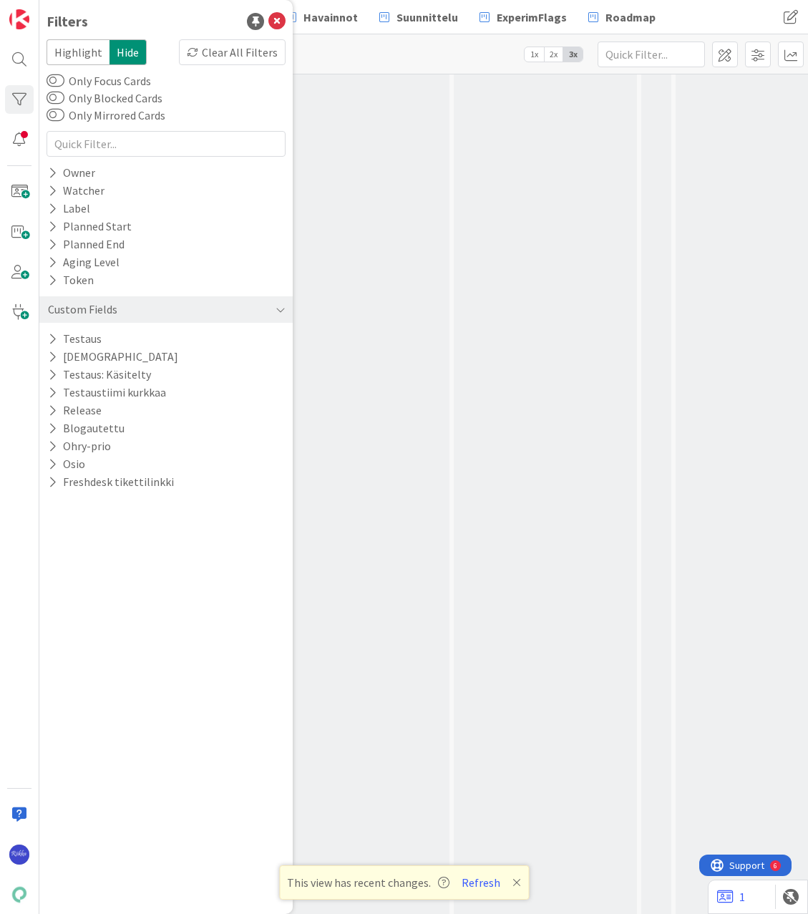
click at [50, 339] on icon at bounding box center [52, 339] width 9 height 12
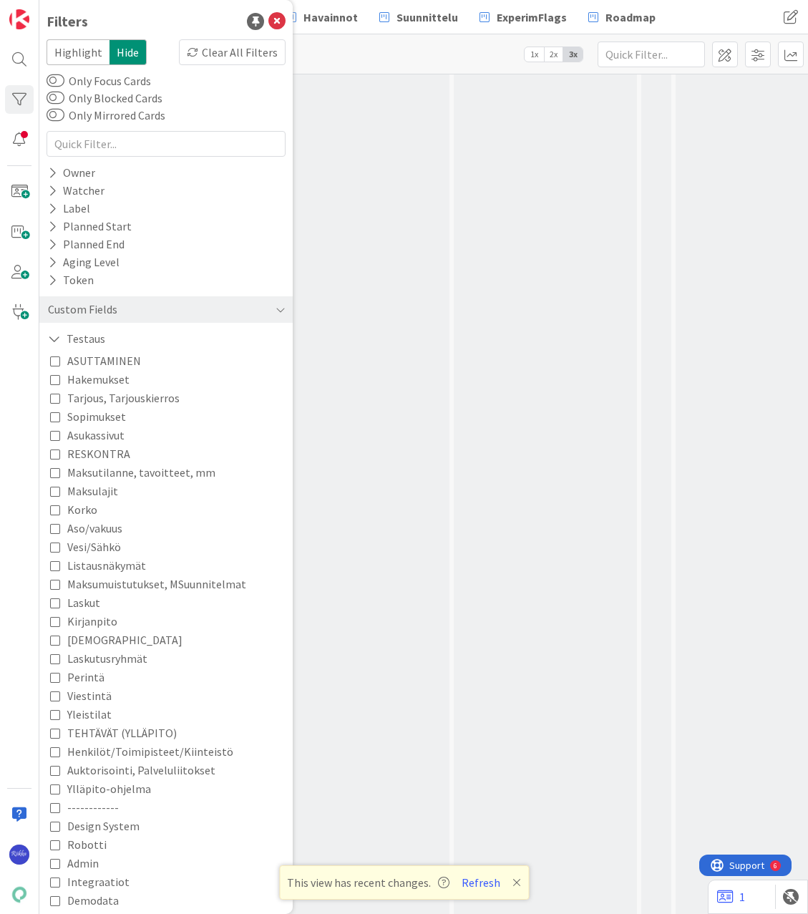
click at [85, 675] on span "Perintä" at bounding box center [85, 677] width 37 height 19
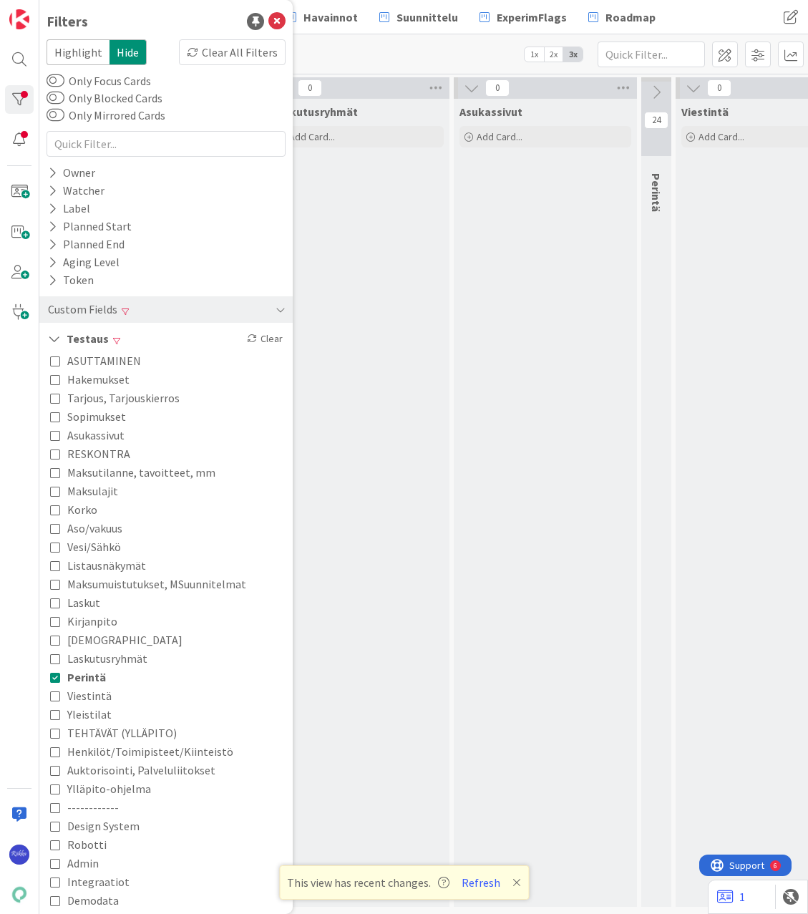
scroll to position [4, 0]
click at [389, 475] on div "Laskutusryhmät Add Card..." at bounding box center [357, 503] width 183 height 808
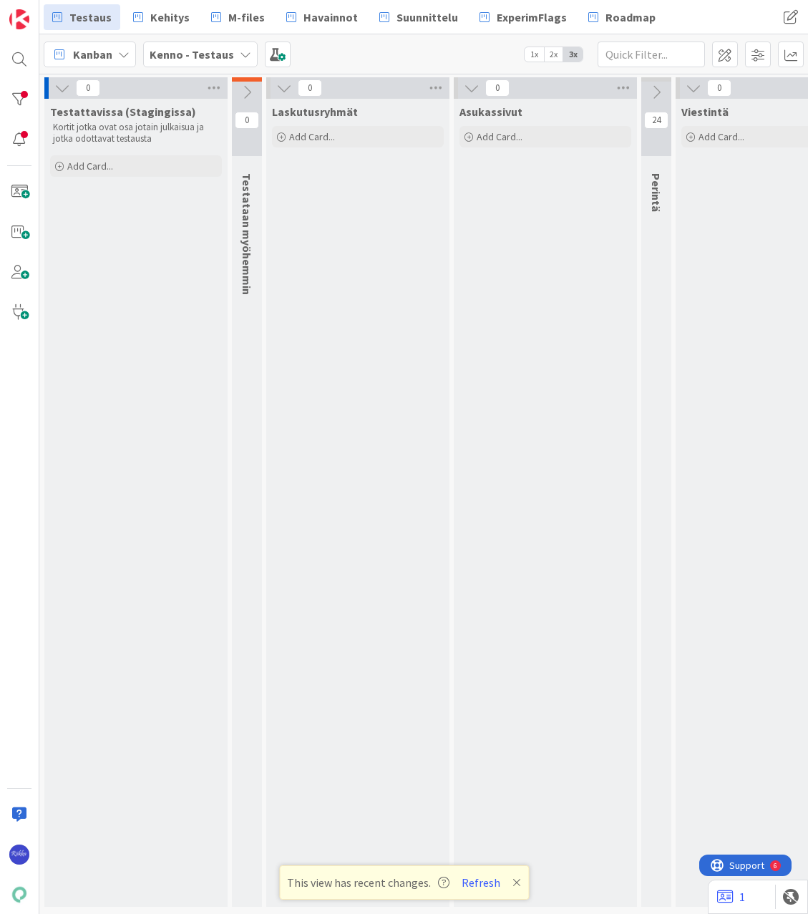
scroll to position [0, 0]
click at [21, 97] on div at bounding box center [19, 99] width 29 height 29
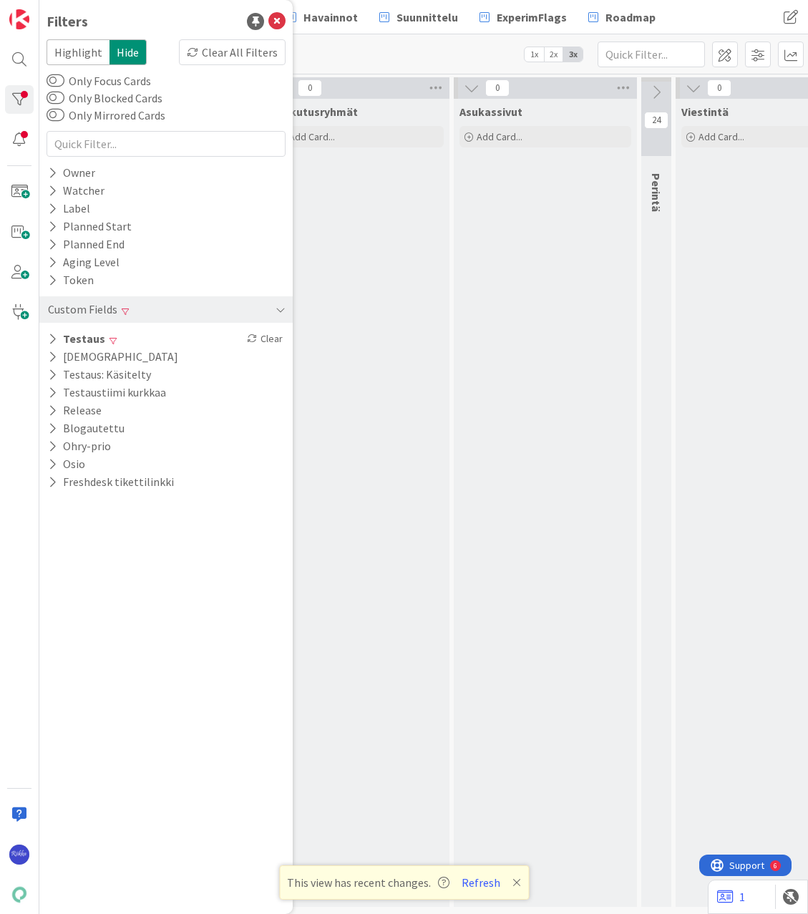
click at [223, 60] on div "Clear All Filters" at bounding box center [232, 52] width 107 height 26
click at [277, 22] on icon at bounding box center [276, 21] width 17 height 17
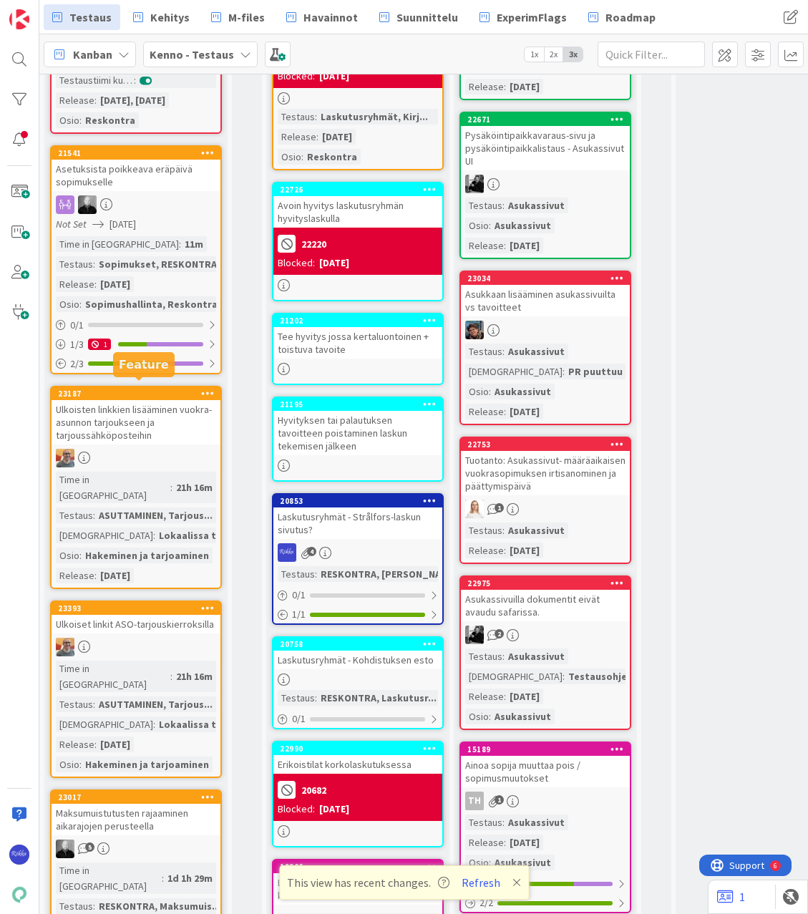
scroll to position [358, 0]
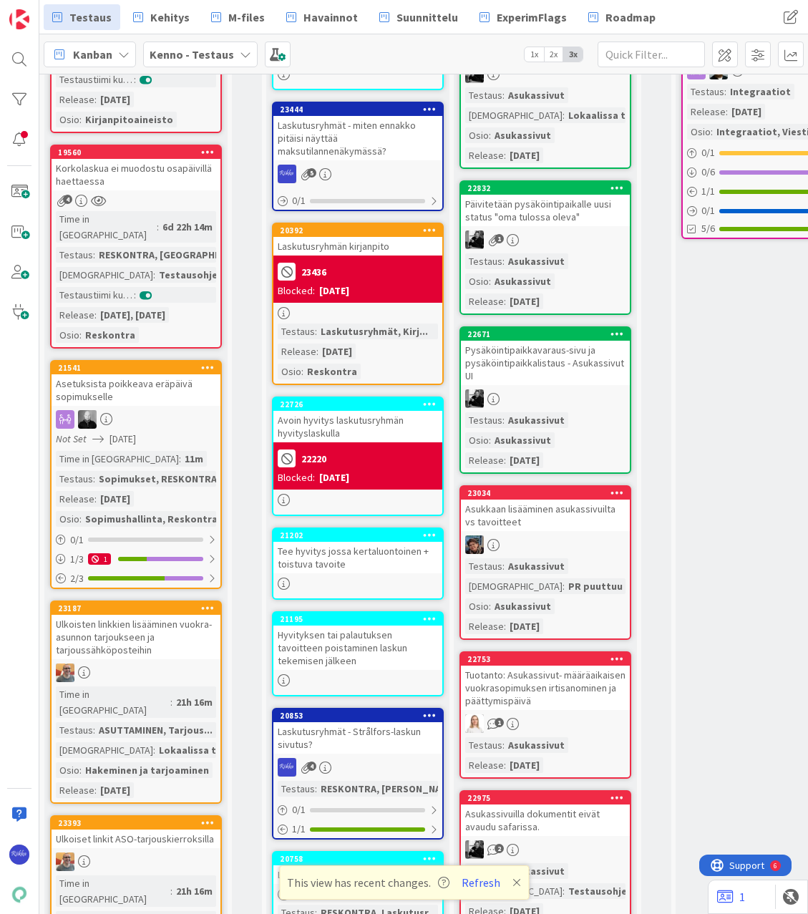
click at [153, 374] on div "Asetuksista poikkeava eräpäivä sopimukselle" at bounding box center [136, 389] width 169 height 31
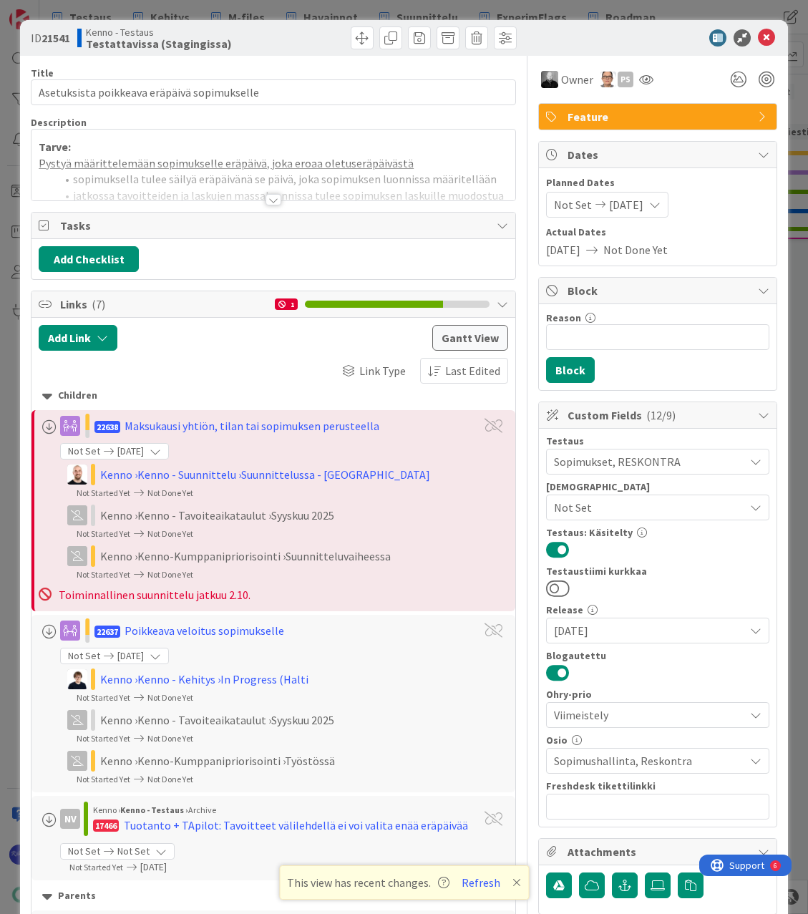
click at [268, 198] on div at bounding box center [274, 199] width 16 height 11
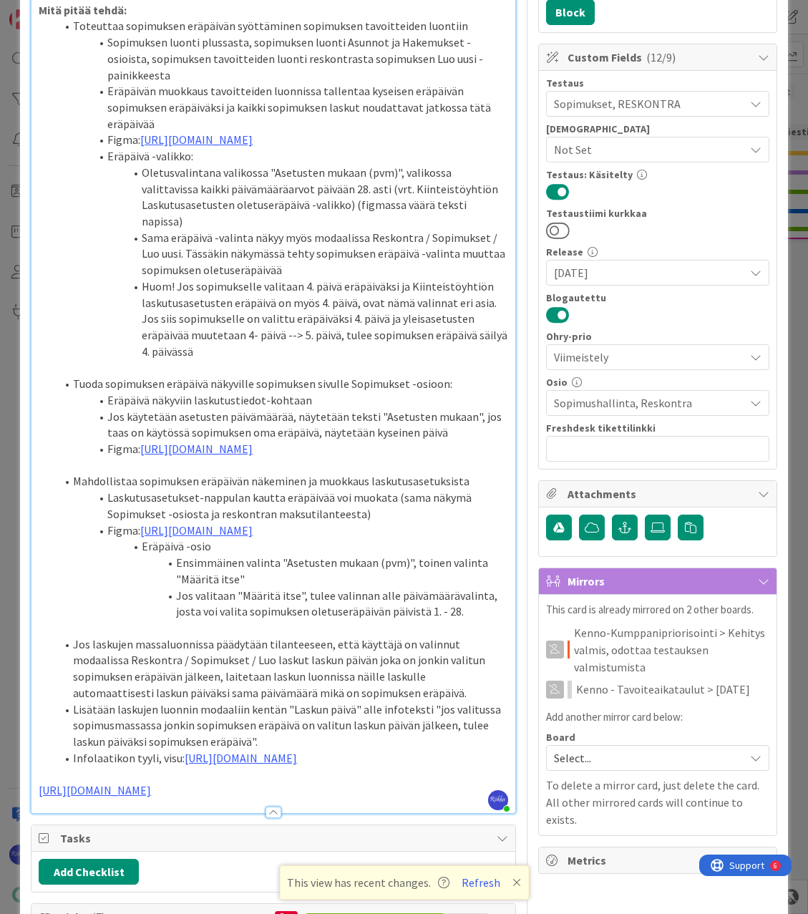
scroll to position [716, 0]
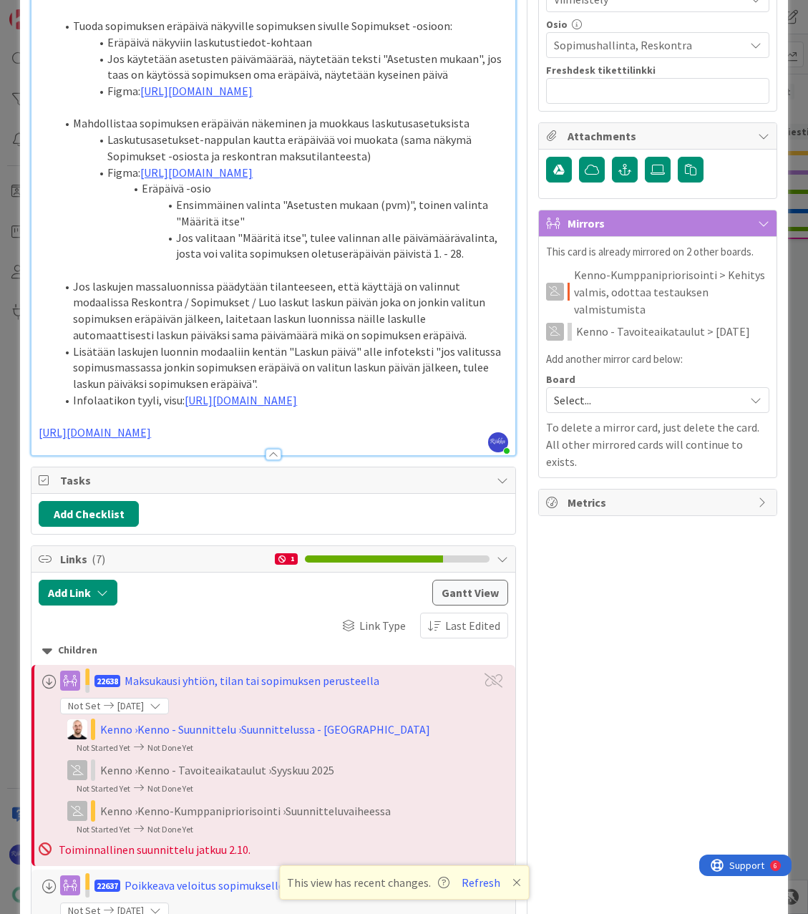
drag, startPoint x: 266, startPoint y: 593, endPoint x: 34, endPoint y: 601, distance: 232.0
copy link "[URL][DOMAIN_NAME]"
click at [304, 441] on p "[URL][DOMAIN_NAME]" at bounding box center [273, 432] width 469 height 16
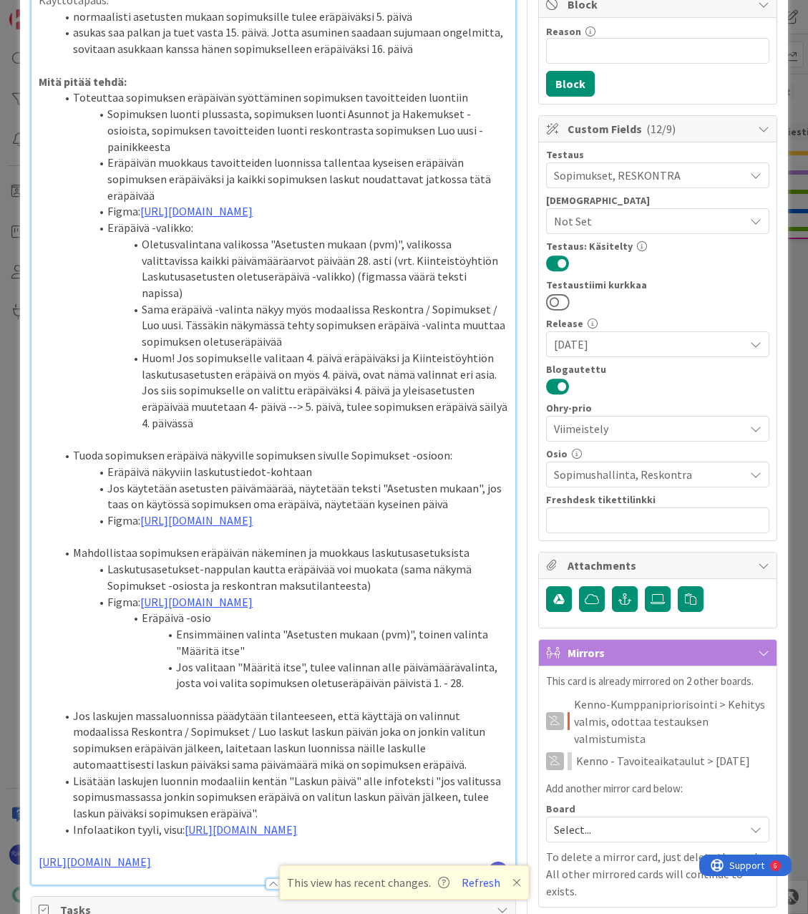
scroll to position [0, 0]
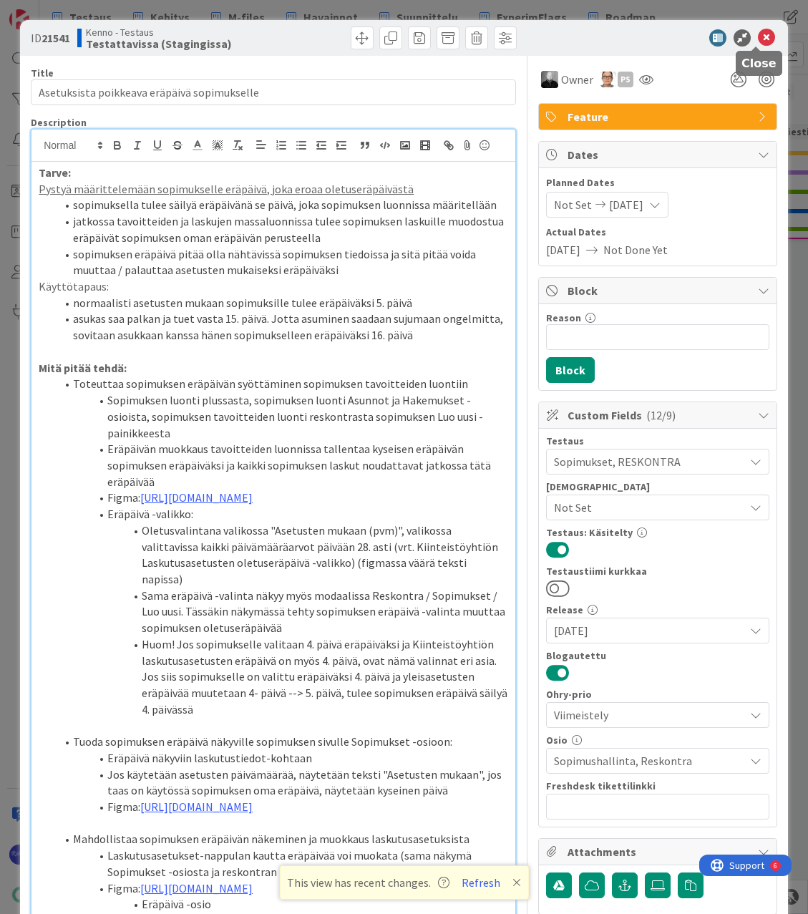
click at [758, 35] on icon at bounding box center [766, 37] width 17 height 17
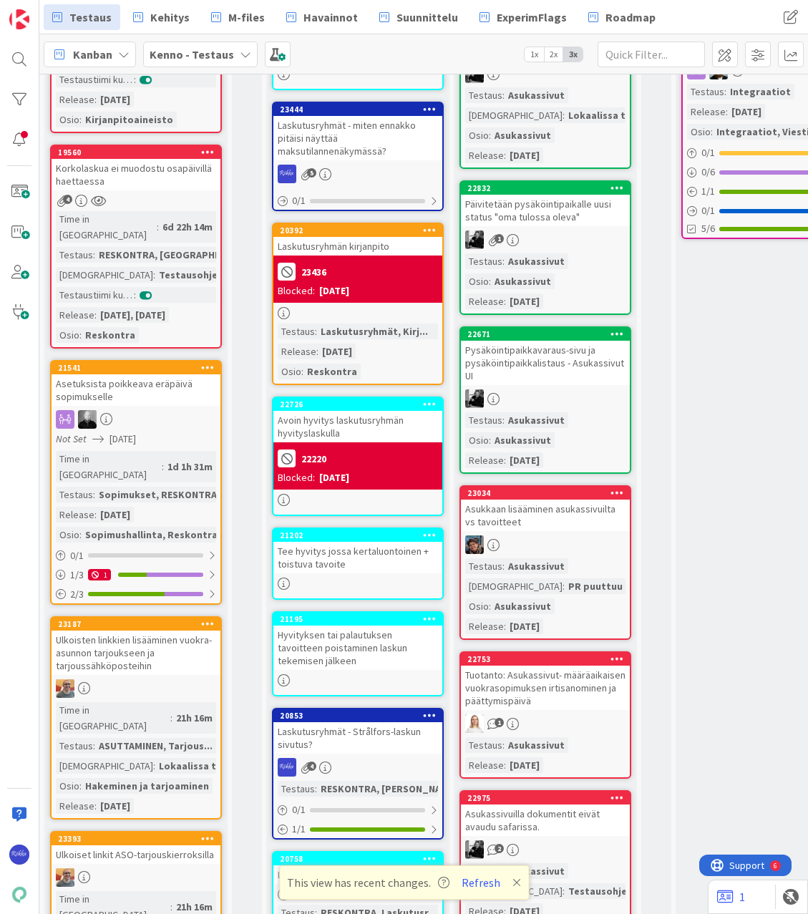
scroll to position [1083, 0]
